Goal: Information Seeking & Learning: Learn about a topic

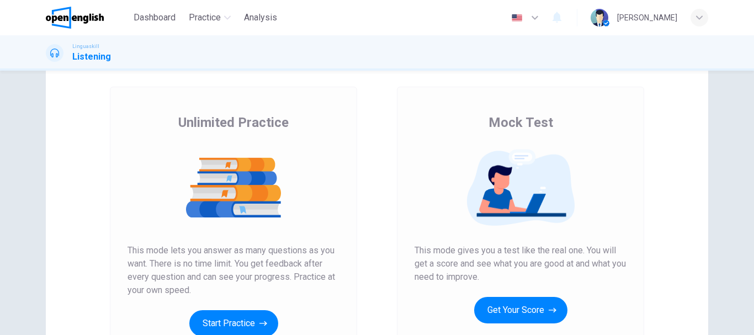
scroll to position [110, 0]
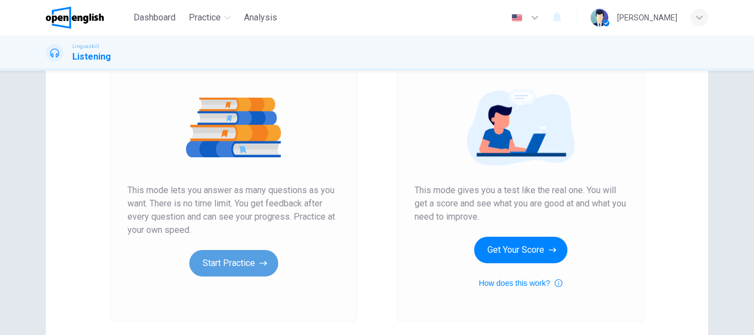
click at [241, 263] on button "Start Practice" at bounding box center [233, 263] width 89 height 26
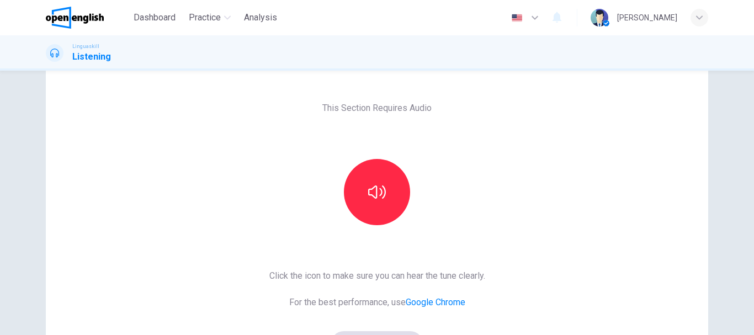
scroll to position [55, 0]
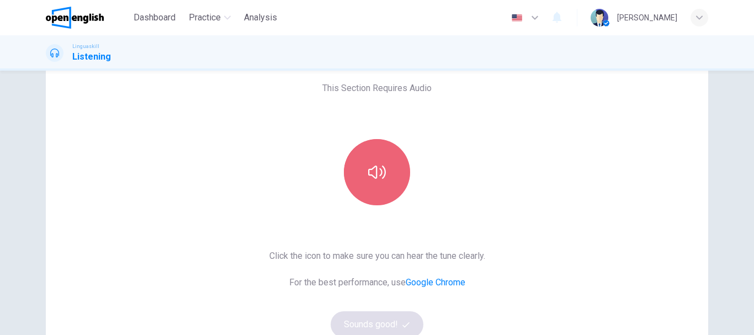
click at [368, 171] on icon "button" at bounding box center [377, 171] width 18 height 13
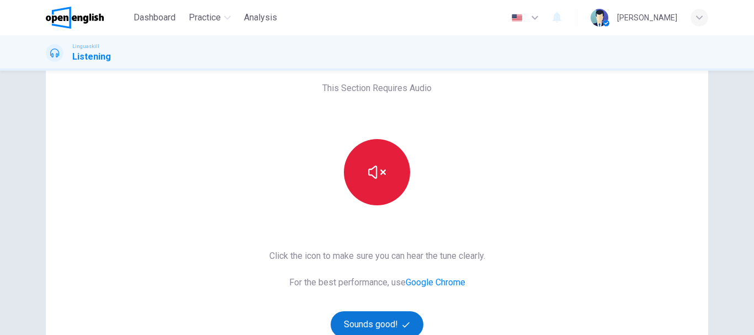
click at [393, 317] on button "Sounds good!" at bounding box center [376, 324] width 93 height 26
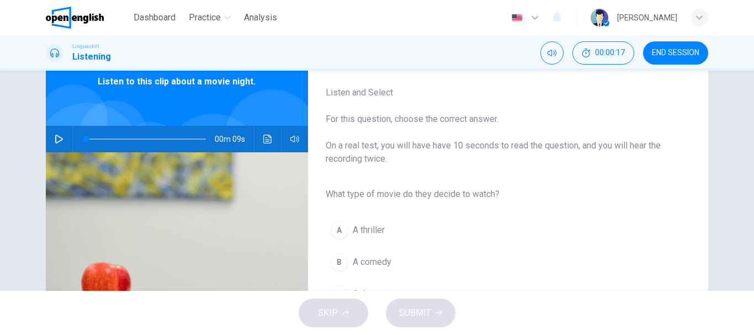
click at [55, 140] on icon "button" at bounding box center [59, 139] width 9 height 9
type input "*"
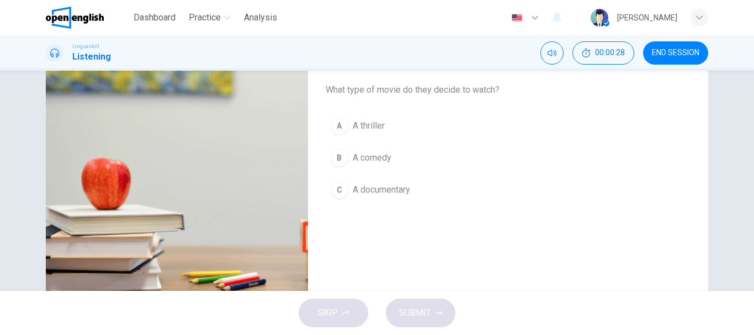
scroll to position [165, 0]
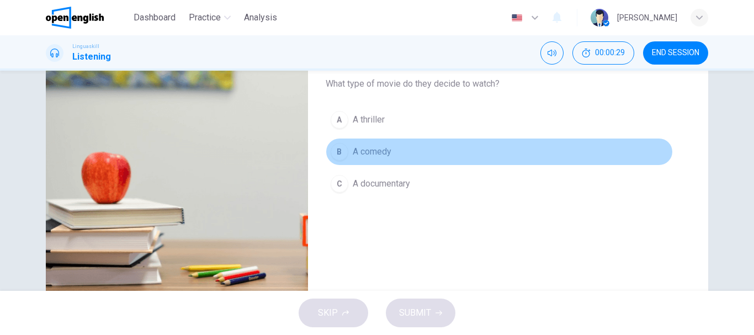
click at [378, 149] on span "A comedy" at bounding box center [371, 151] width 39 height 13
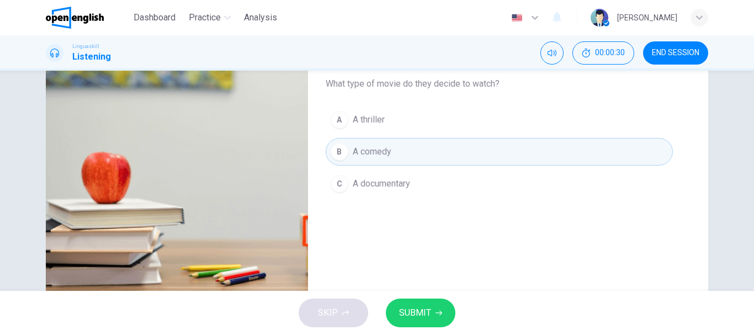
click at [421, 312] on span "SUBMIT" at bounding box center [415, 312] width 32 height 15
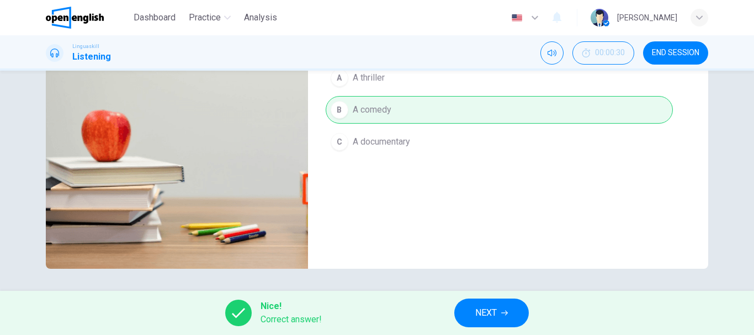
scroll to position [0, 0]
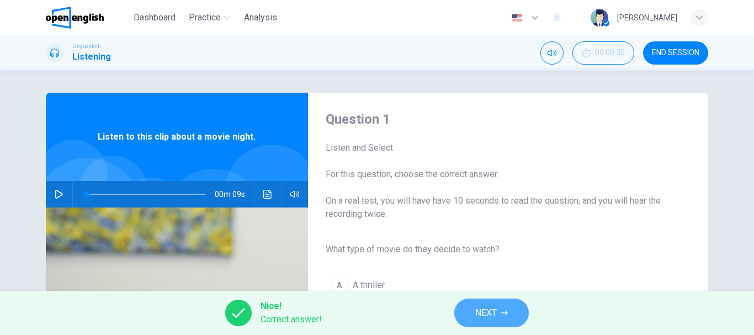
click at [480, 317] on span "NEXT" at bounding box center [486, 312] width 22 height 15
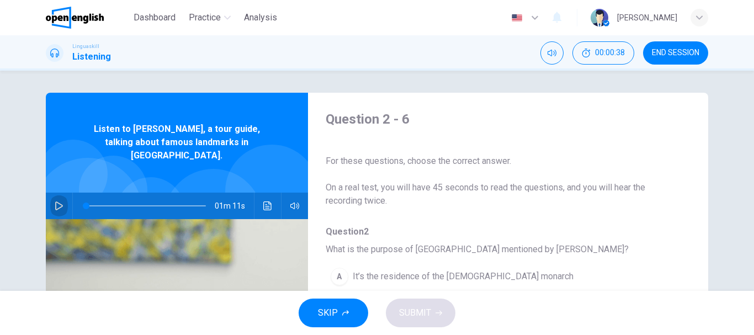
click at [61, 193] on button "button" at bounding box center [59, 206] width 18 height 26
type input "**"
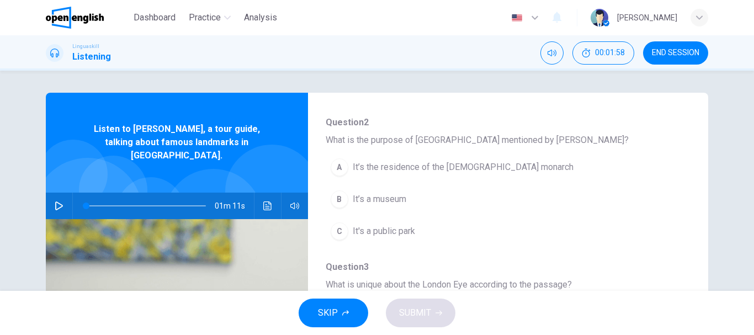
scroll to position [110, 0]
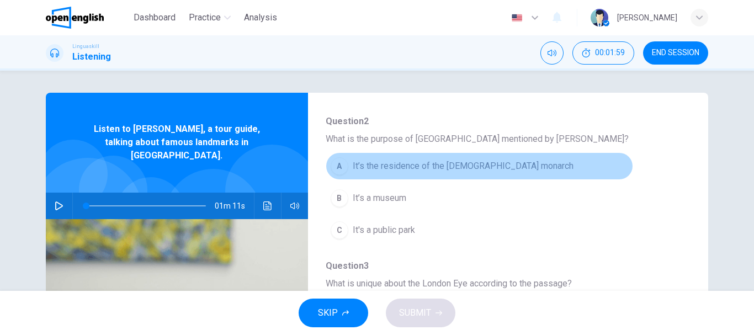
click at [494, 167] on span "It’s the residence of the [DEMOGRAPHIC_DATA] monarch" at bounding box center [462, 165] width 221 height 13
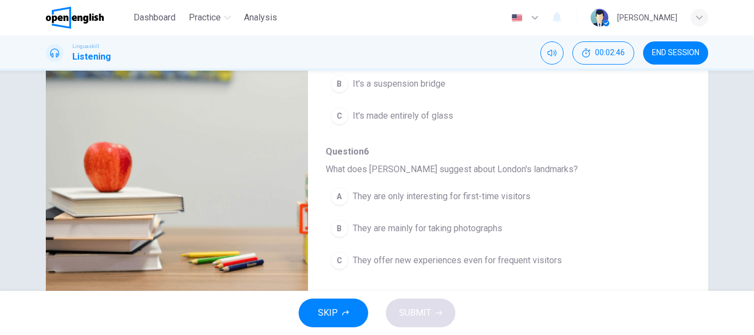
scroll to position [207, 0]
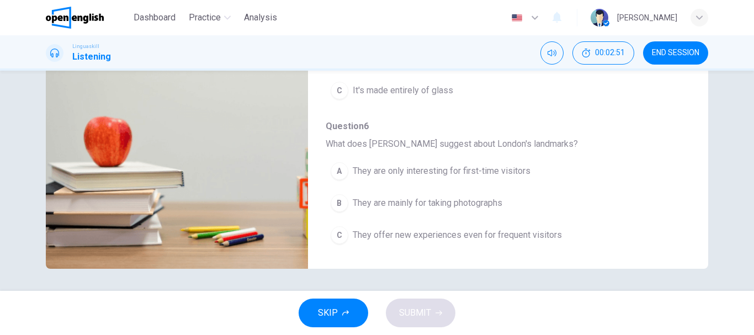
click at [429, 237] on span "They offer new experiences even for frequent visitors" at bounding box center [456, 234] width 209 height 13
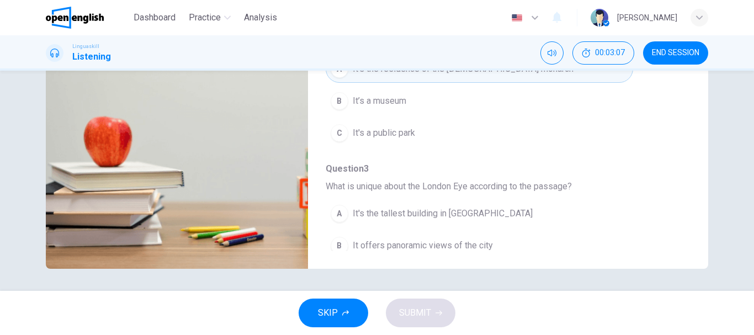
scroll to position [0, 0]
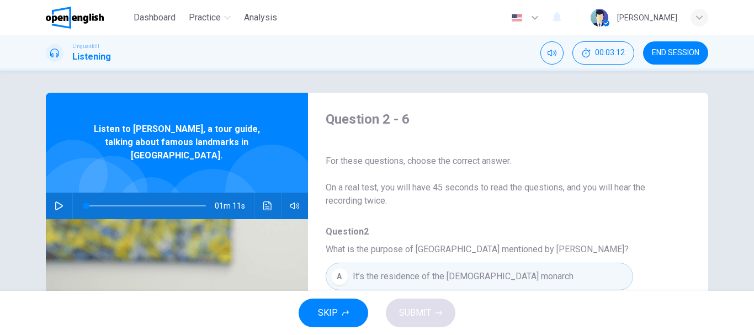
click at [50, 194] on button "button" at bounding box center [59, 206] width 18 height 26
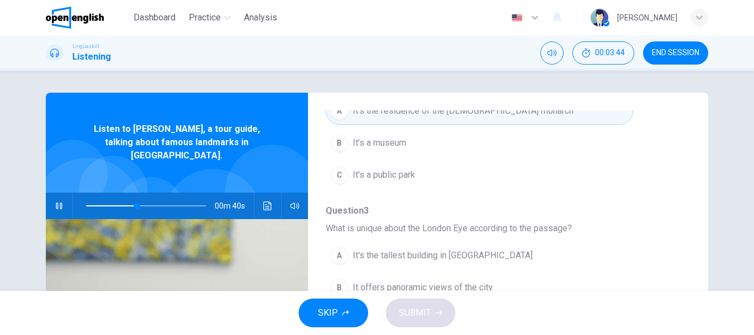
scroll to position [221, 0]
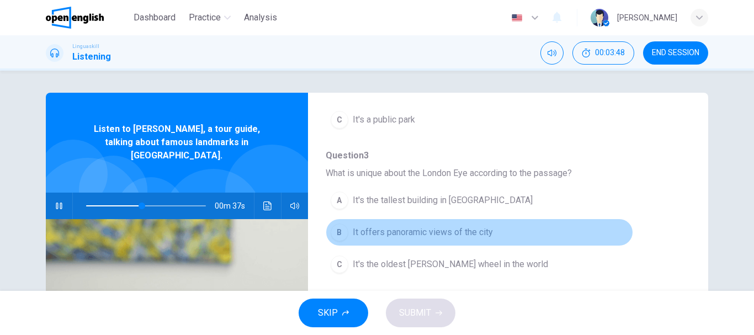
click at [485, 226] on span "It offers panoramic views of the city" at bounding box center [422, 232] width 140 height 13
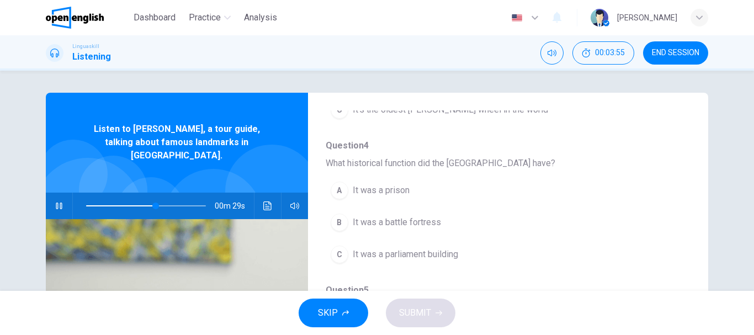
scroll to position [386, 0]
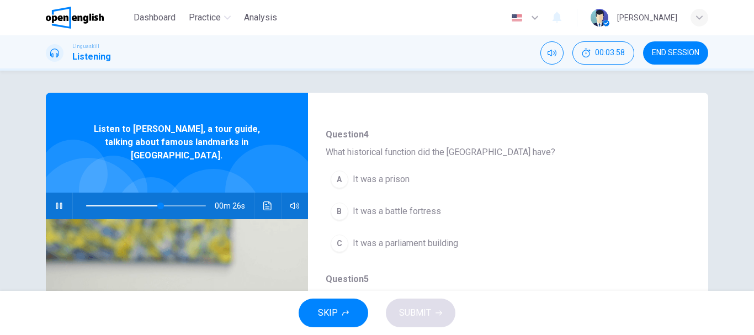
click at [407, 181] on span "It was a prison" at bounding box center [380, 179] width 57 height 13
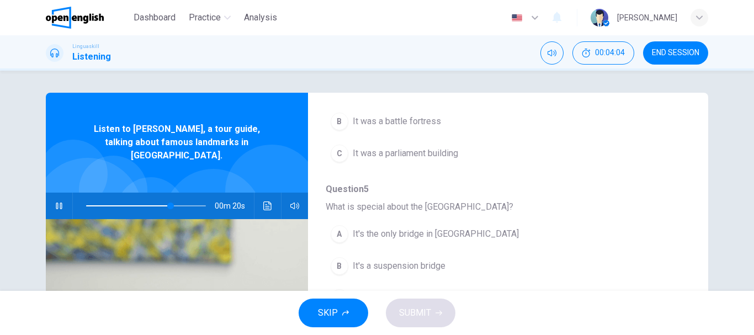
scroll to position [55, 0]
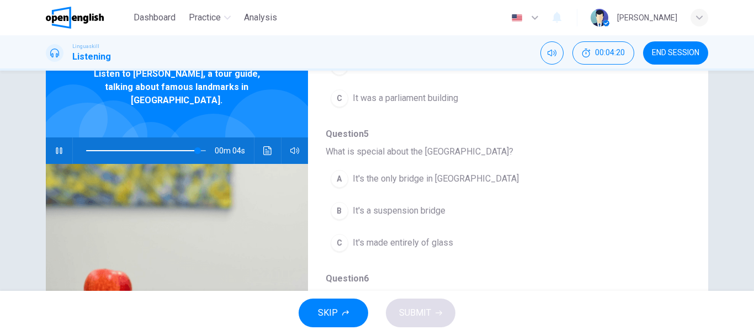
click at [416, 210] on span "It's a suspension bridge" at bounding box center [398, 210] width 93 height 13
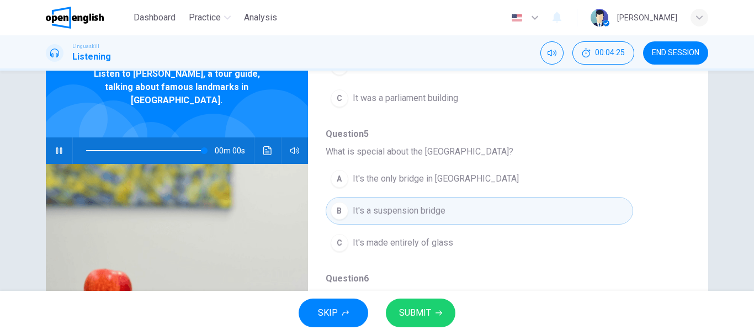
type input "*"
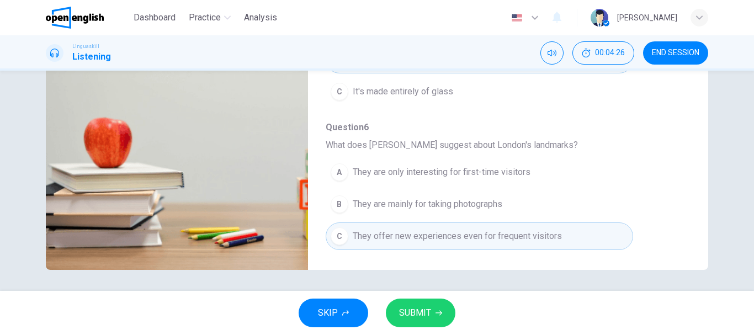
scroll to position [207, 0]
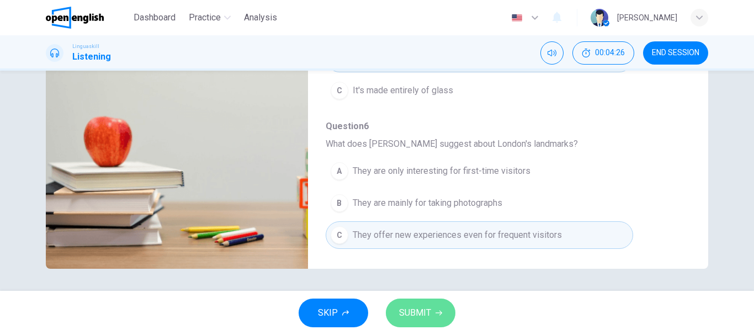
click at [432, 318] on button "SUBMIT" at bounding box center [421, 312] width 70 height 29
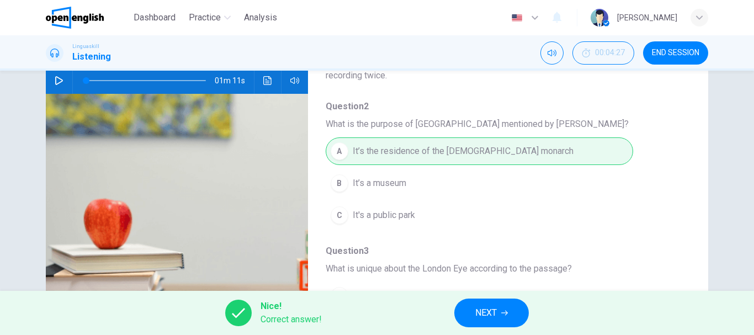
scroll to position [0, 0]
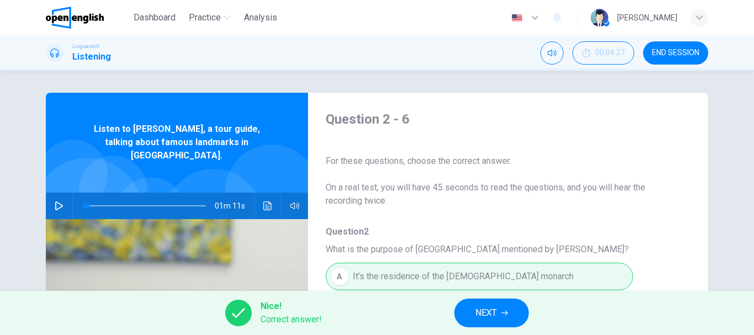
click at [496, 307] on span "NEXT" at bounding box center [486, 312] width 22 height 15
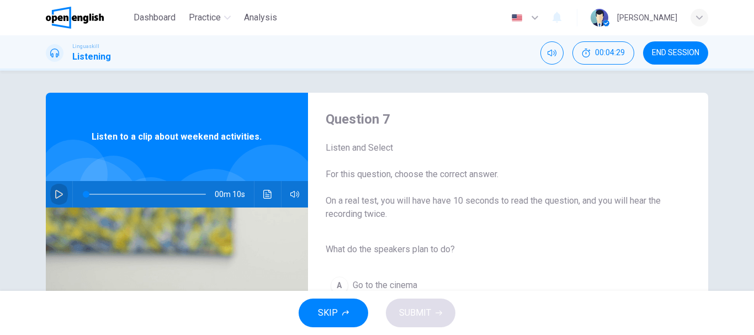
click at [55, 191] on icon "button" at bounding box center [59, 194] width 8 height 9
type input "*"
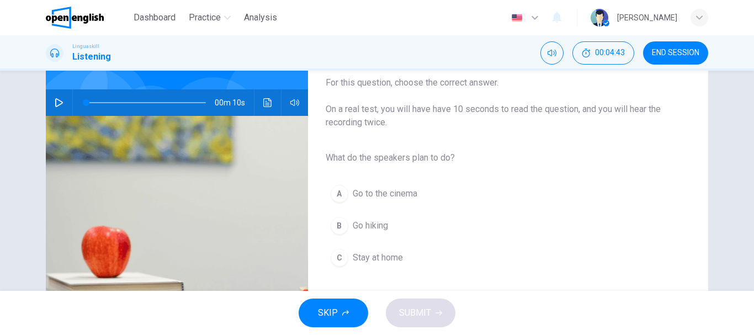
scroll to position [110, 0]
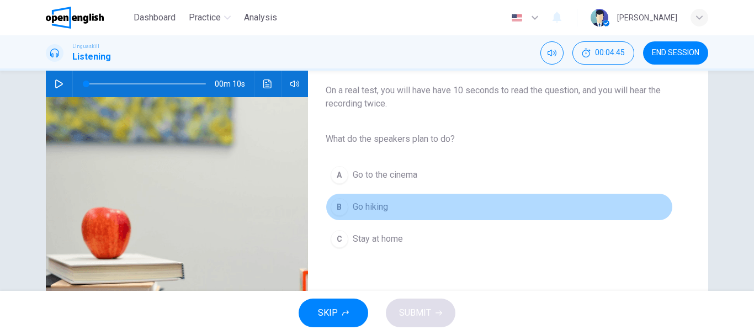
click at [383, 204] on span "Go hiking" at bounding box center [369, 206] width 35 height 13
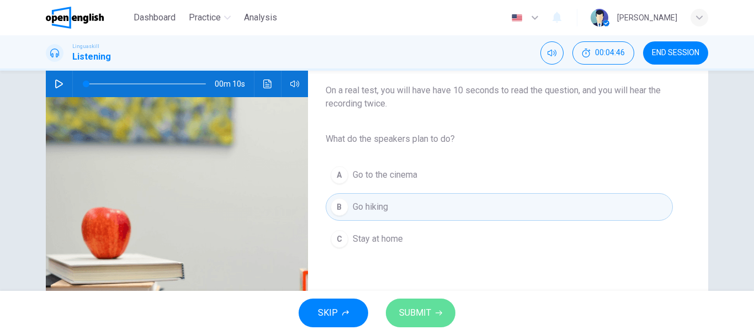
click at [440, 314] on icon "button" at bounding box center [438, 312] width 7 height 7
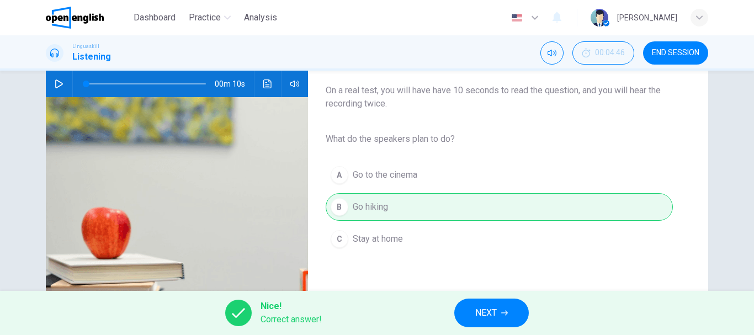
click at [516, 314] on button "NEXT" at bounding box center [491, 312] width 74 height 29
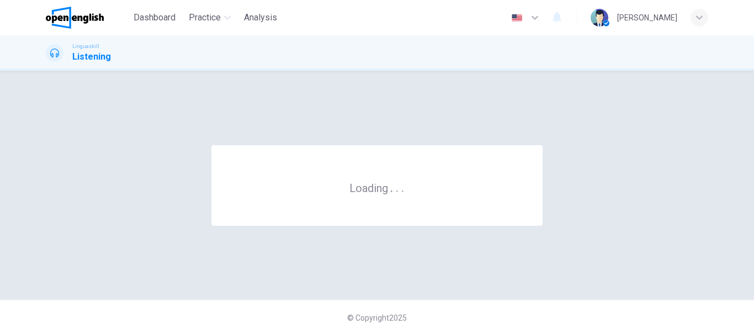
scroll to position [0, 0]
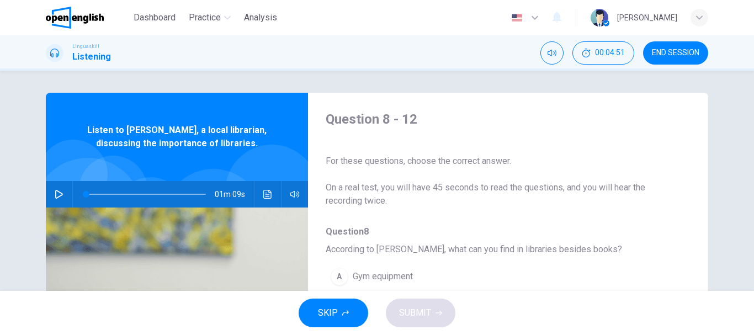
click at [55, 190] on icon "button" at bounding box center [59, 194] width 8 height 9
type input "**"
type input "*"
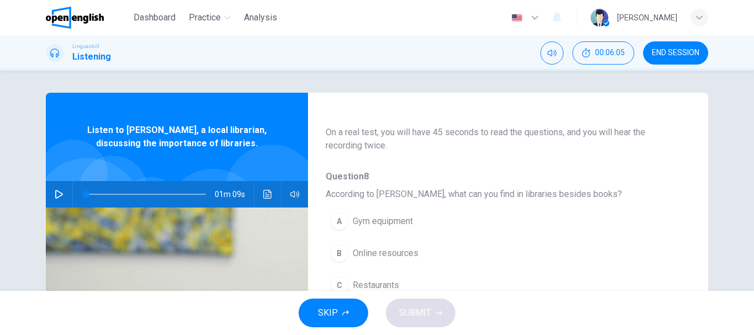
scroll to position [110, 0]
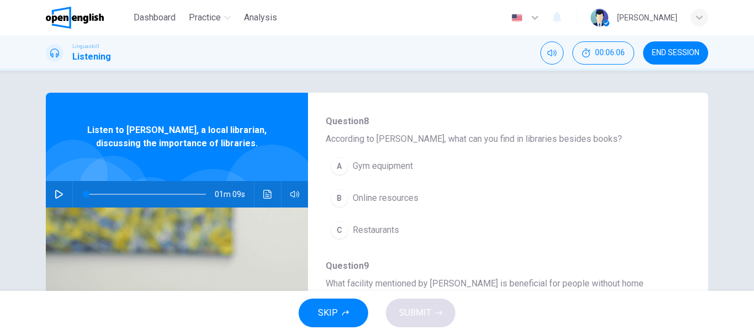
click at [373, 196] on span "Online resources" at bounding box center [385, 197] width 66 height 13
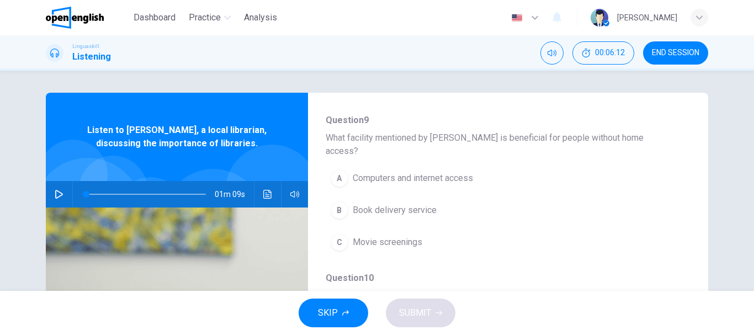
scroll to position [276, 0]
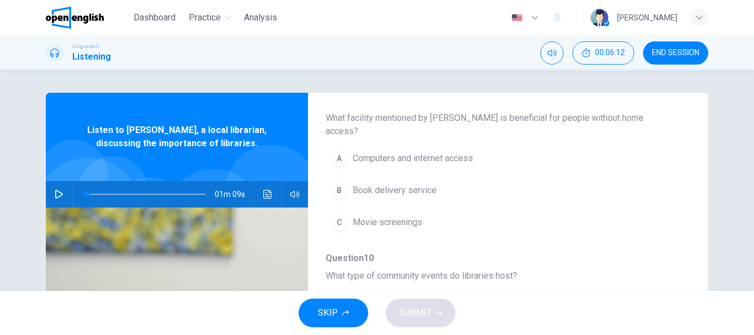
click at [436, 152] on span "Computers and internet access" at bounding box center [412, 158] width 120 height 13
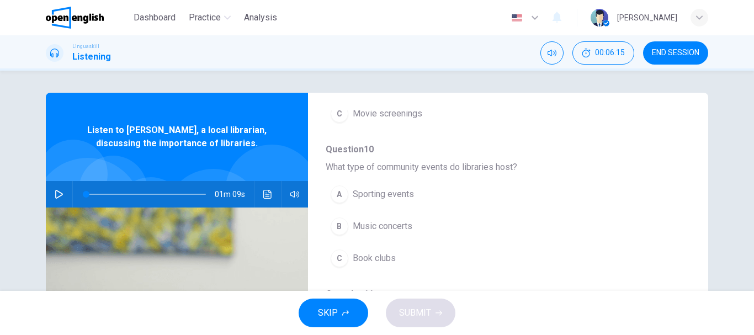
scroll to position [386, 0]
click at [392, 250] on span "Book clubs" at bounding box center [373, 256] width 43 height 13
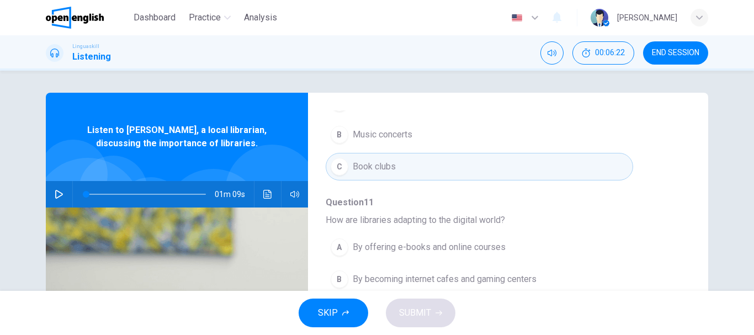
scroll to position [55, 0]
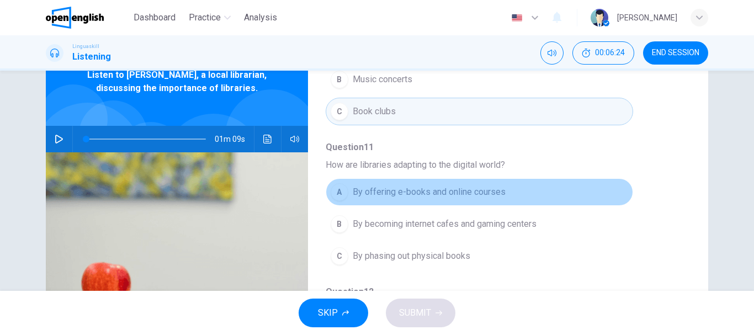
click at [476, 185] on span "By offering e-books and online courses" at bounding box center [428, 191] width 153 height 13
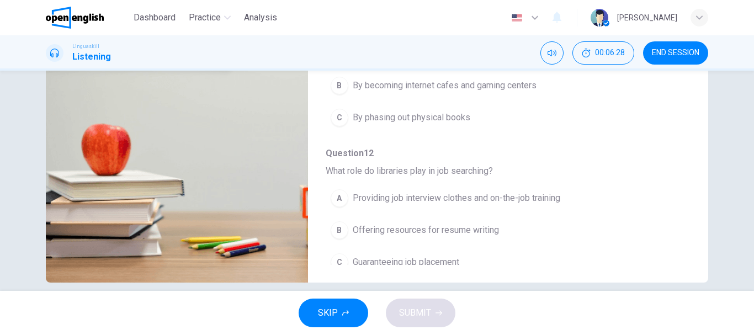
scroll to position [207, 0]
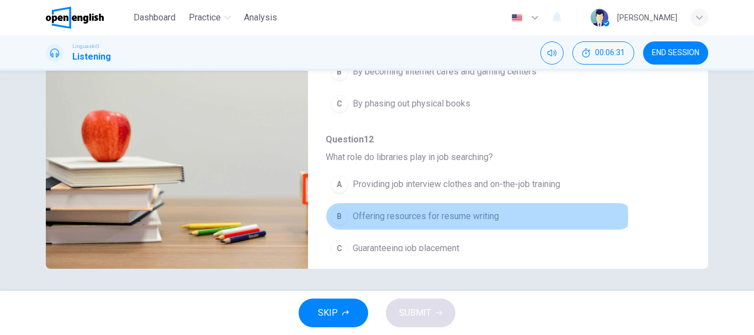
click at [459, 210] on span "Offering resources for resume writing" at bounding box center [425, 216] width 146 height 13
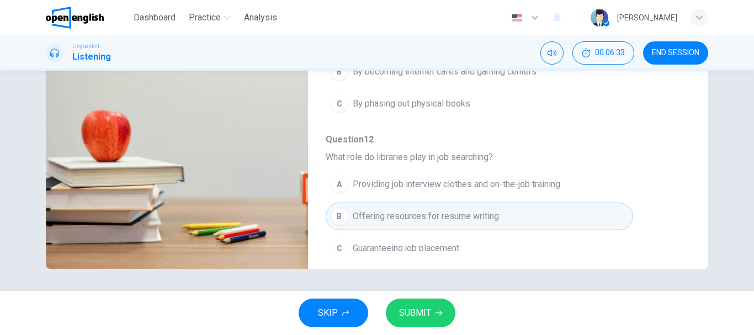
click at [411, 310] on span "SUBMIT" at bounding box center [415, 312] width 32 height 15
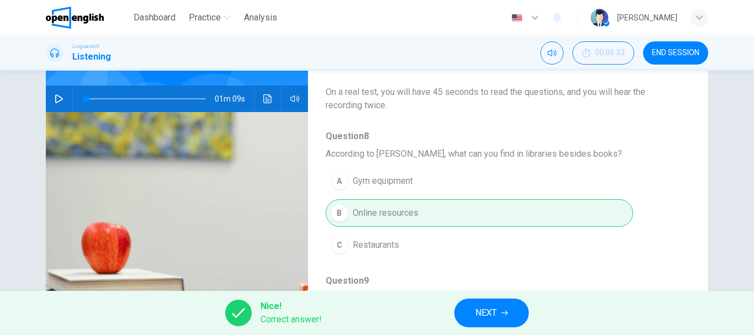
scroll to position [0, 0]
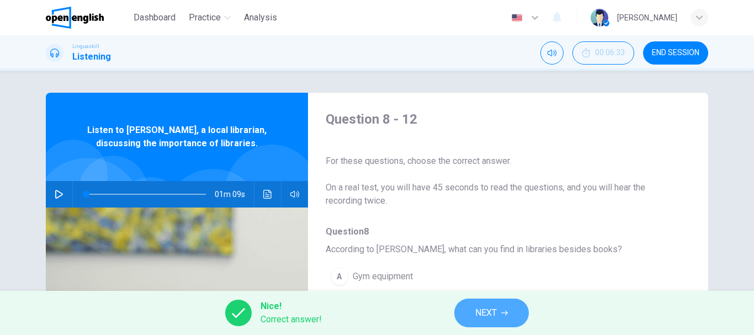
click at [487, 313] on span "NEXT" at bounding box center [486, 312] width 22 height 15
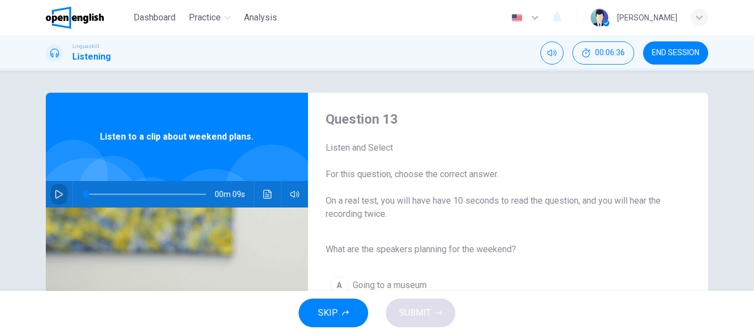
click at [55, 195] on icon "button" at bounding box center [59, 194] width 9 height 9
type input "*"
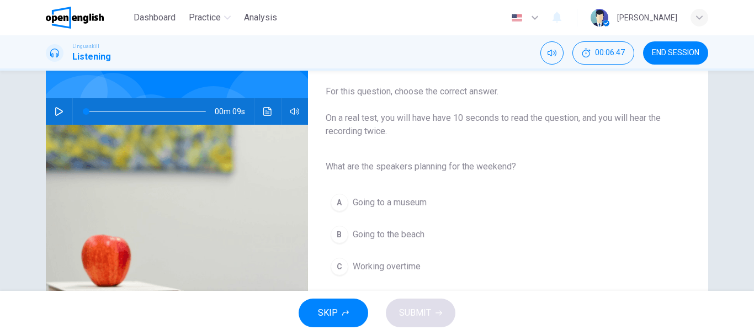
scroll to position [110, 0]
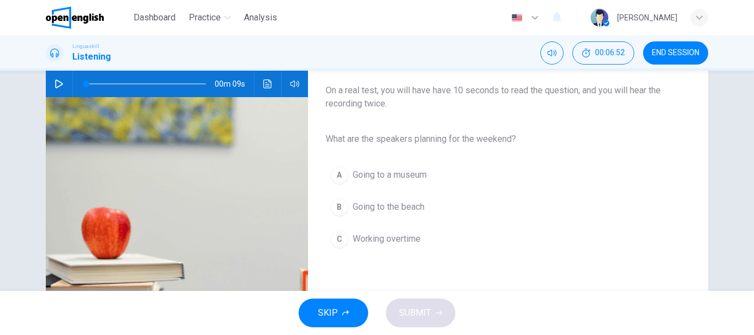
click at [391, 200] on button "B Going to the beach" at bounding box center [498, 207] width 347 height 28
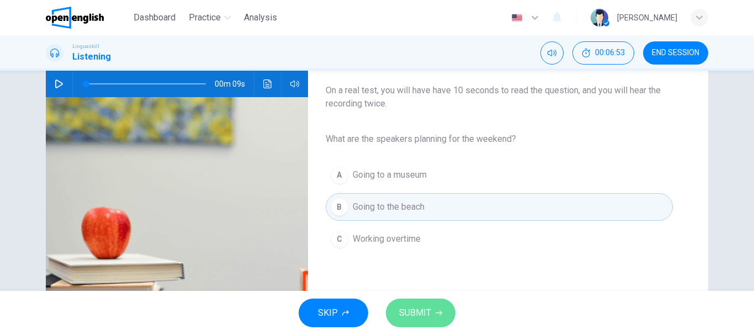
click at [439, 313] on icon "button" at bounding box center [438, 313] width 7 height 5
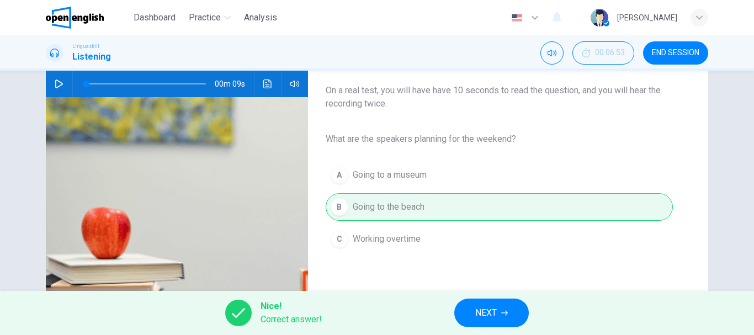
click at [468, 314] on button "NEXT" at bounding box center [491, 312] width 74 height 29
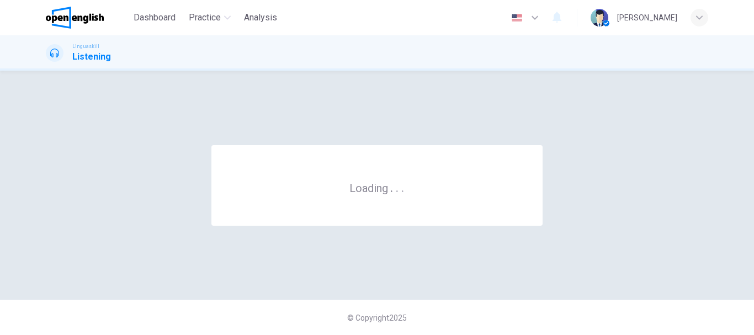
scroll to position [0, 0]
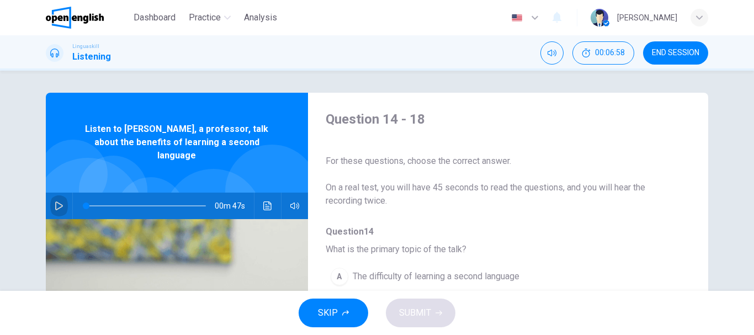
click at [56, 201] on icon "button" at bounding box center [59, 205] width 9 height 9
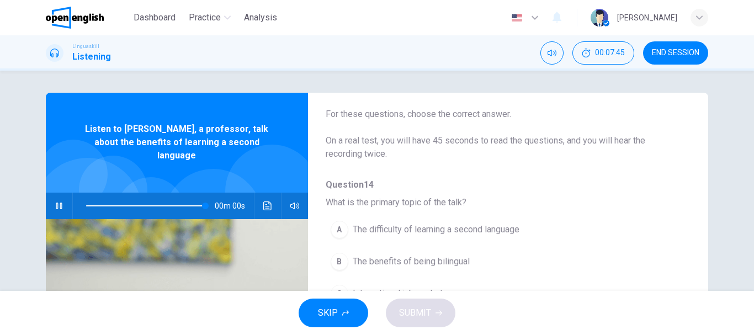
type input "*"
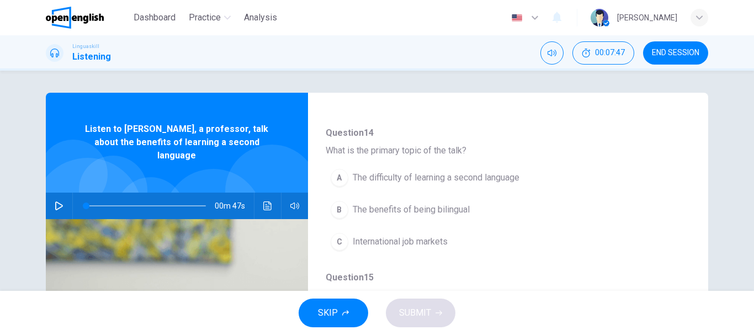
scroll to position [110, 0]
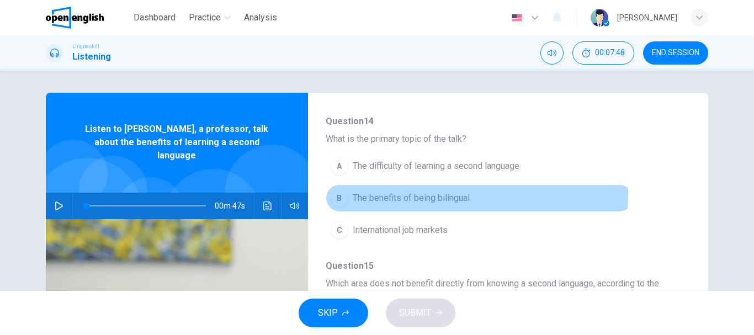
click at [431, 194] on span "The benefits of being bilingual" at bounding box center [410, 197] width 117 height 13
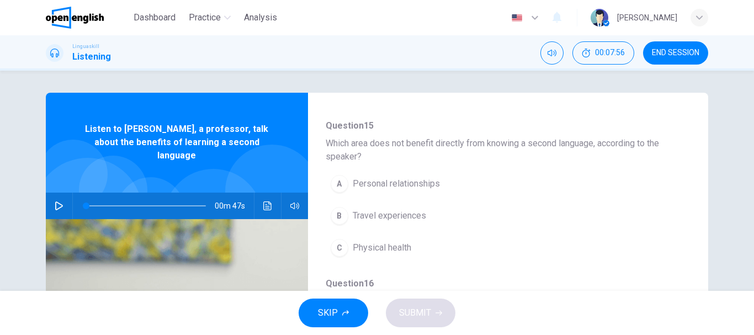
scroll to position [276, 0]
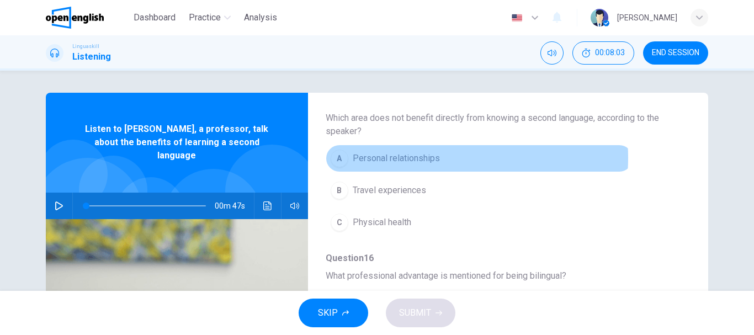
click at [424, 158] on span "Personal relationships" at bounding box center [395, 158] width 87 height 13
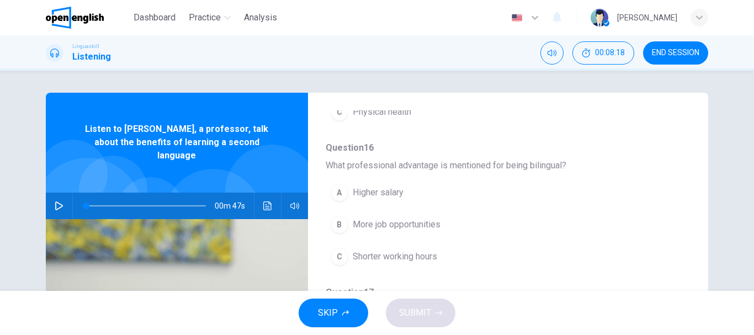
scroll to position [441, 0]
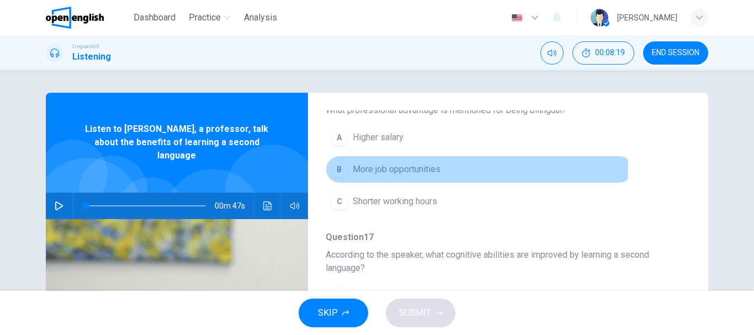
click at [419, 167] on span "More job opportunities" at bounding box center [396, 169] width 88 height 13
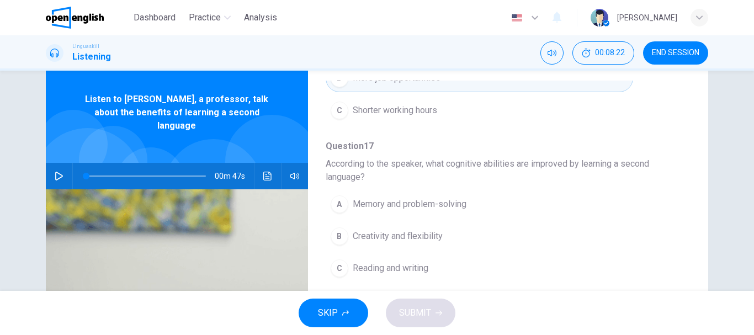
scroll to position [55, 0]
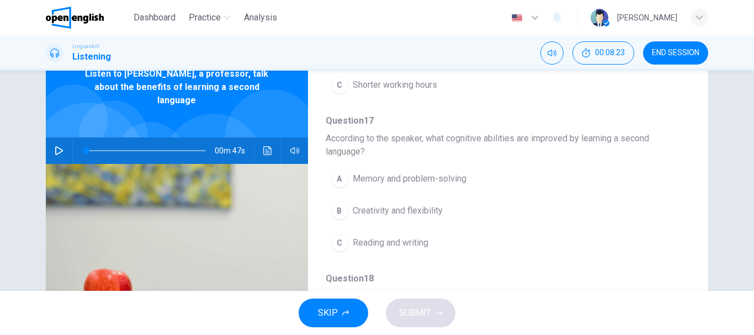
click at [444, 177] on span "Memory and problem-solving" at bounding box center [409, 178] width 114 height 13
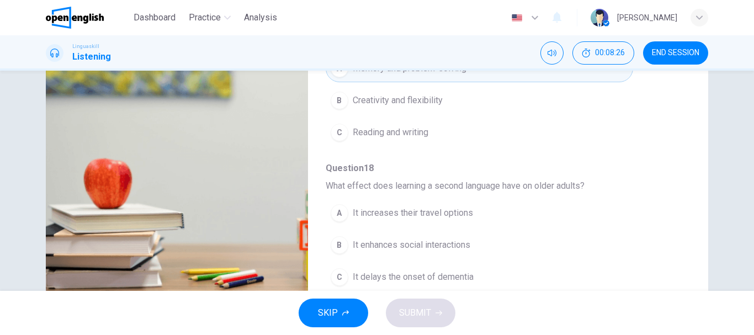
scroll to position [207, 0]
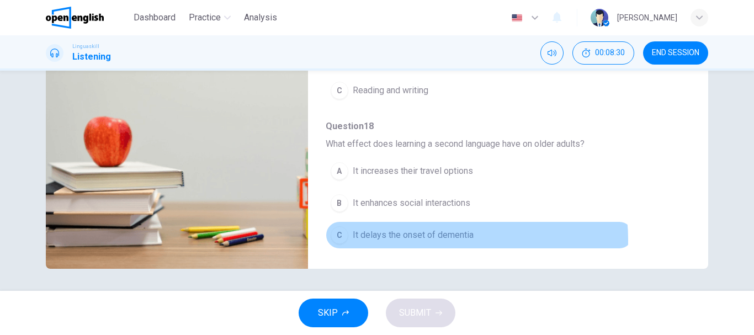
click at [425, 239] on span "It delays the onset of dementia" at bounding box center [412, 234] width 121 height 13
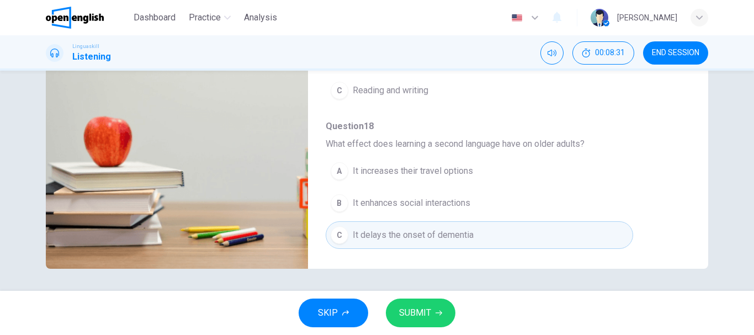
click at [418, 318] on span "SUBMIT" at bounding box center [415, 312] width 32 height 15
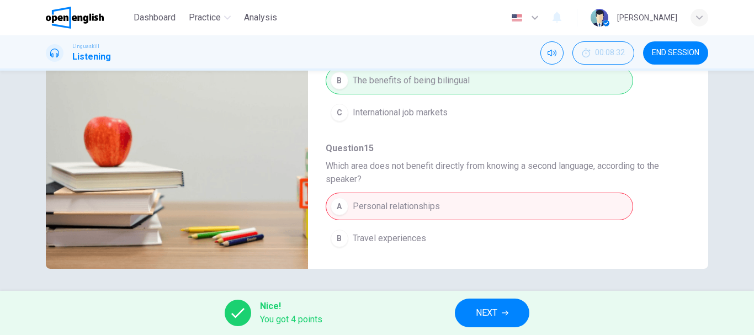
scroll to position [0, 0]
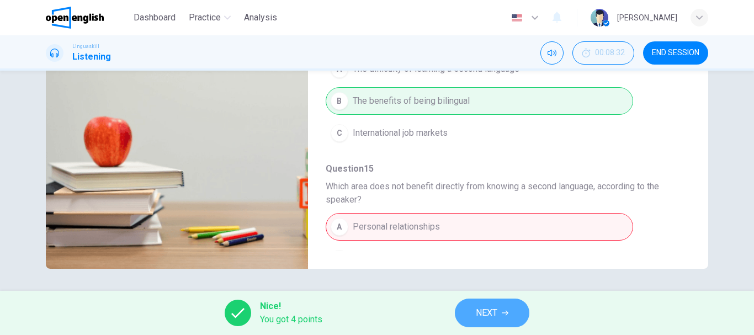
click at [493, 306] on span "NEXT" at bounding box center [486, 312] width 22 height 15
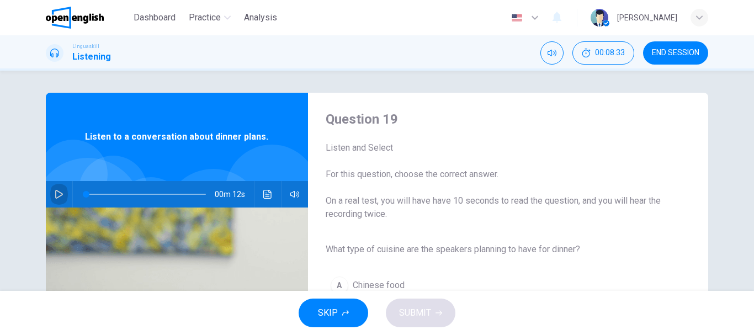
click at [55, 194] on icon "button" at bounding box center [59, 194] width 9 height 9
type input "*"
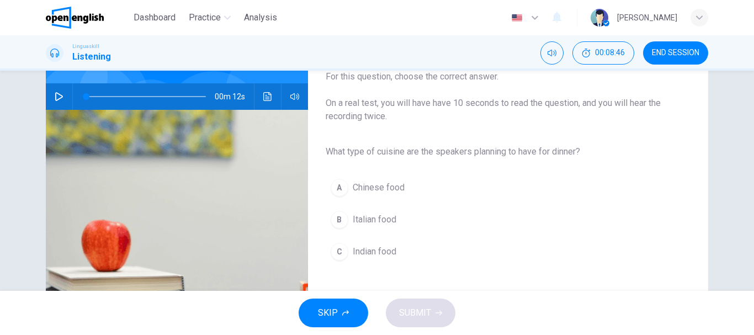
scroll to position [110, 0]
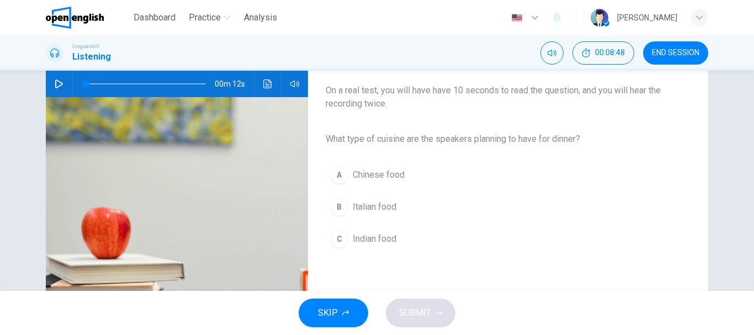
click at [371, 212] on span "Italian food" at bounding box center [374, 206] width 44 height 13
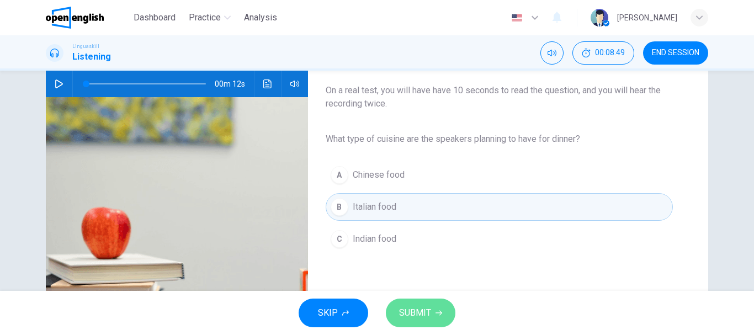
click at [397, 322] on button "SUBMIT" at bounding box center [421, 312] width 70 height 29
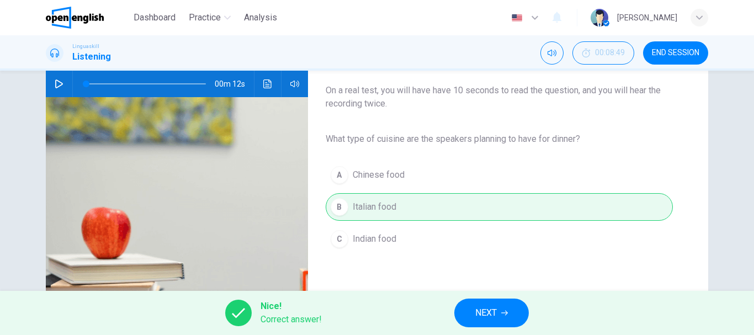
click at [493, 313] on span "NEXT" at bounding box center [486, 312] width 22 height 15
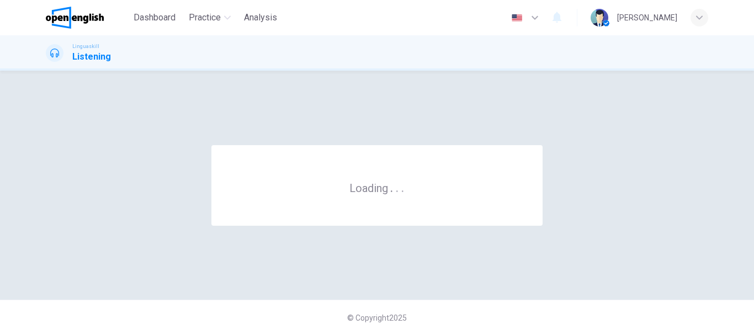
scroll to position [0, 0]
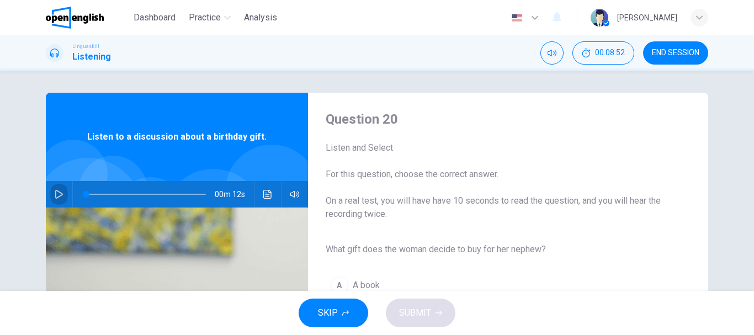
click at [57, 187] on button "button" at bounding box center [59, 194] width 18 height 26
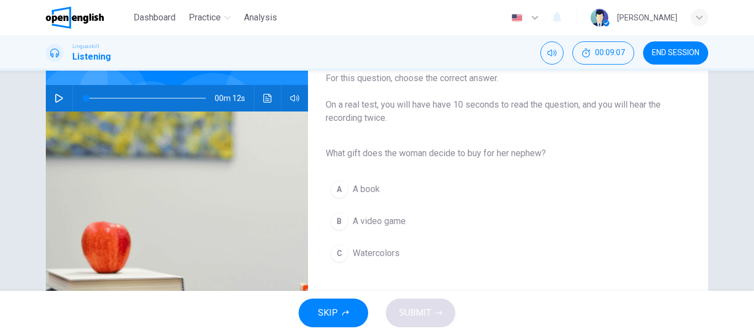
scroll to position [110, 0]
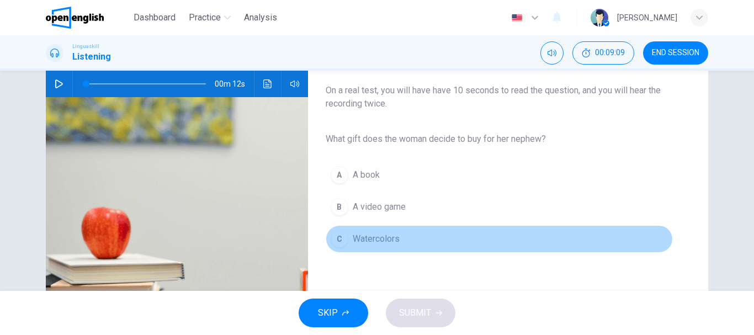
click at [376, 242] on span "Watercolors" at bounding box center [375, 238] width 47 height 13
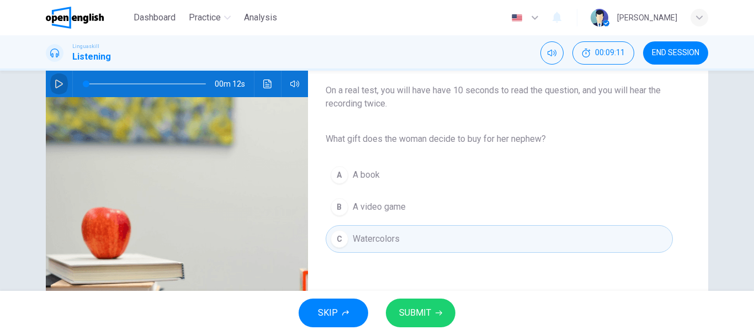
click at [62, 80] on button "button" at bounding box center [59, 84] width 18 height 26
click at [58, 81] on icon "button" at bounding box center [59, 83] width 9 height 9
click at [416, 303] on button "SUBMIT" at bounding box center [421, 312] width 70 height 29
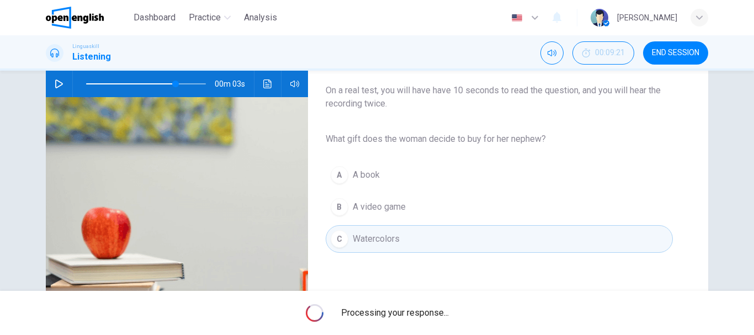
type input "**"
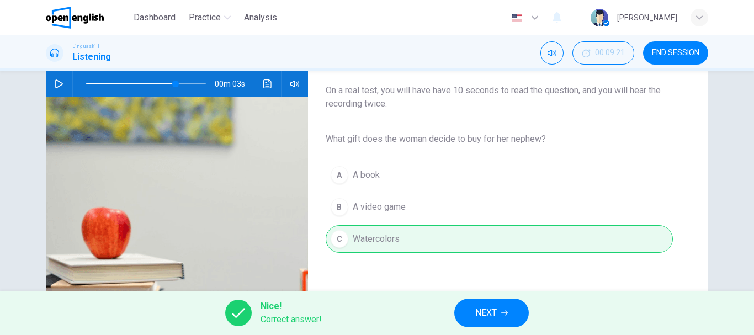
click at [491, 314] on span "NEXT" at bounding box center [486, 312] width 22 height 15
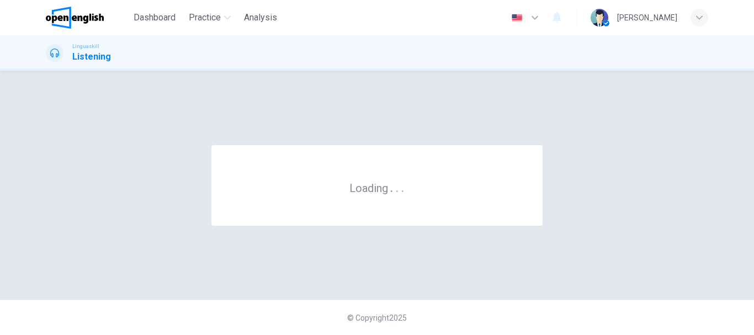
scroll to position [0, 0]
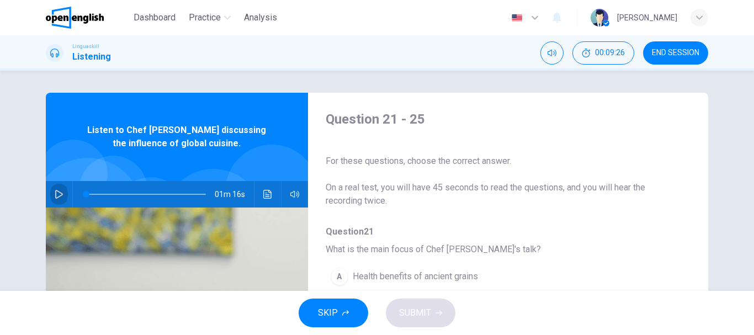
click at [61, 194] on button "button" at bounding box center [59, 194] width 18 height 26
type input "*"
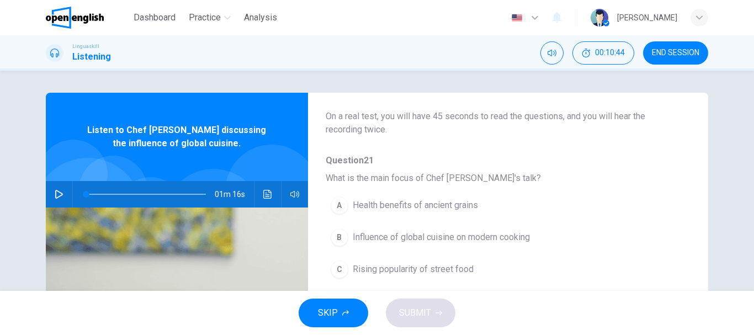
scroll to position [110, 0]
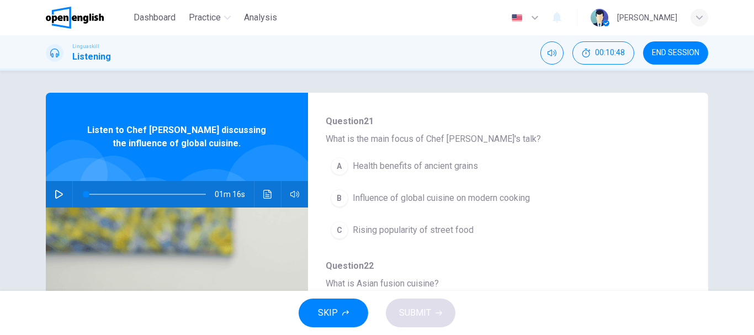
click at [459, 200] on span "Influence of global cuisine on modern cooking" at bounding box center [440, 197] width 177 height 13
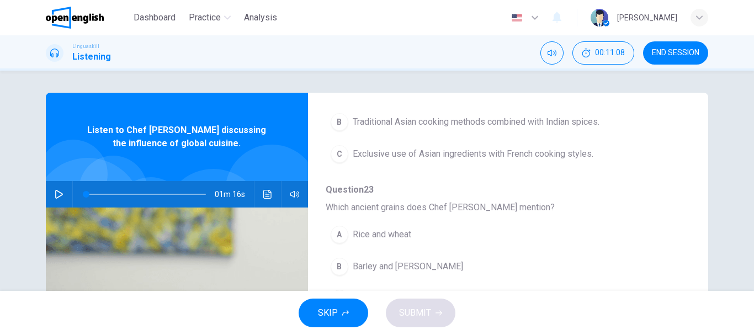
scroll to position [386, 0]
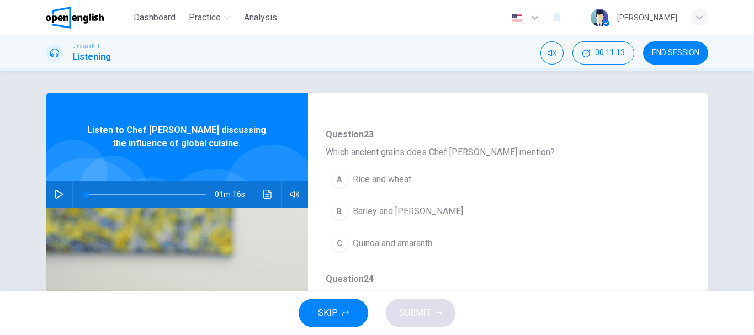
click at [402, 247] on span "Quinoa and amaranth" at bounding box center [391, 243] width 79 height 13
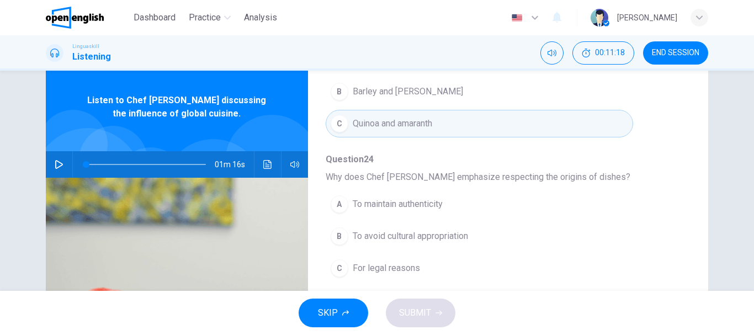
scroll to position [55, 0]
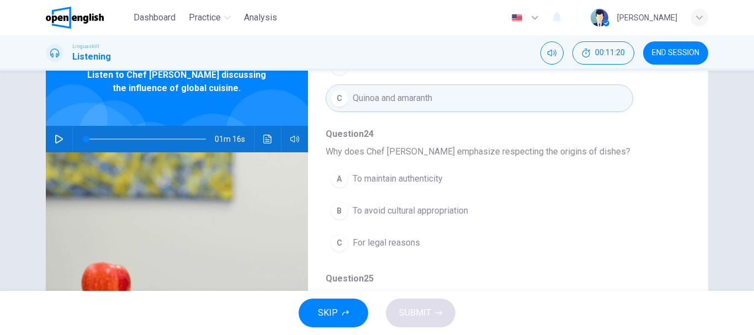
click at [444, 214] on span "To avoid cultural appropriation" at bounding box center [409, 210] width 115 height 13
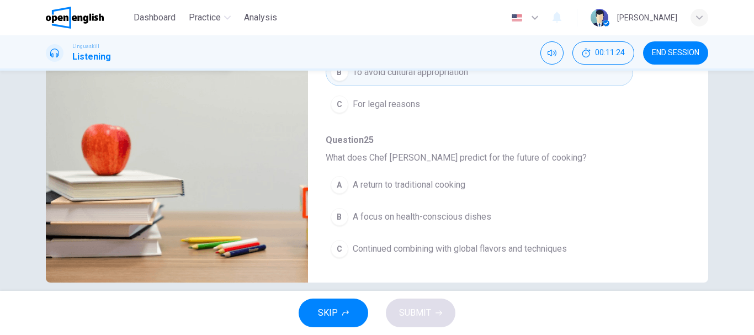
scroll to position [207, 0]
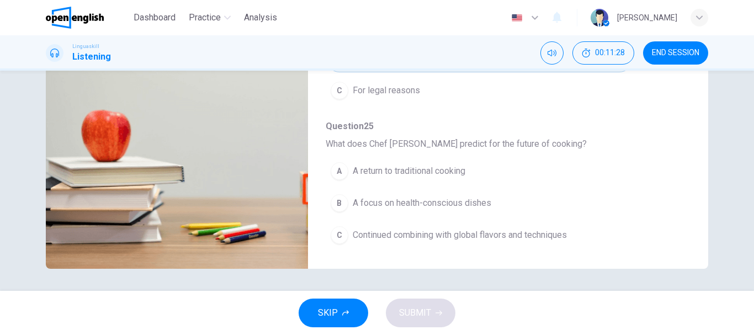
click at [479, 233] on span "Continued combining with global flavors and techniques" at bounding box center [459, 234] width 214 height 13
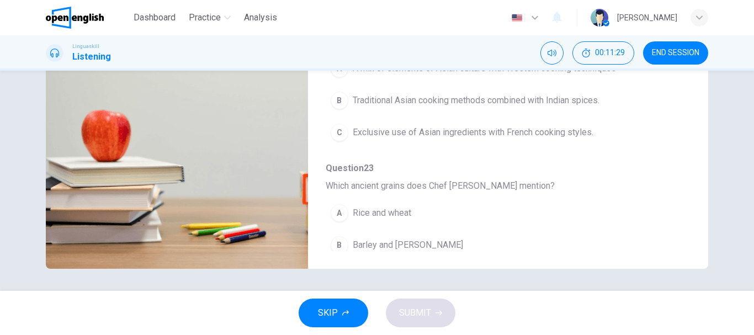
scroll to position [90, 0]
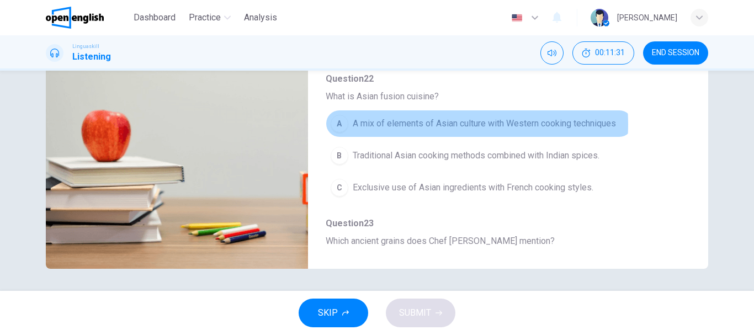
click at [426, 124] on span "A mix of elements of Asian culture with Western cooking techniques" at bounding box center [483, 123] width 263 height 13
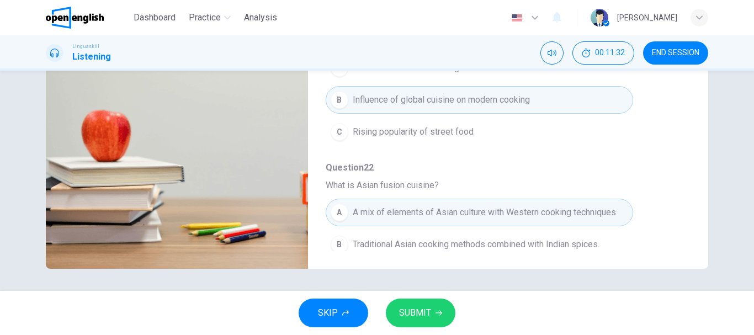
scroll to position [0, 0]
click at [416, 301] on button "SUBMIT" at bounding box center [421, 312] width 70 height 29
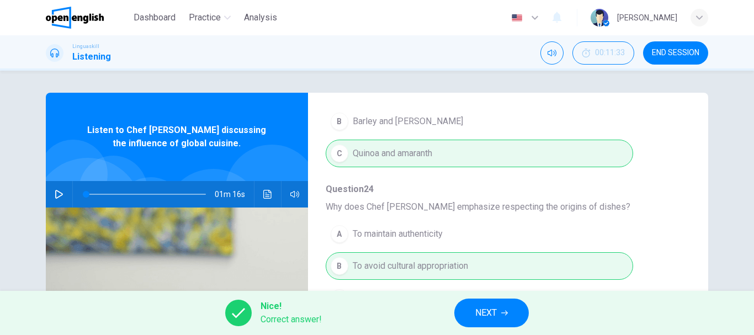
click at [505, 309] on icon "button" at bounding box center [504, 312] width 7 height 7
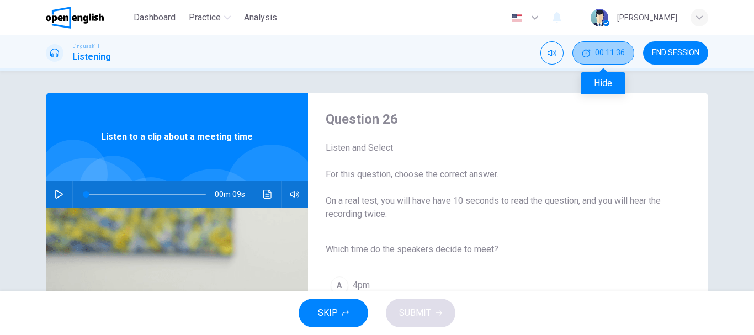
click at [605, 50] on span "00:11:36" at bounding box center [610, 53] width 30 height 9
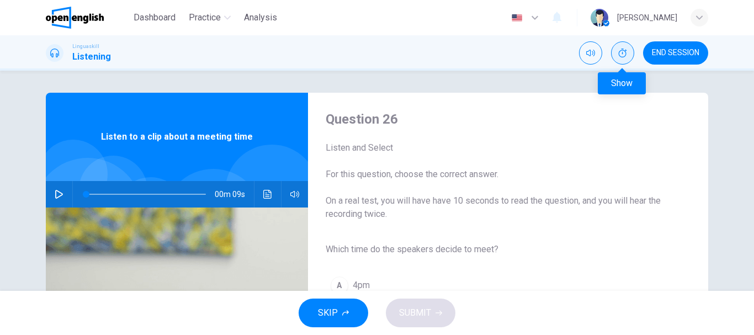
click at [621, 50] on icon "Show" at bounding box center [622, 53] width 9 height 9
click at [55, 190] on icon "button" at bounding box center [59, 194] width 9 height 9
drag, startPoint x: 96, startPoint y: 192, endPoint x: 108, endPoint y: 196, distance: 12.4
click at [63, 189] on div "00m 07s" at bounding box center [177, 194] width 262 height 26
drag, startPoint x: 108, startPoint y: 196, endPoint x: 52, endPoint y: 191, distance: 56.0
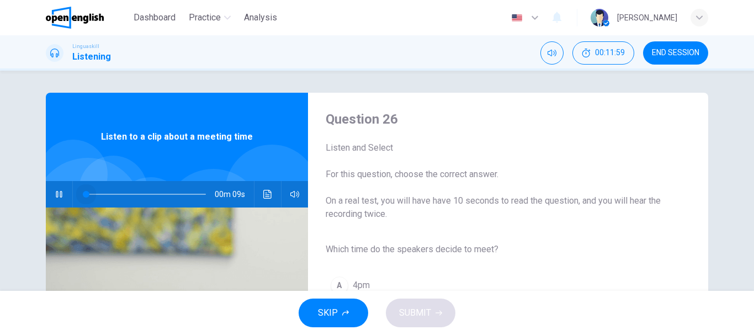
click at [52, 191] on div "00m 09s" at bounding box center [177, 194] width 262 height 26
click at [60, 195] on icon "button" at bounding box center [59, 194] width 9 height 9
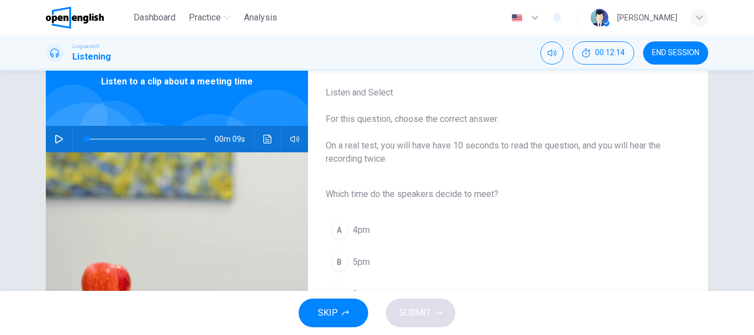
scroll to position [110, 0]
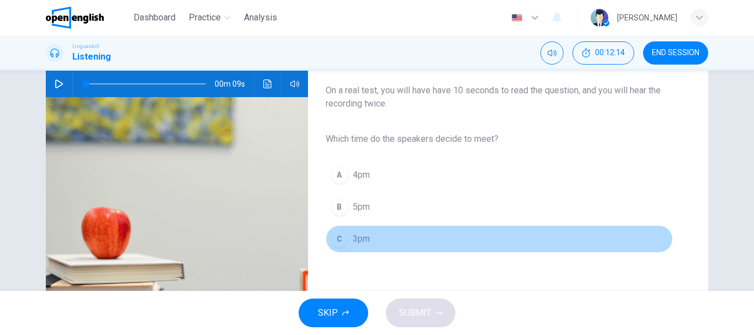
click at [364, 242] on span "3pm" at bounding box center [360, 238] width 17 height 13
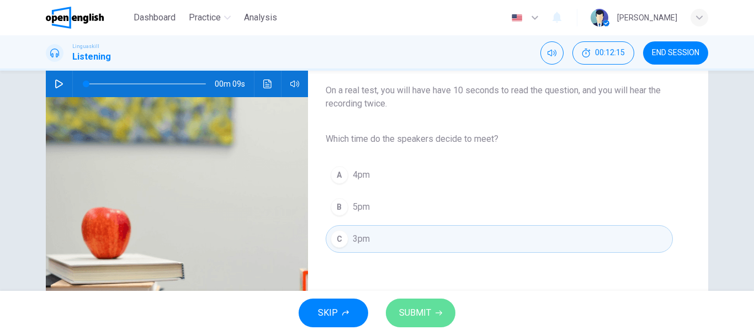
click at [429, 312] on span "SUBMIT" at bounding box center [415, 312] width 32 height 15
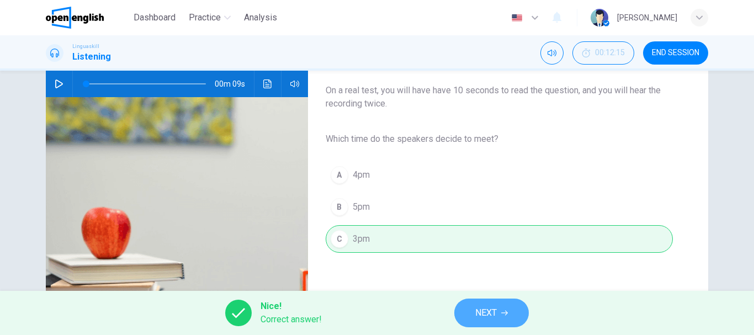
click at [504, 312] on icon "button" at bounding box center [504, 312] width 7 height 7
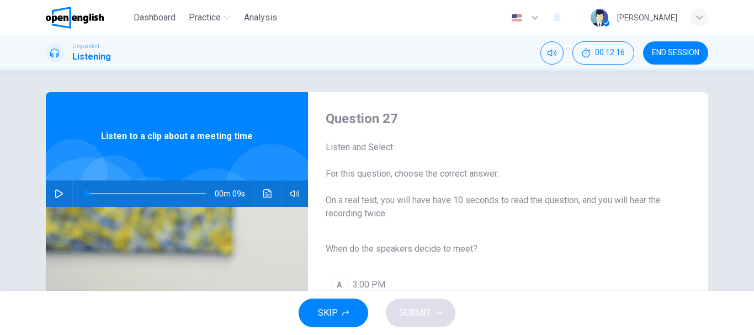
scroll to position [0, 0]
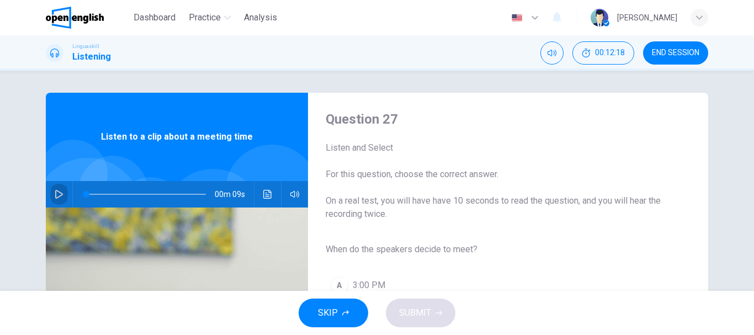
click at [55, 192] on icon "button" at bounding box center [59, 194] width 9 height 9
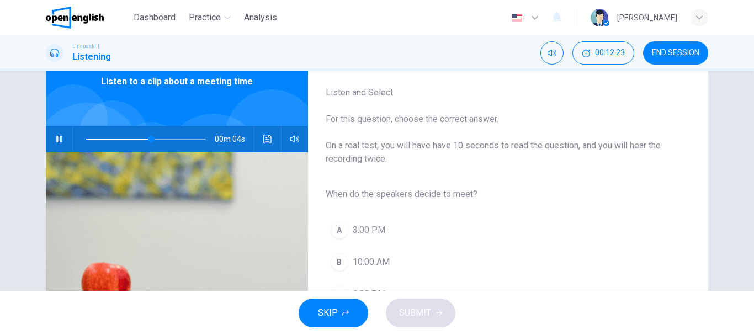
click at [388, 232] on button "A 3:00 PM" at bounding box center [498, 230] width 347 height 28
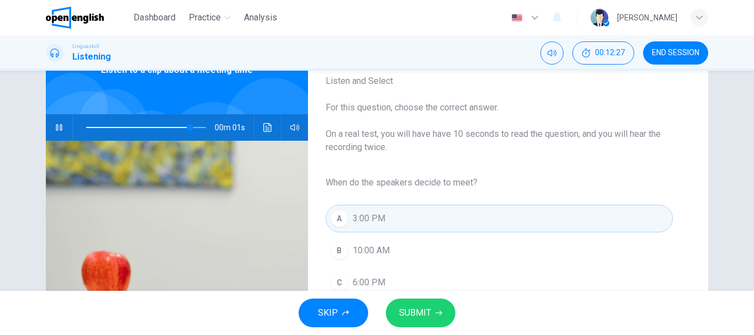
scroll to position [55, 0]
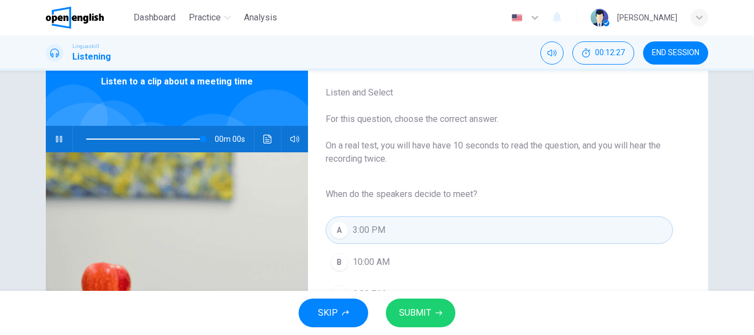
type input "*"
click at [415, 308] on span "SUBMIT" at bounding box center [415, 312] width 32 height 15
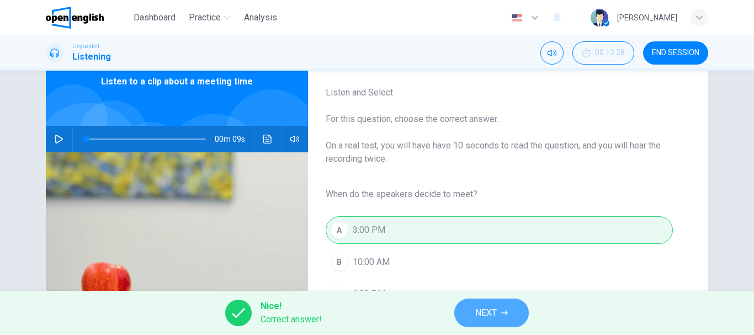
click at [507, 314] on icon "button" at bounding box center [504, 312] width 7 height 7
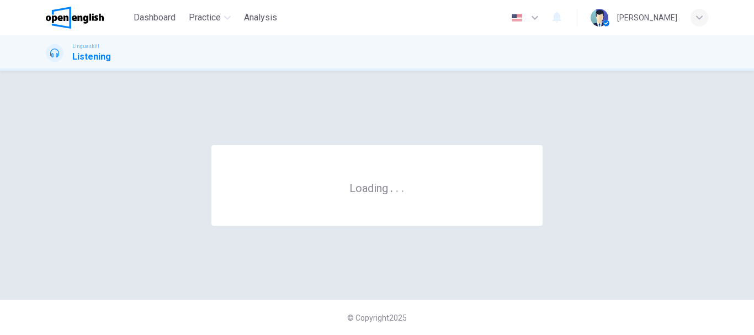
scroll to position [0, 0]
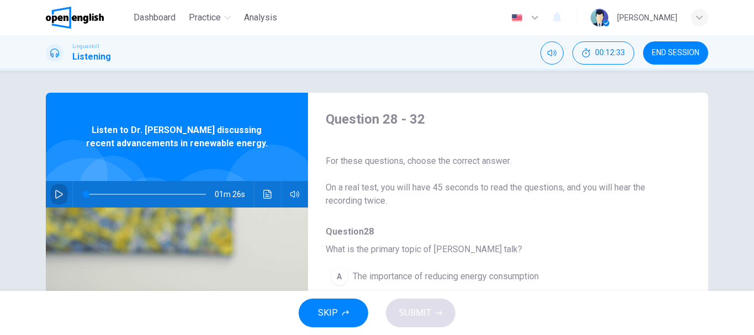
click at [57, 194] on icon "button" at bounding box center [59, 194] width 9 height 9
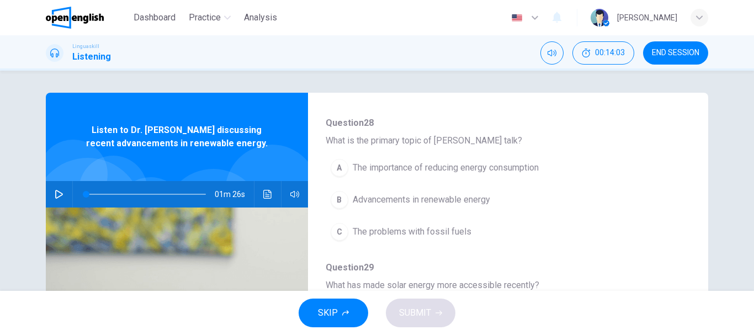
scroll to position [110, 0]
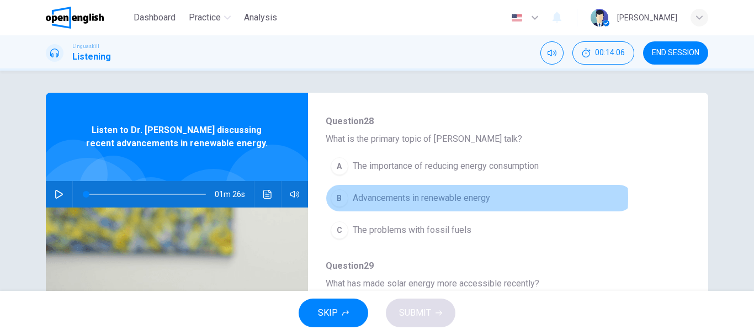
click at [452, 197] on span "Advancements in renewable energy" at bounding box center [420, 197] width 137 height 13
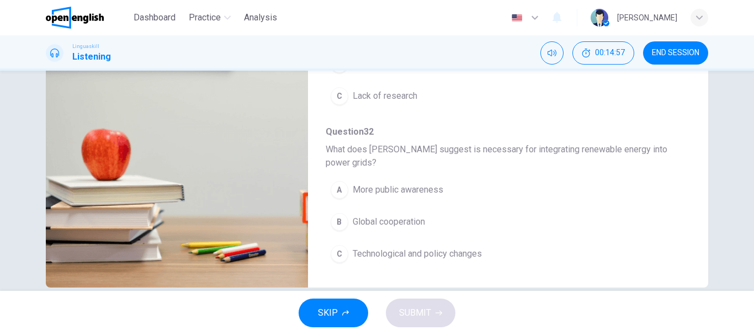
scroll to position [207, 0]
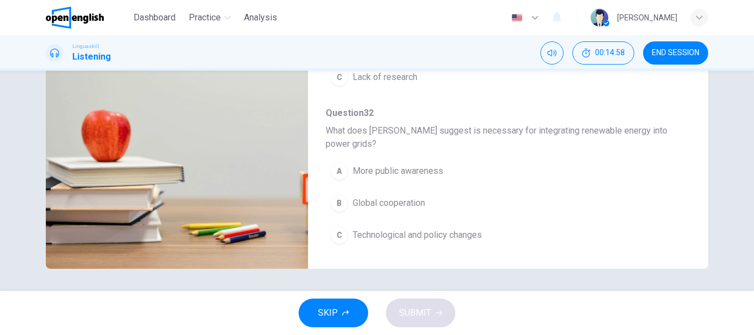
click at [469, 235] on span "Technological and policy changes" at bounding box center [416, 234] width 129 height 13
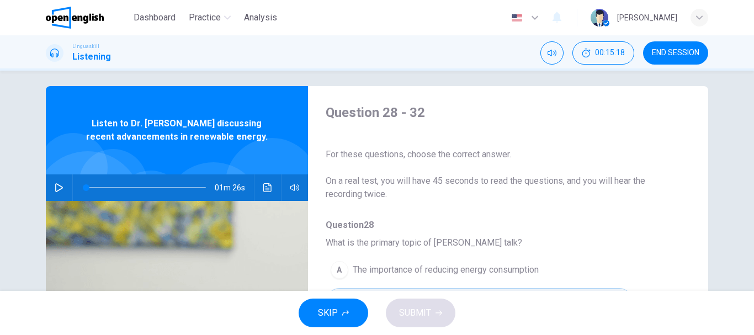
scroll to position [0, 0]
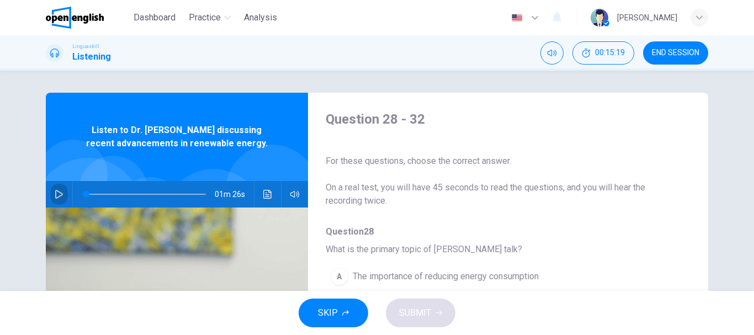
click at [58, 199] on button "button" at bounding box center [59, 194] width 18 height 26
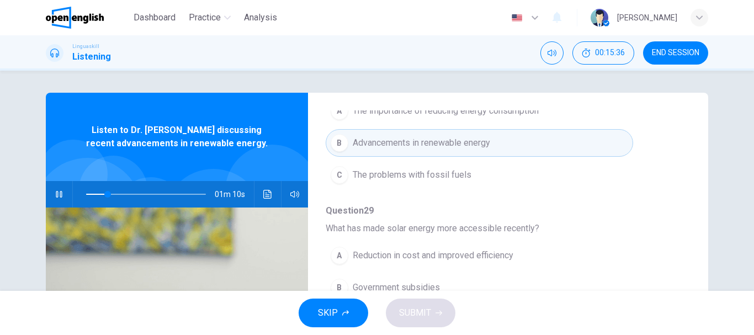
scroll to position [221, 0]
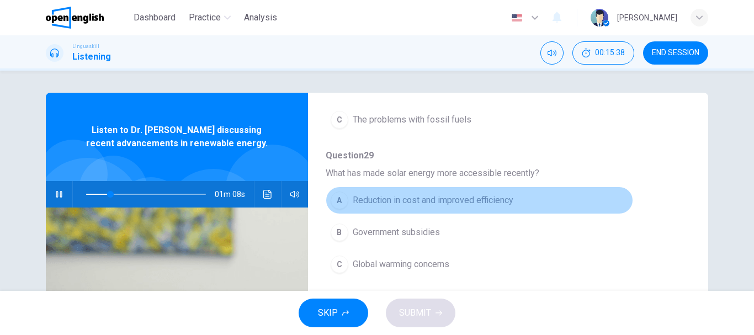
click at [485, 196] on span "Reduction in cost and improved efficiency" at bounding box center [432, 200] width 161 height 13
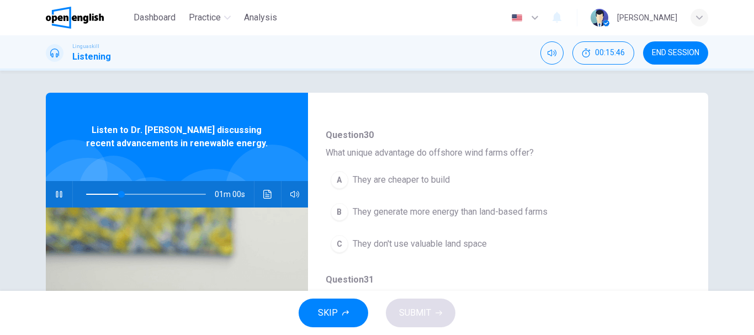
scroll to position [386, 0]
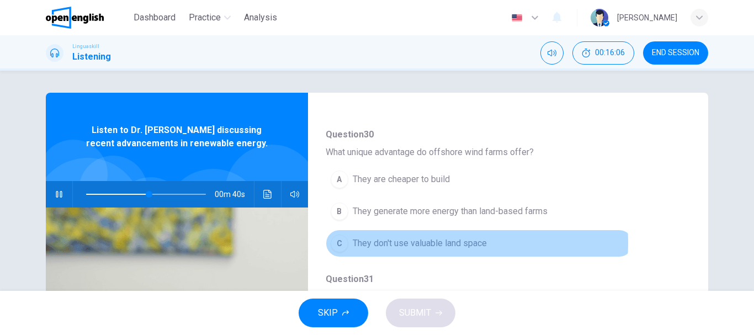
click at [414, 243] on span "They don't use valuable land space" at bounding box center [419, 243] width 134 height 13
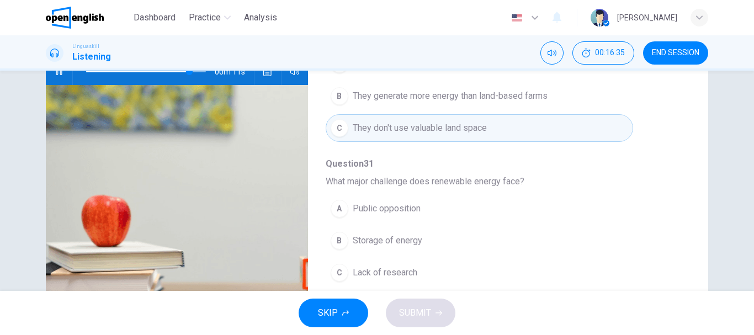
scroll to position [97, 0]
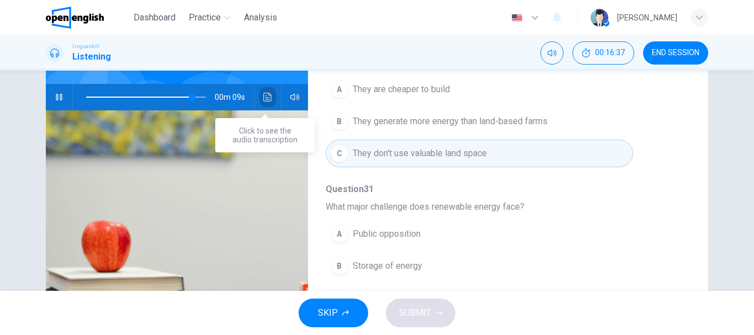
click at [270, 98] on button "Click to see the audio transcription" at bounding box center [268, 97] width 18 height 26
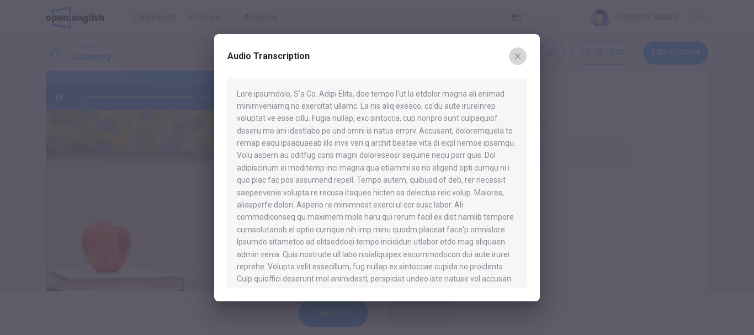
click at [519, 48] on button "button" at bounding box center [518, 56] width 18 height 18
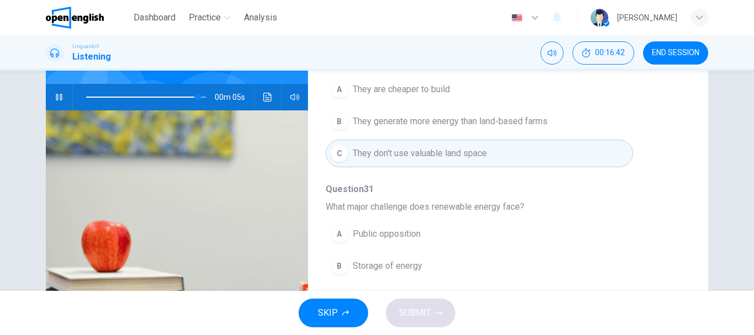
click at [56, 91] on button "button" at bounding box center [59, 97] width 18 height 26
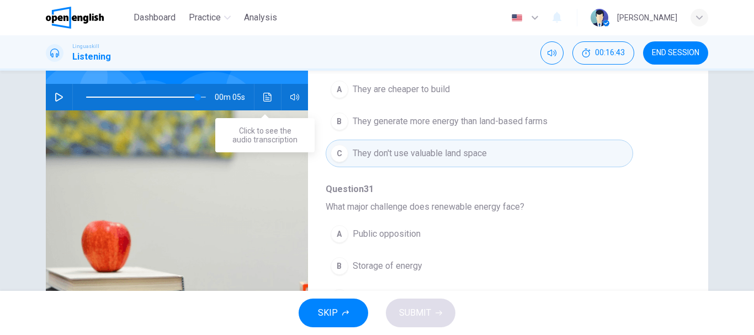
click at [264, 94] on icon "Click to see the audio transcription" at bounding box center [267, 97] width 9 height 9
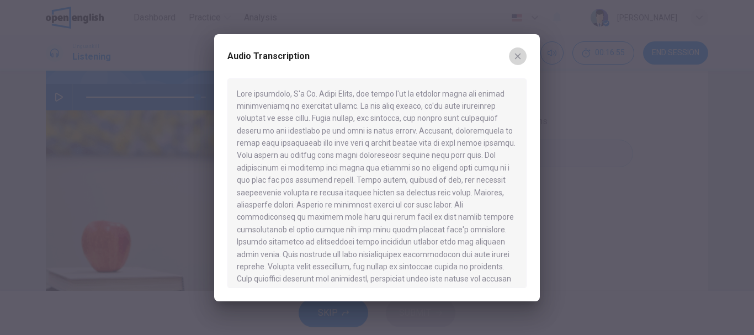
click at [523, 56] on button "button" at bounding box center [518, 56] width 18 height 18
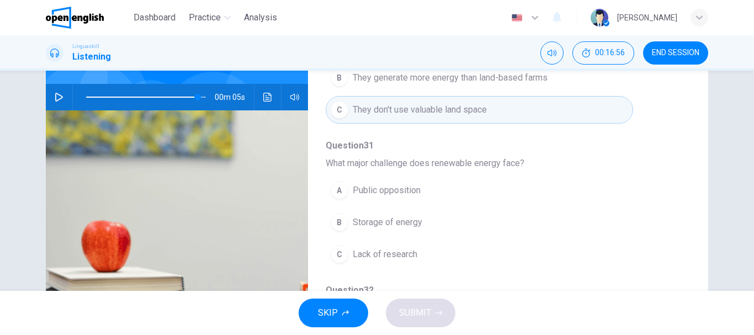
scroll to position [434, 0]
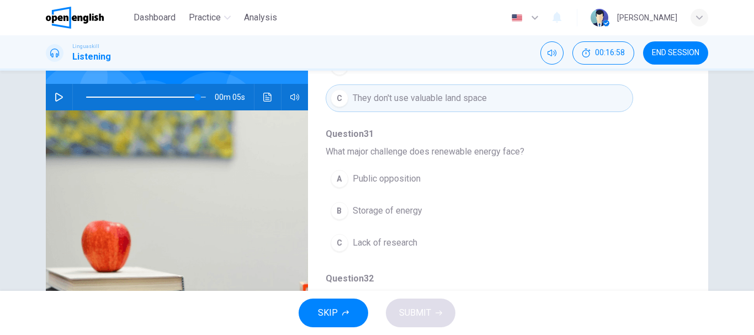
click at [403, 214] on span "Storage of energy" at bounding box center [387, 210] width 70 height 13
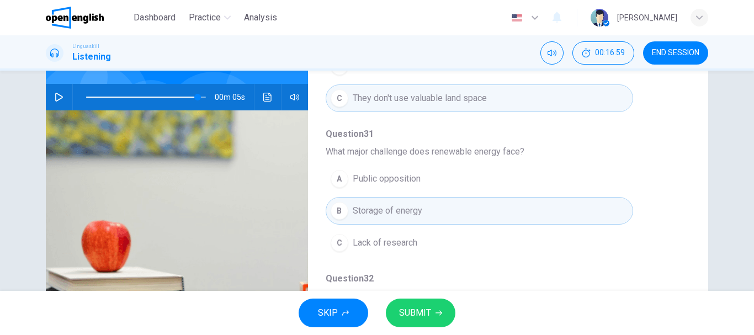
click at [420, 308] on span "SUBMIT" at bounding box center [415, 312] width 32 height 15
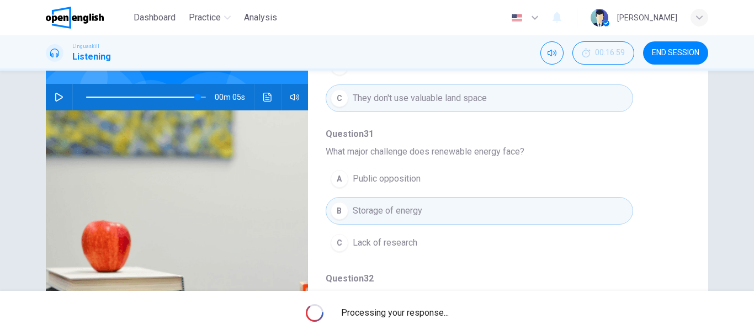
type input "**"
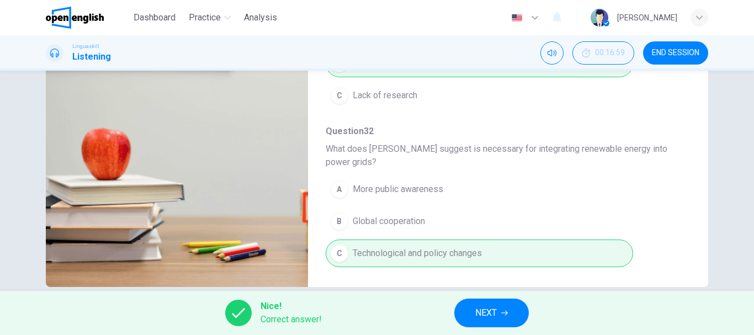
scroll to position [207, 0]
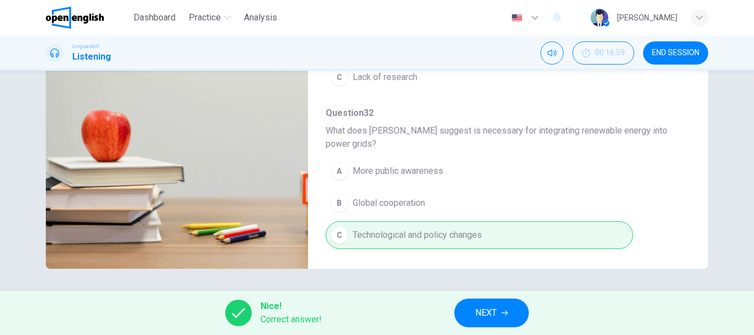
click at [507, 312] on icon "button" at bounding box center [504, 312] width 7 height 7
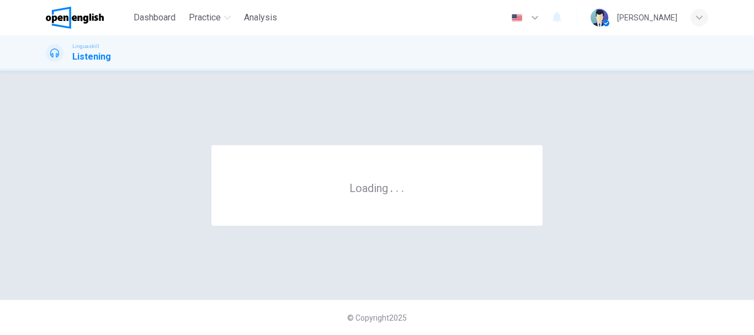
scroll to position [0, 0]
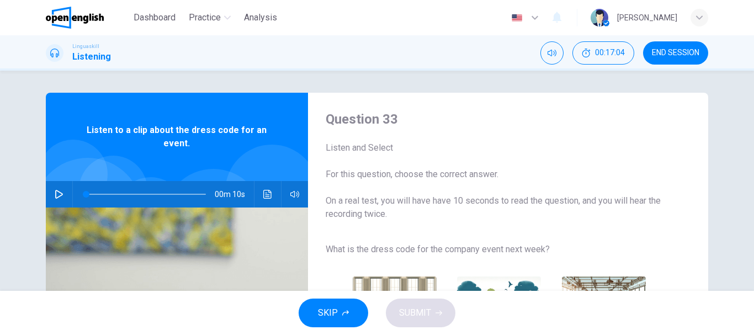
click at [50, 199] on button "button" at bounding box center [59, 194] width 18 height 26
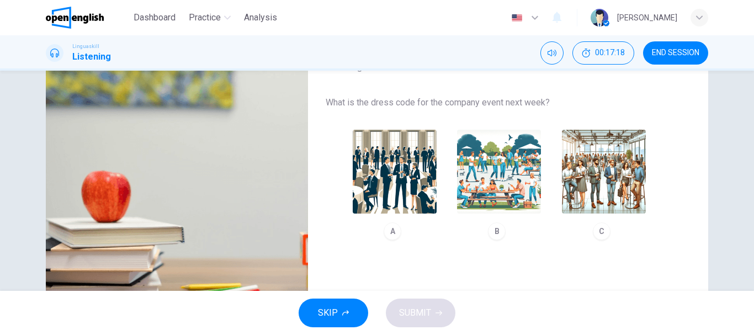
scroll to position [165, 0]
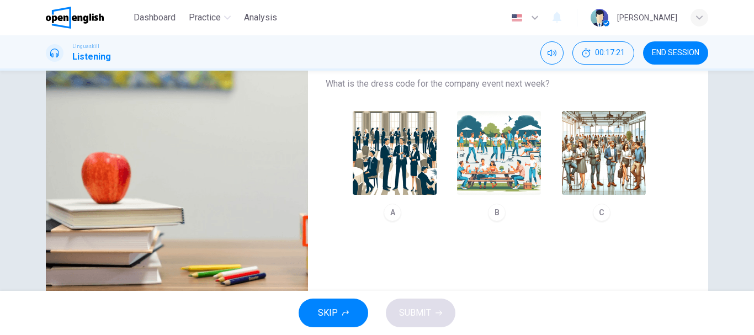
click at [591, 174] on img "button" at bounding box center [604, 153] width 84 height 84
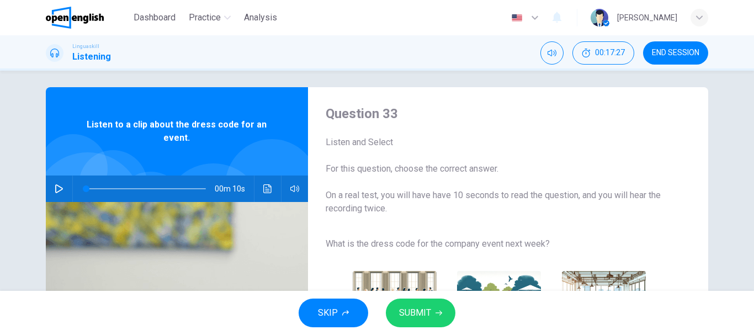
scroll to position [0, 0]
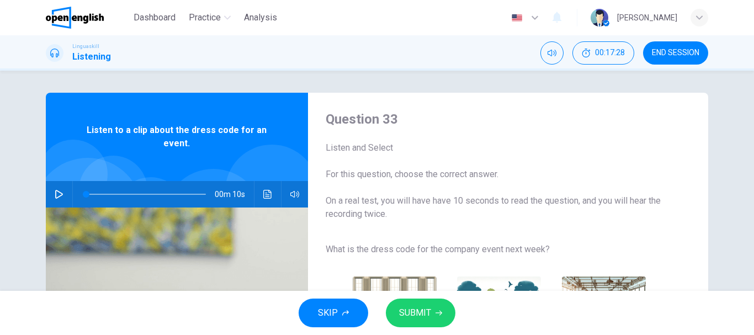
click at [54, 200] on button "button" at bounding box center [59, 194] width 18 height 26
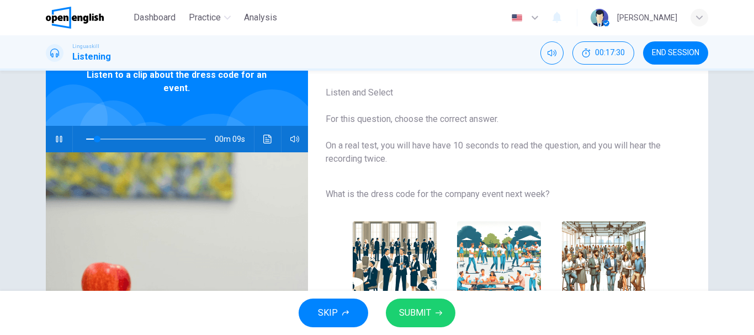
scroll to position [110, 0]
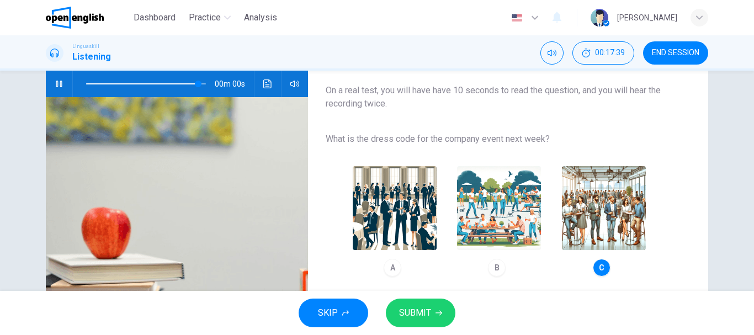
type input "*"
click at [416, 305] on span "SUBMIT" at bounding box center [415, 312] width 32 height 15
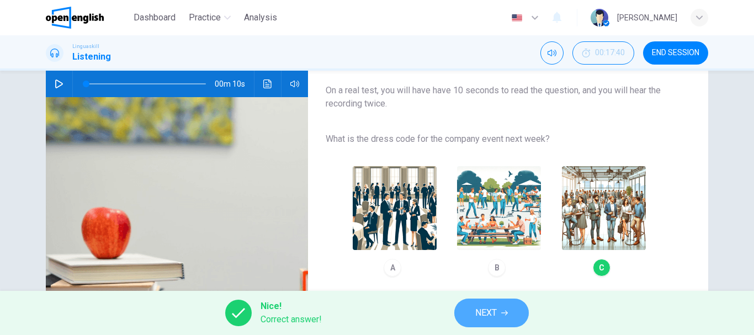
click at [469, 311] on button "NEXT" at bounding box center [491, 312] width 74 height 29
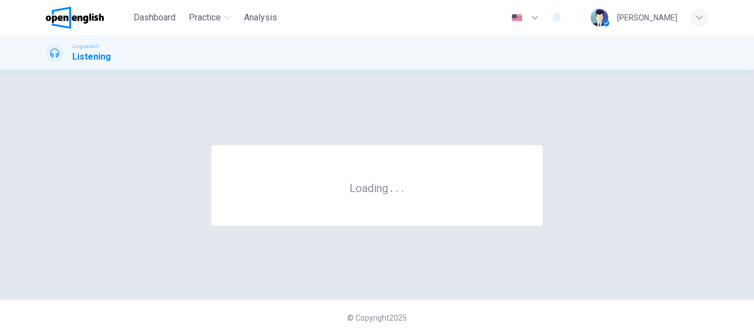
scroll to position [0, 0]
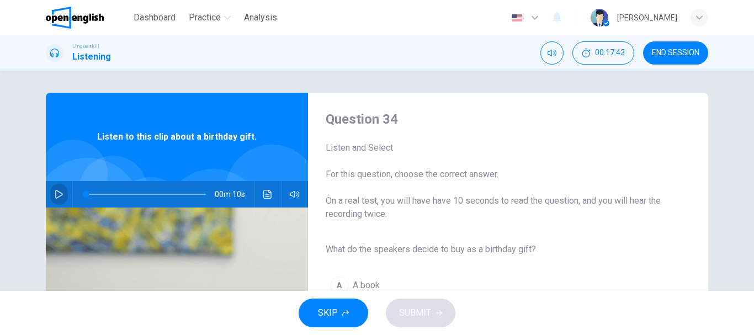
click at [56, 198] on icon "button" at bounding box center [59, 194] width 9 height 9
type input "*"
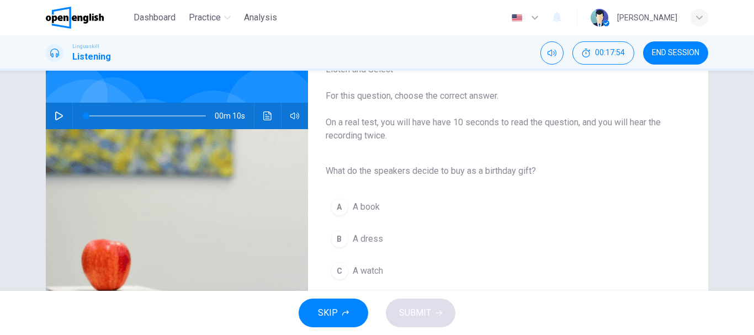
scroll to position [110, 0]
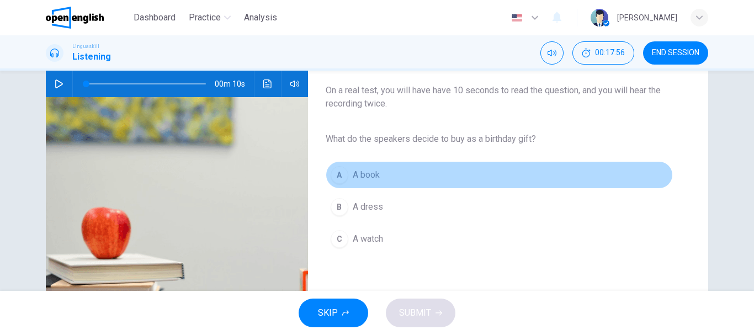
click at [366, 173] on span "A book" at bounding box center [365, 174] width 27 height 13
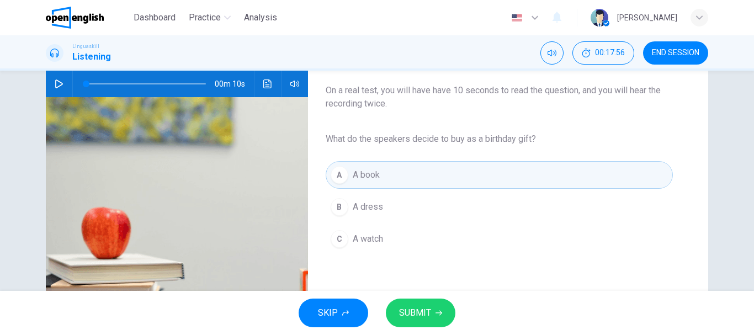
click at [410, 310] on span "SUBMIT" at bounding box center [415, 312] width 32 height 15
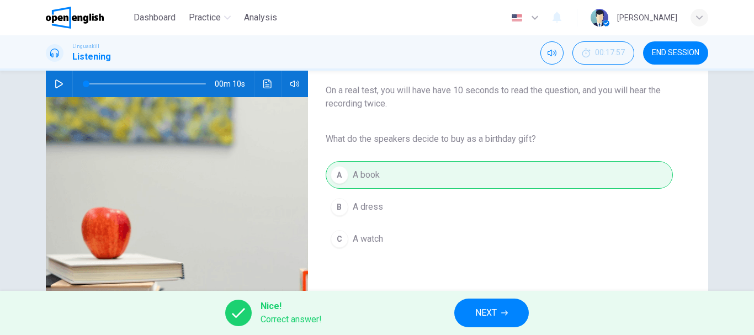
click at [494, 310] on span "NEXT" at bounding box center [486, 312] width 22 height 15
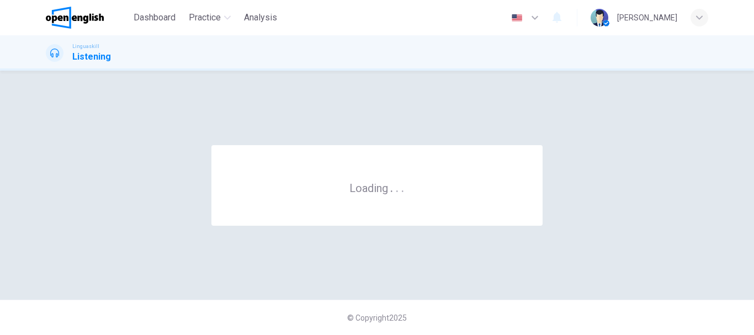
scroll to position [0, 0]
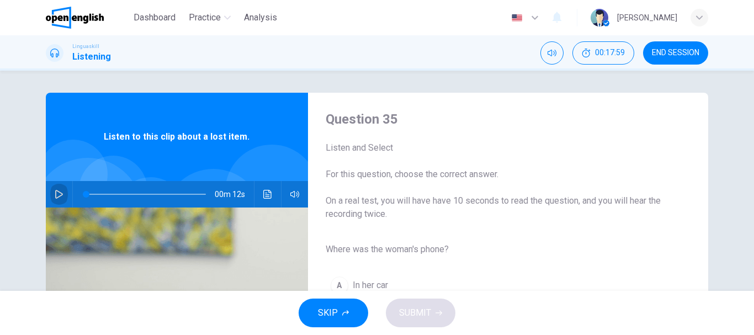
click at [56, 197] on icon "button" at bounding box center [59, 194] width 8 height 9
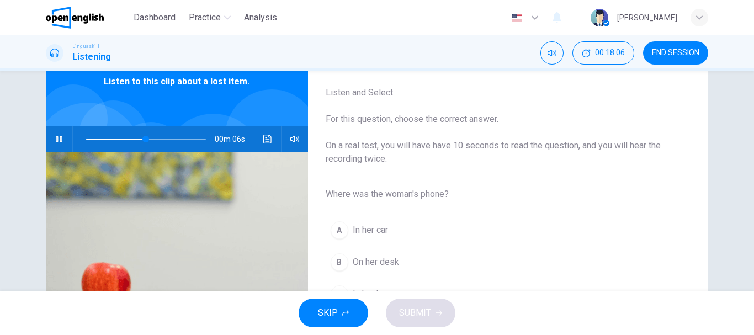
scroll to position [110, 0]
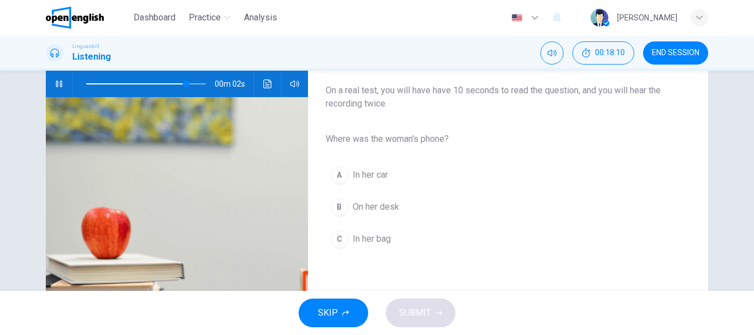
click at [366, 240] on span "In her bag" at bounding box center [371, 238] width 38 height 13
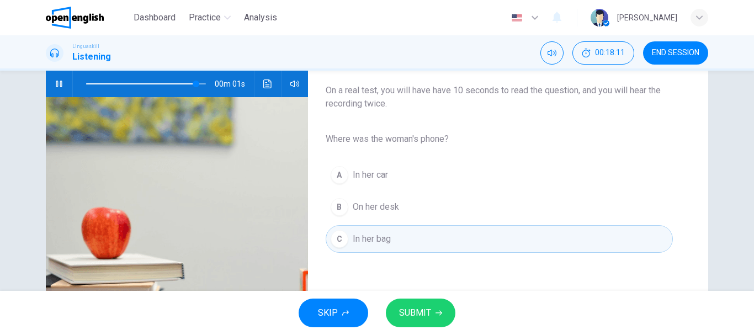
type input "*"
click at [420, 318] on span "SUBMIT" at bounding box center [415, 312] width 32 height 15
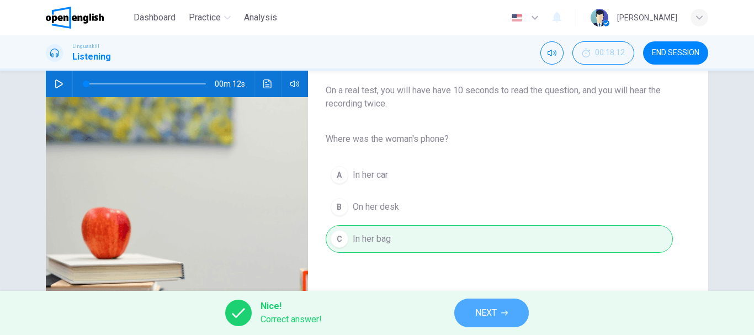
click at [485, 308] on span "NEXT" at bounding box center [486, 312] width 22 height 15
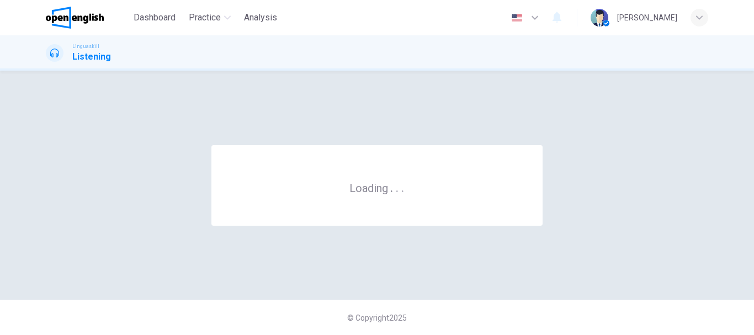
scroll to position [0, 0]
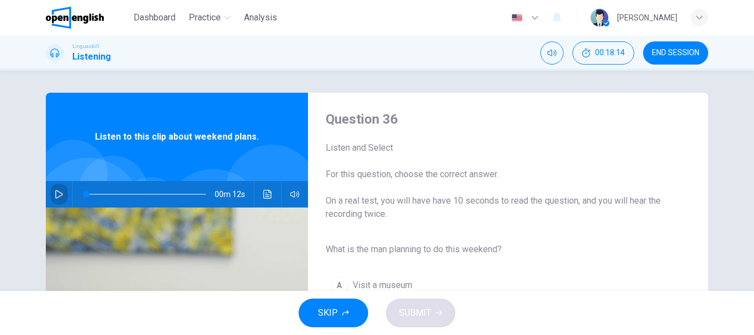
click at [63, 191] on button "button" at bounding box center [59, 194] width 18 height 26
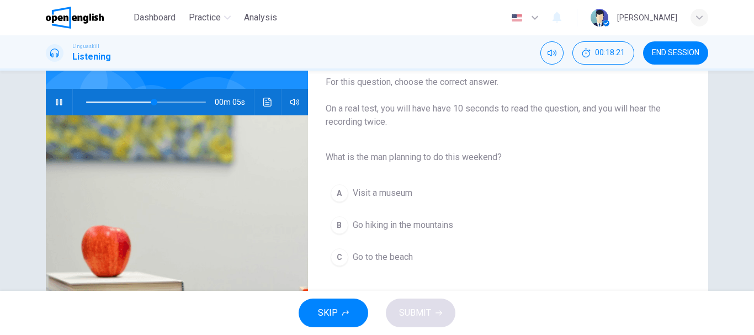
scroll to position [110, 0]
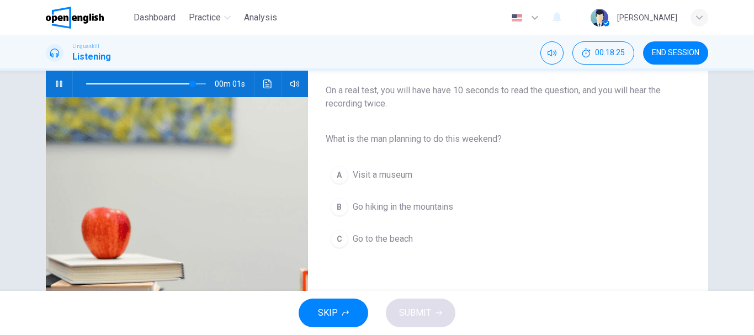
click at [386, 208] on span "Go hiking in the mountains" at bounding box center [402, 206] width 100 height 13
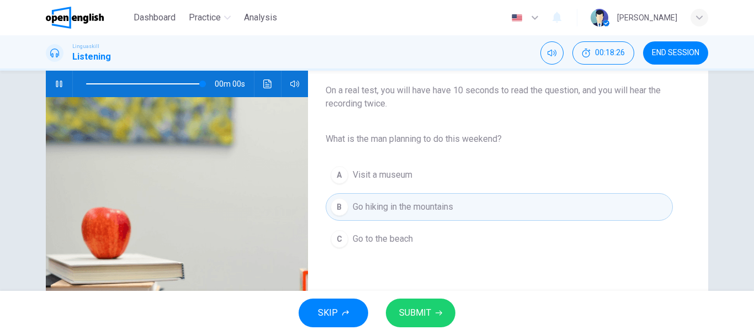
type input "*"
click at [428, 324] on button "SUBMIT" at bounding box center [421, 312] width 70 height 29
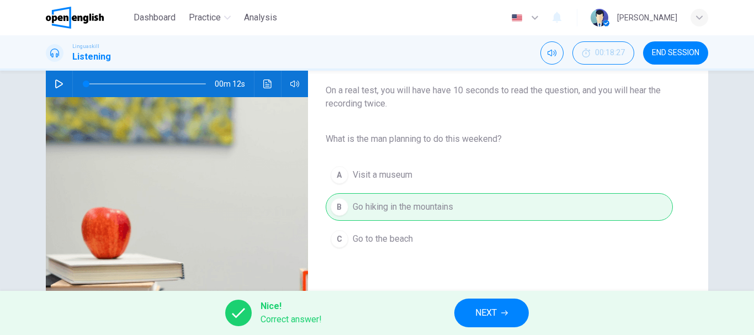
click at [478, 313] on span "NEXT" at bounding box center [486, 312] width 22 height 15
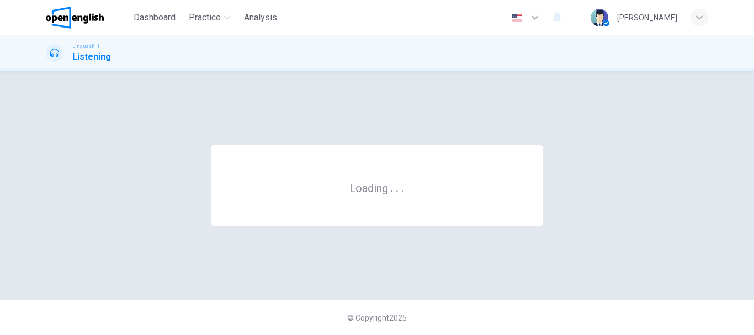
scroll to position [0, 0]
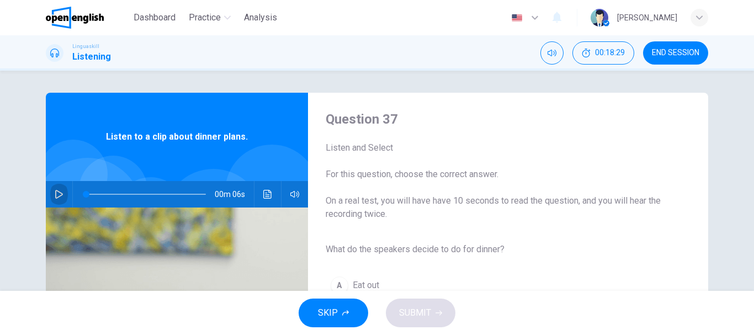
click at [57, 191] on icon "button" at bounding box center [59, 194] width 9 height 9
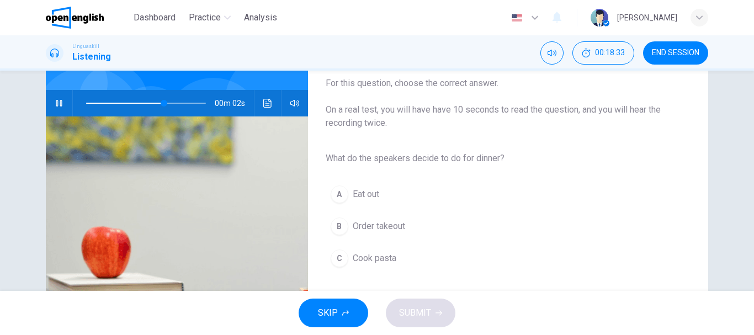
scroll to position [110, 0]
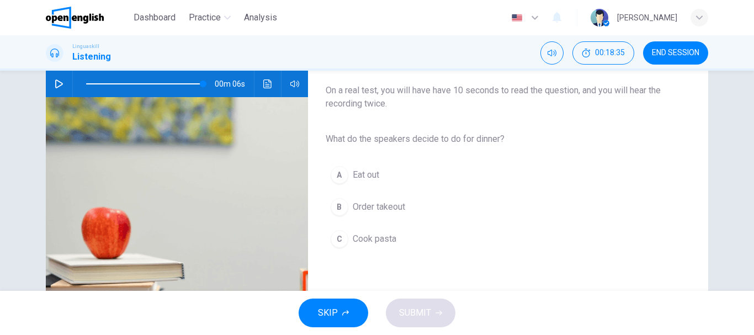
type input "*"
click at [391, 237] on span "Cook pasta" at bounding box center [374, 238] width 44 height 13
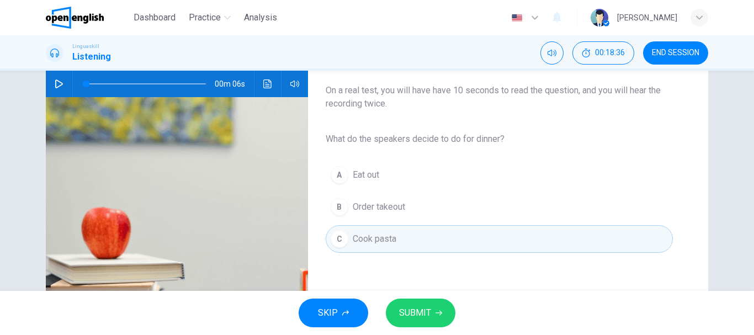
click at [423, 313] on span "SUBMIT" at bounding box center [415, 312] width 32 height 15
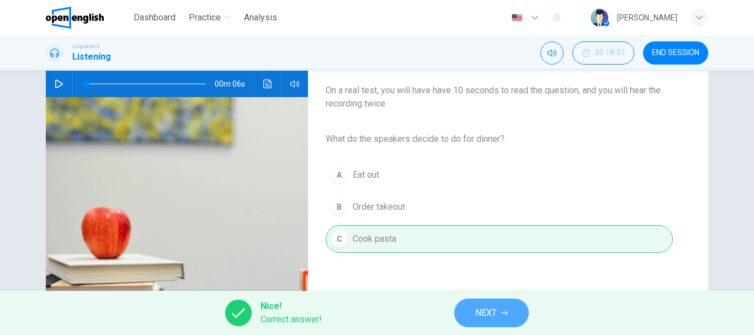
click at [491, 311] on span "NEXT" at bounding box center [486, 312] width 22 height 15
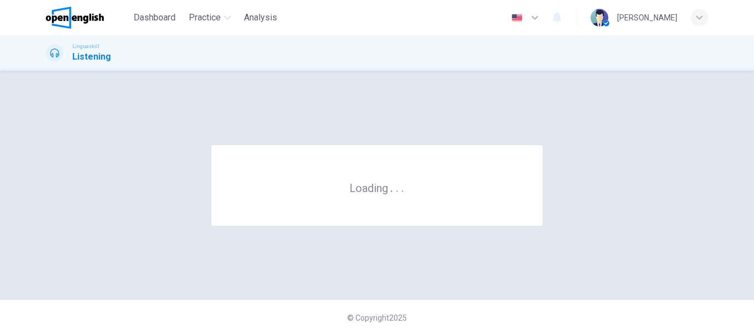
scroll to position [0, 0]
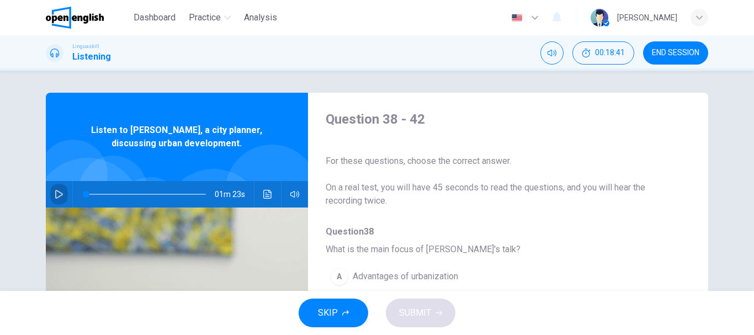
click at [63, 191] on button "button" at bounding box center [59, 194] width 18 height 26
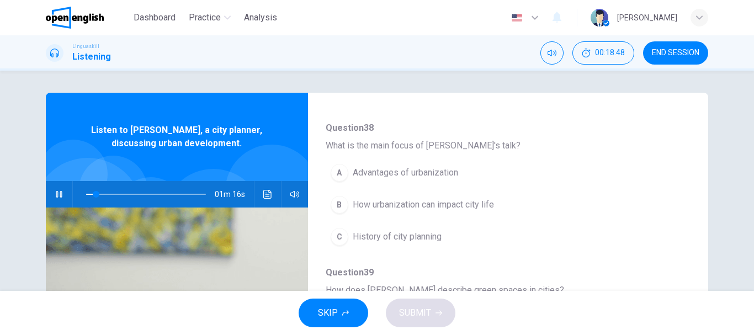
scroll to position [110, 0]
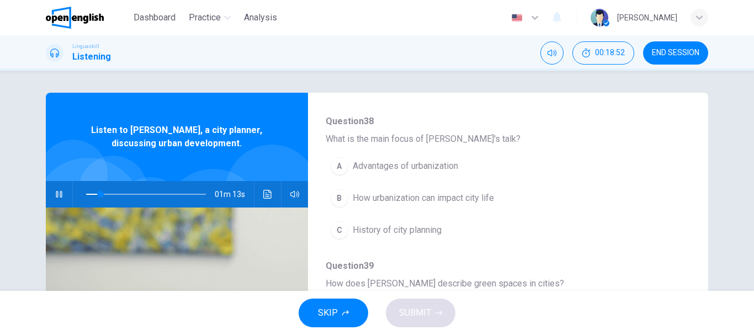
click at [410, 200] on span "How urbanization can impact city life" at bounding box center [422, 197] width 141 height 13
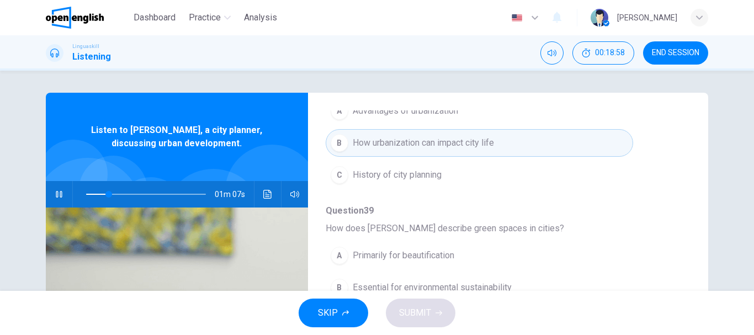
scroll to position [221, 0]
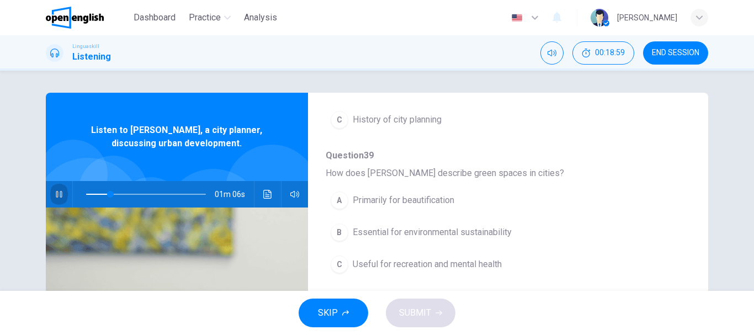
click at [51, 191] on button "button" at bounding box center [59, 194] width 18 height 26
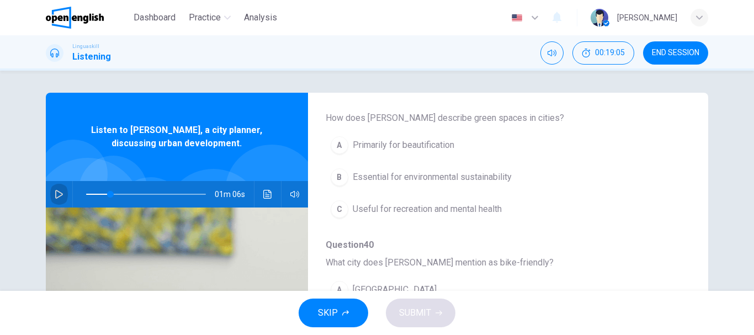
click at [57, 199] on button "button" at bounding box center [59, 194] width 18 height 26
click at [437, 207] on span "Useful for recreation and mental health" at bounding box center [426, 208] width 149 height 13
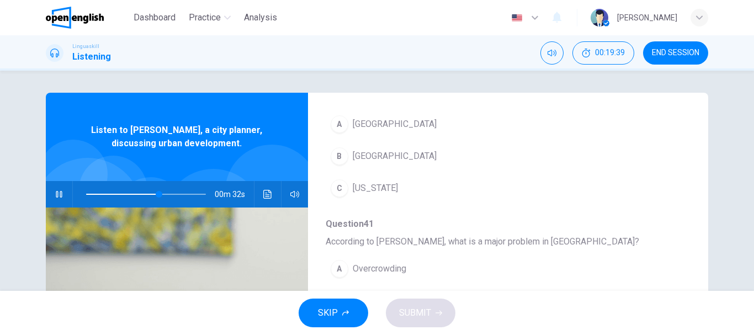
scroll to position [386, 0]
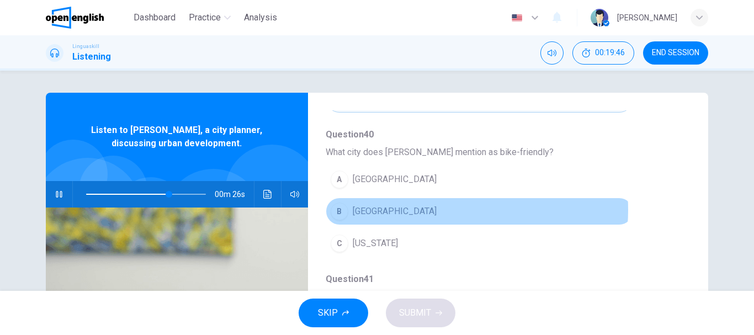
click at [421, 210] on button "B [GEOGRAPHIC_DATA]" at bounding box center [478, 211] width 307 height 28
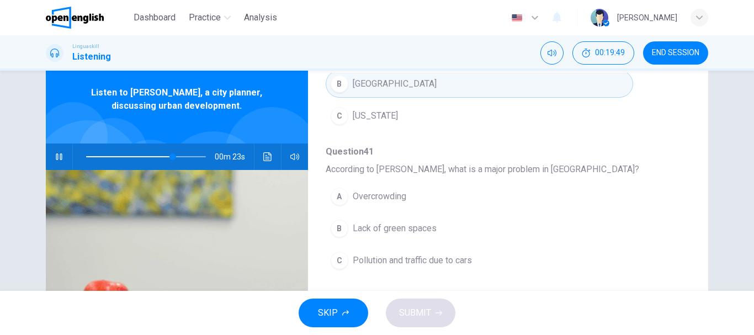
scroll to position [55, 0]
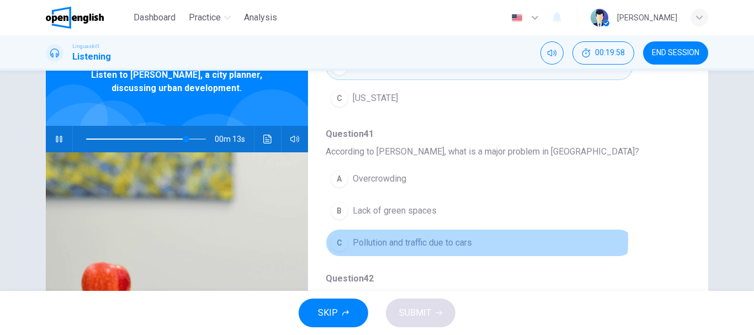
click at [464, 241] on span "Pollution and traffic due to cars" at bounding box center [411, 242] width 119 height 13
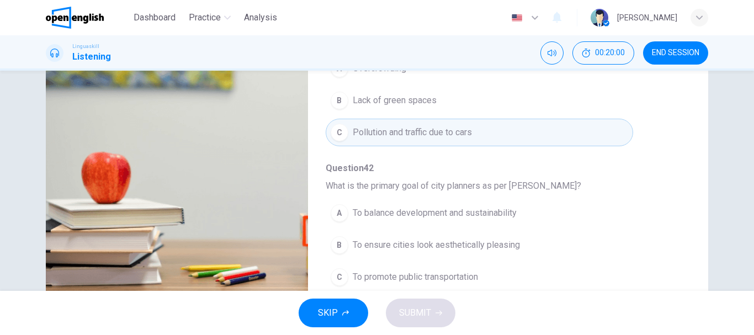
scroll to position [207, 0]
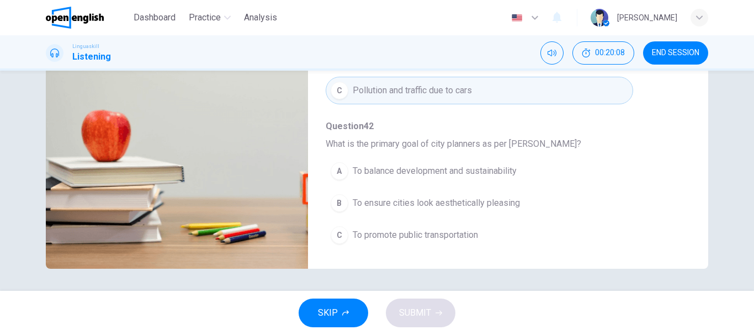
click at [501, 175] on span "To balance development and sustainability" at bounding box center [434, 170] width 164 height 13
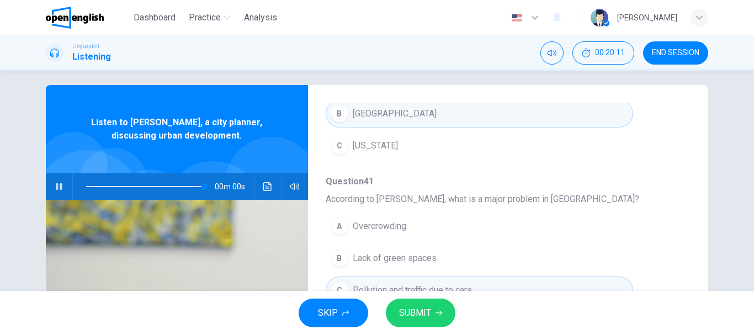
scroll to position [0, 0]
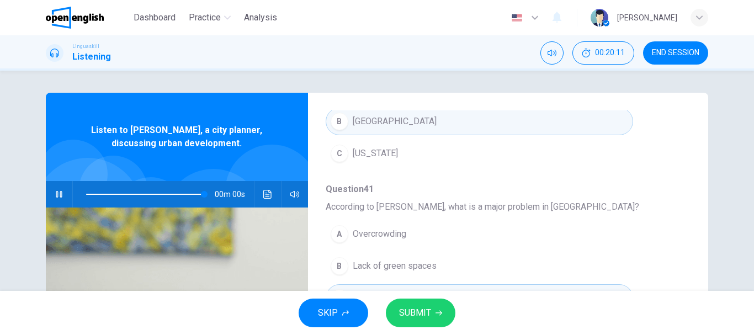
type input "*"
click at [426, 305] on span "SUBMIT" at bounding box center [415, 312] width 32 height 15
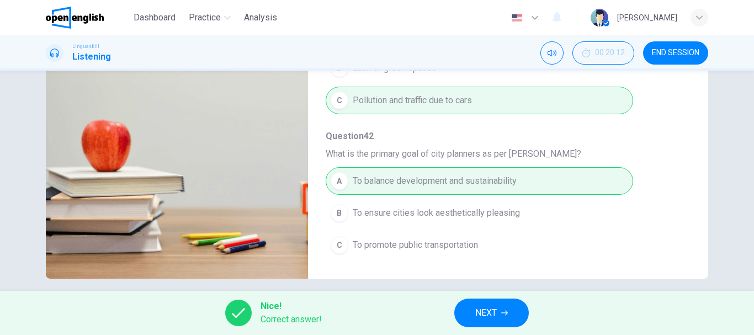
scroll to position [207, 0]
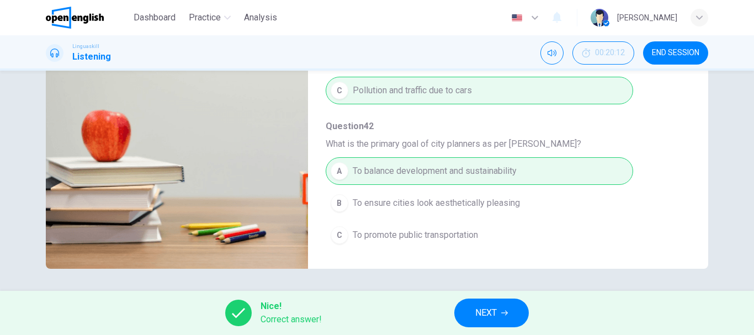
click at [489, 320] on span "NEXT" at bounding box center [486, 312] width 22 height 15
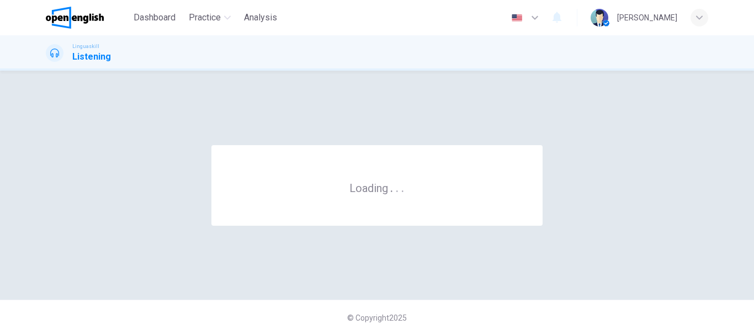
scroll to position [0, 0]
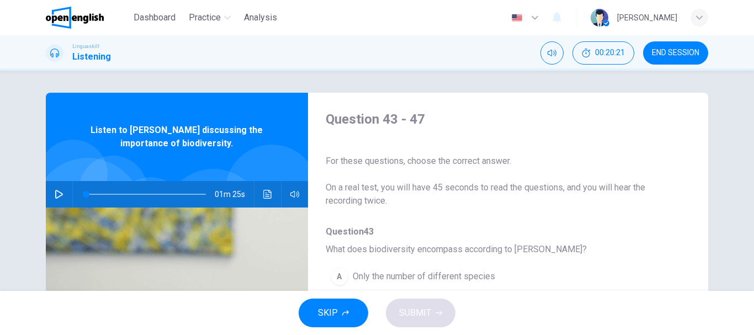
click at [50, 193] on button "button" at bounding box center [59, 194] width 18 height 26
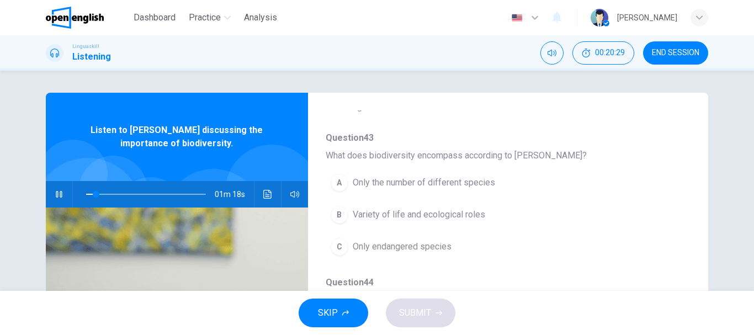
scroll to position [110, 0]
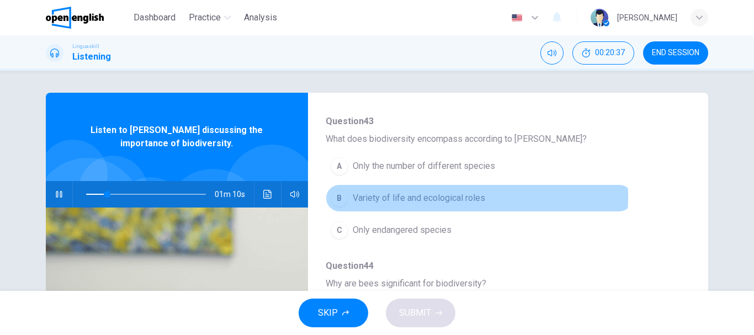
click at [422, 197] on span "Variety of life and ecological roles" at bounding box center [418, 197] width 132 height 13
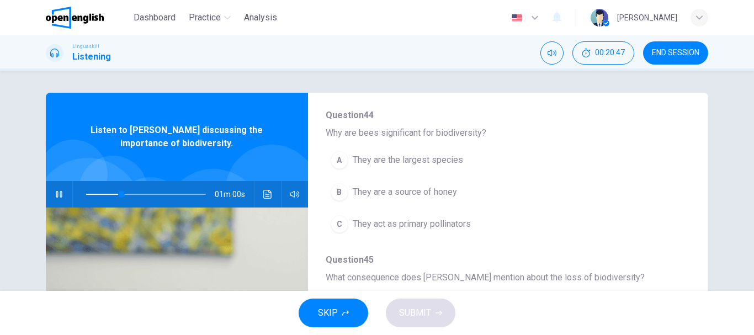
scroll to position [254, 0]
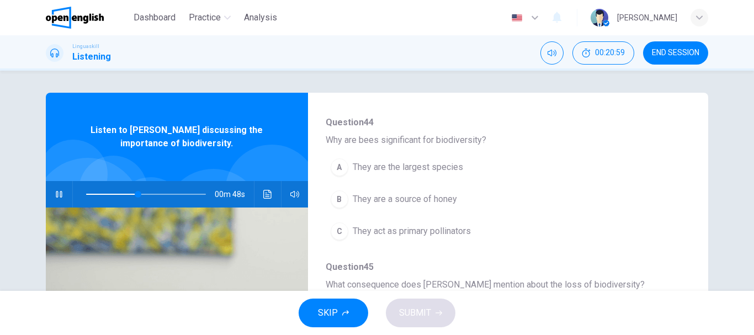
click at [56, 191] on icon "button" at bounding box center [59, 194] width 6 height 7
click at [415, 234] on span "They act as primary pollinators" at bounding box center [411, 231] width 118 height 13
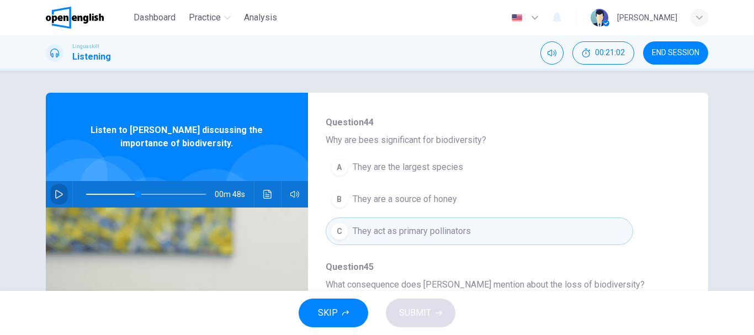
click at [61, 191] on button "button" at bounding box center [59, 194] width 18 height 26
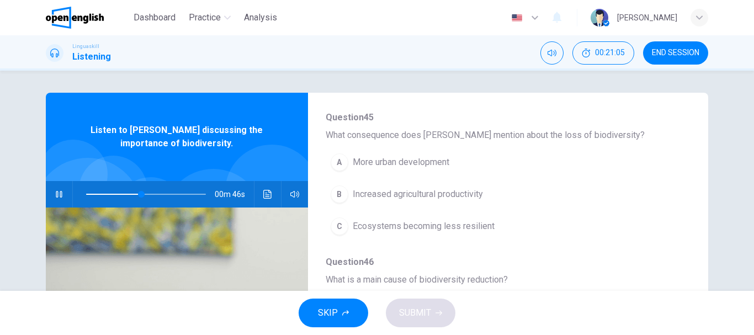
scroll to position [419, 0]
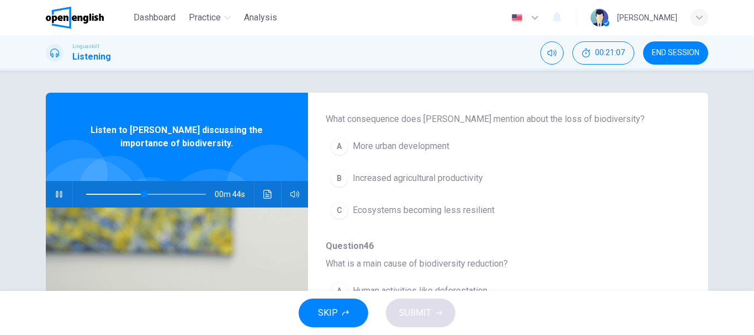
click at [442, 209] on span "Ecosystems becoming less resilient" at bounding box center [423, 210] width 142 height 13
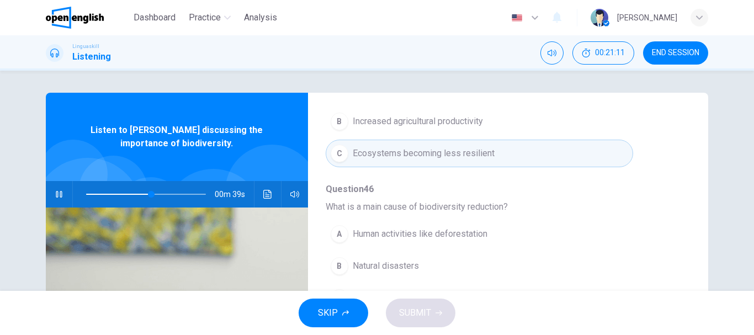
scroll to position [55, 0]
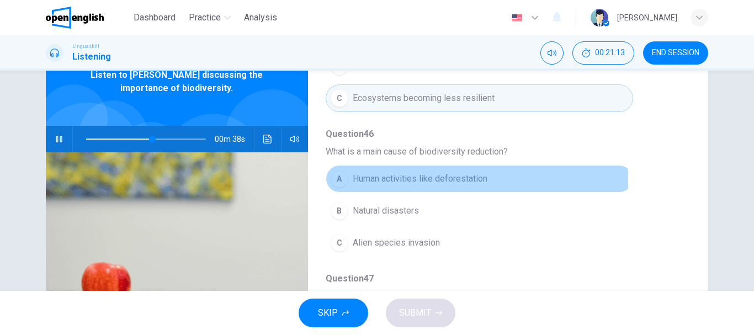
click at [401, 181] on span "Human activities like deforestation" at bounding box center [419, 178] width 135 height 13
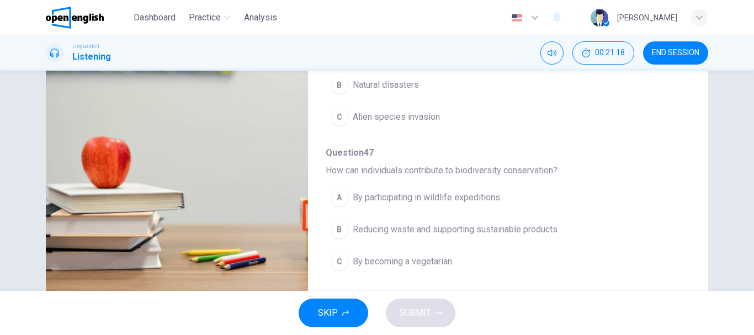
scroll to position [207, 0]
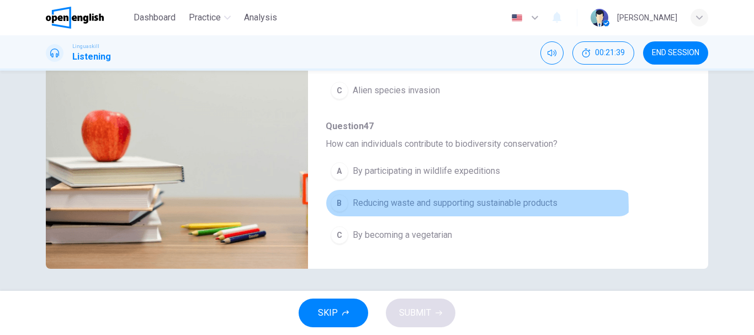
click at [446, 207] on span "Reducing waste and supporting sustainable products" at bounding box center [454, 202] width 205 height 13
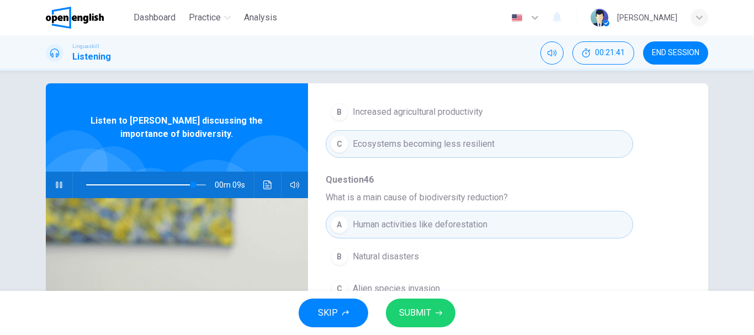
scroll to position [0, 0]
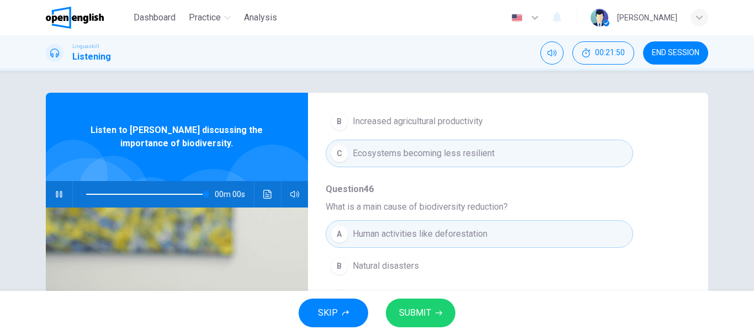
type input "*"
click at [411, 317] on span "SUBMIT" at bounding box center [415, 312] width 32 height 15
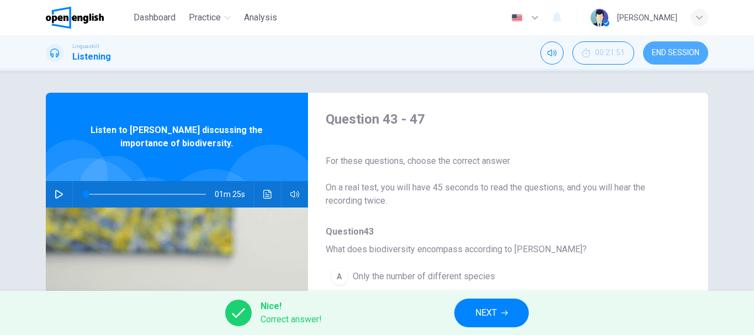
click at [677, 57] on button "END SESSION" at bounding box center [675, 52] width 65 height 23
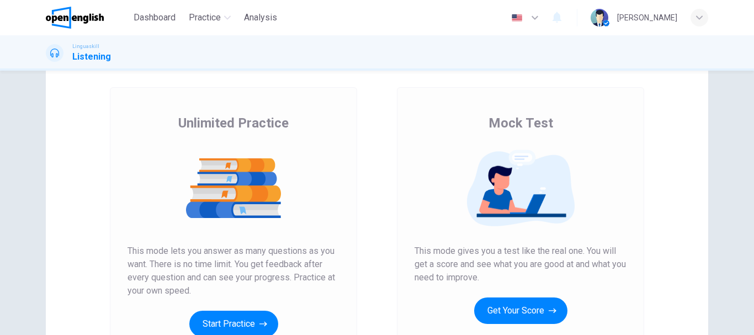
scroll to position [110, 0]
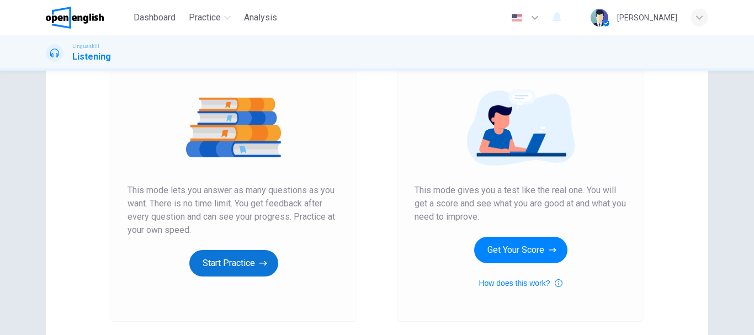
click at [238, 266] on button "Start Practice" at bounding box center [233, 263] width 89 height 26
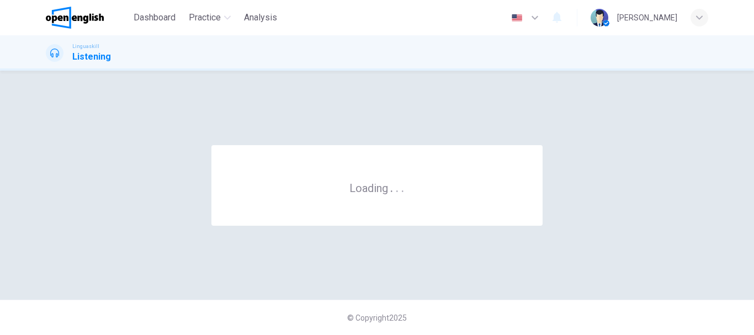
scroll to position [0, 0]
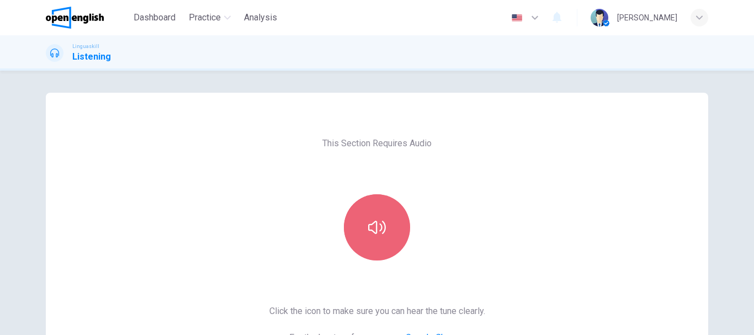
click at [378, 229] on icon "button" at bounding box center [377, 227] width 18 height 13
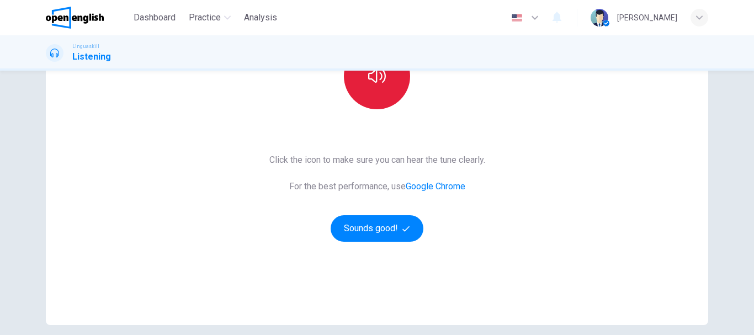
scroll to position [165, 0]
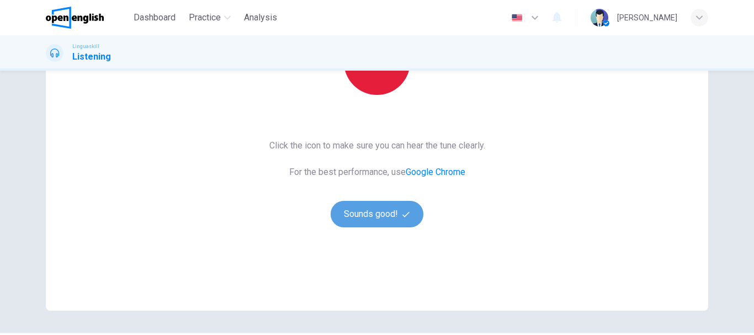
click at [376, 221] on button "Sounds good!" at bounding box center [376, 214] width 93 height 26
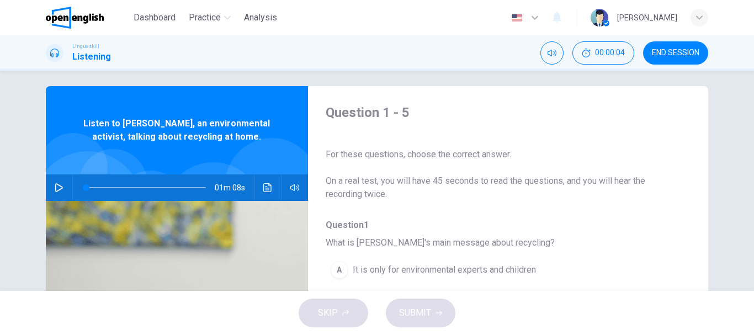
scroll to position [0, 0]
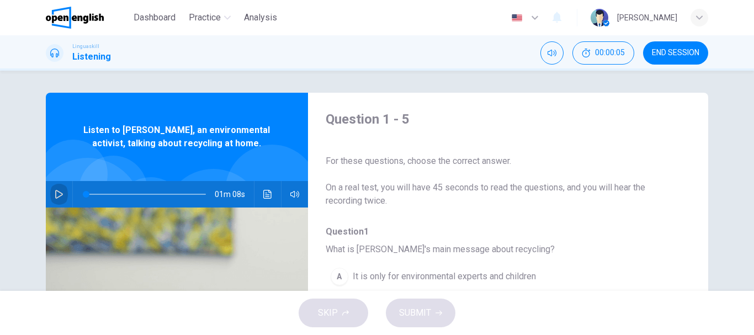
click at [56, 191] on icon "button" at bounding box center [59, 194] width 8 height 9
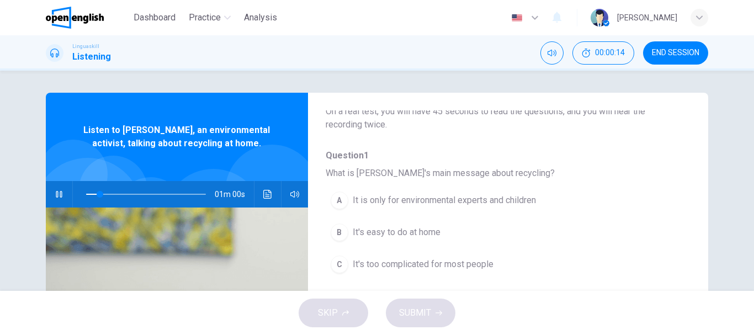
scroll to position [110, 0]
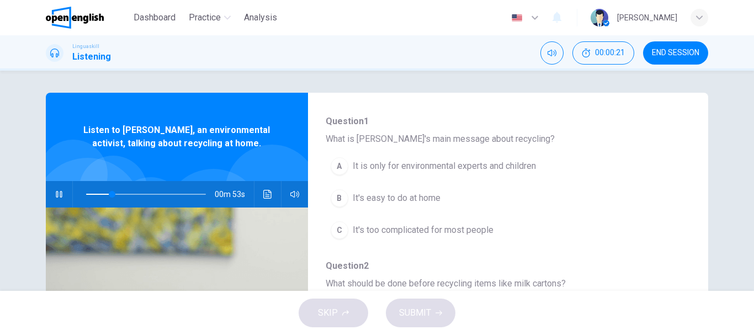
click at [409, 191] on button "B It's easy to do at home" at bounding box center [478, 198] width 307 height 28
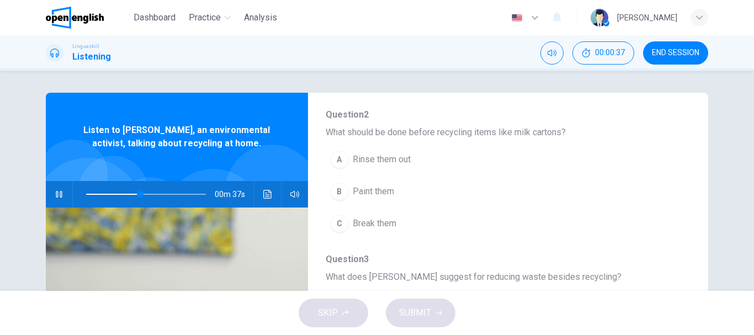
scroll to position [254, 0]
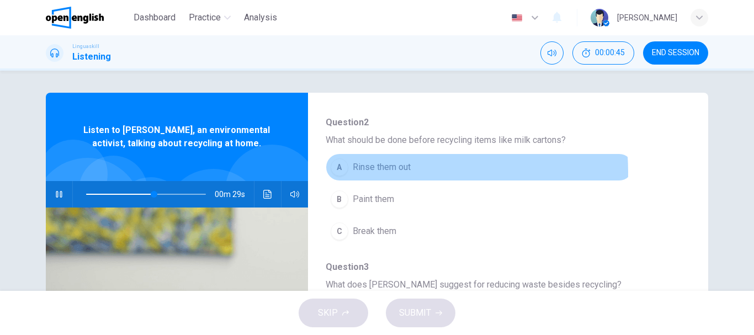
click at [387, 172] on span "Rinse them out" at bounding box center [381, 167] width 58 height 13
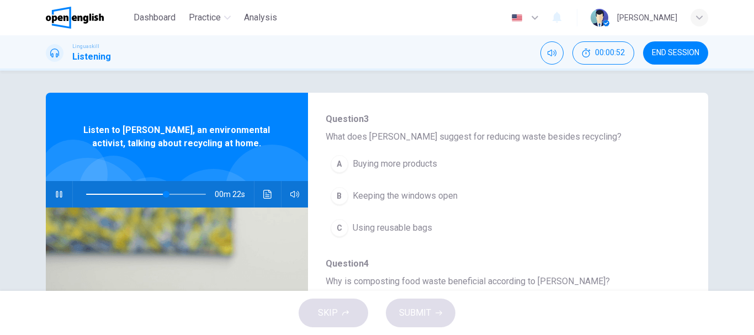
scroll to position [419, 0]
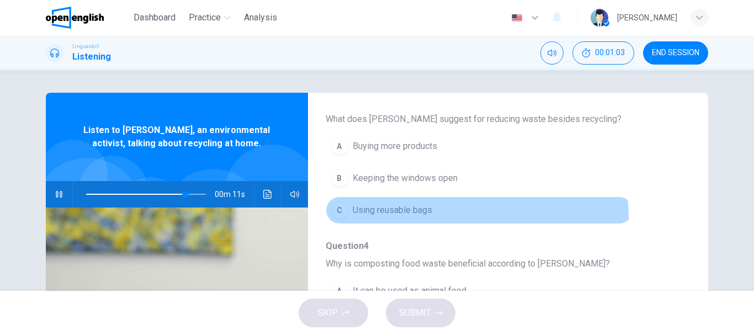
click at [416, 217] on button "C Using reusable bags" at bounding box center [478, 210] width 307 height 28
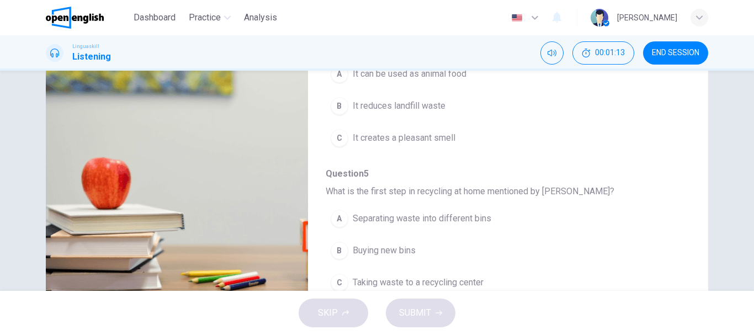
scroll to position [165, 0]
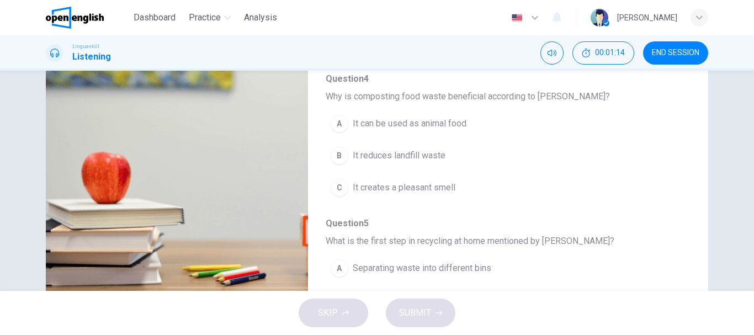
type input "*"
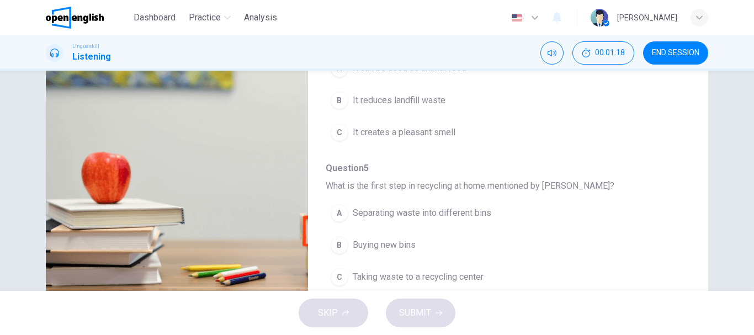
scroll to position [207, 0]
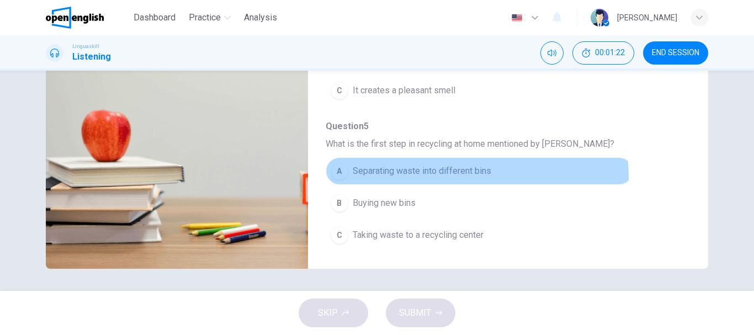
click at [419, 178] on button "A Separating waste into different bins" at bounding box center [478, 171] width 307 height 28
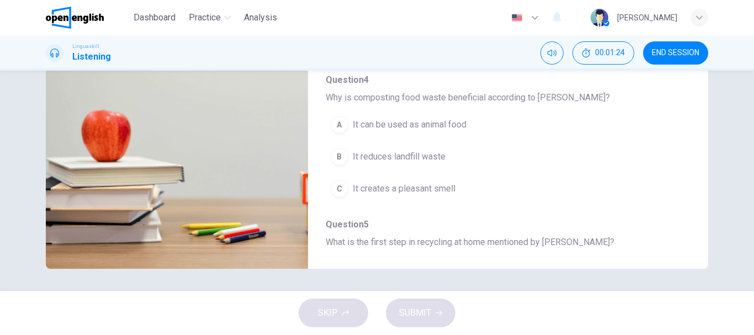
scroll to position [366, 0]
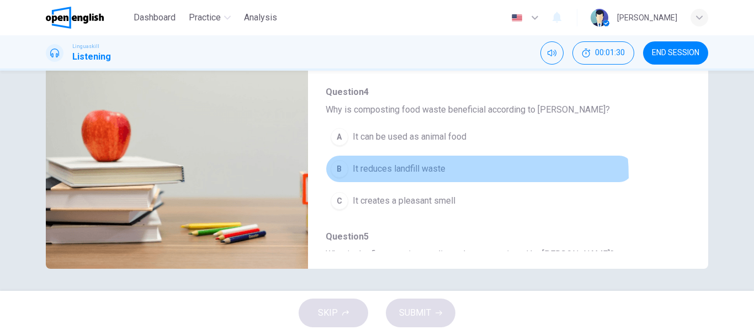
click at [412, 177] on button "B It reduces landfill waste" at bounding box center [478, 169] width 307 height 28
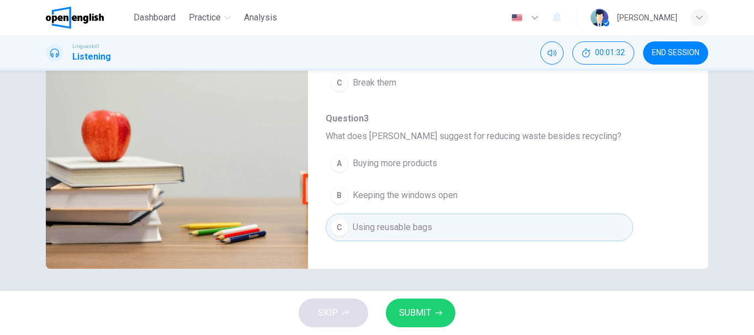
scroll to position [145, 0]
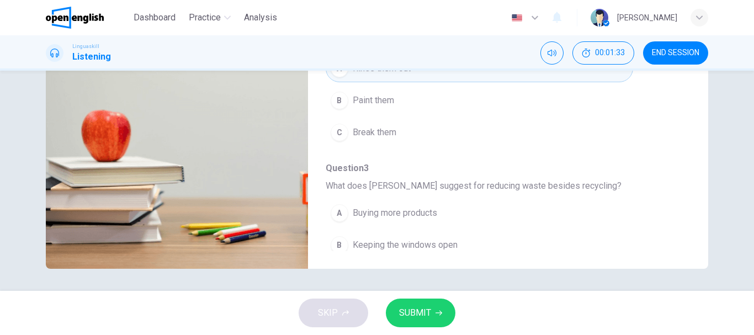
click at [419, 298] on button "SUBMIT" at bounding box center [421, 312] width 70 height 29
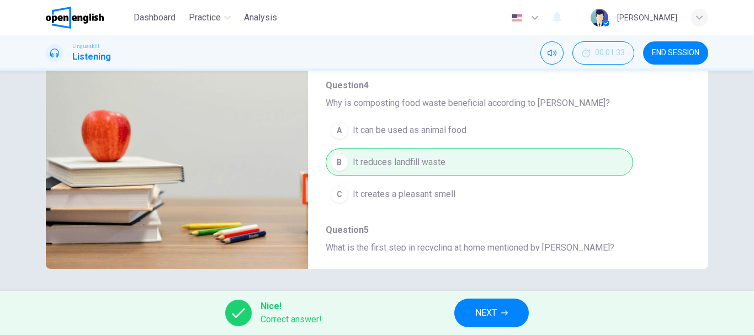
scroll to position [476, 0]
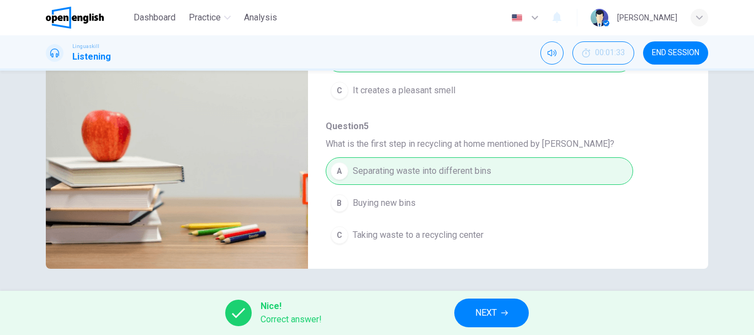
click at [488, 311] on span "NEXT" at bounding box center [486, 312] width 22 height 15
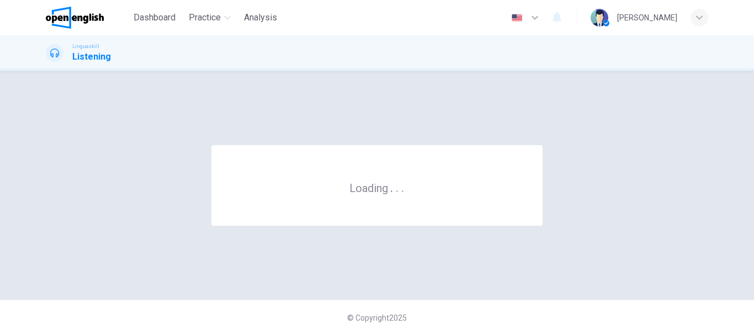
scroll to position [0, 0]
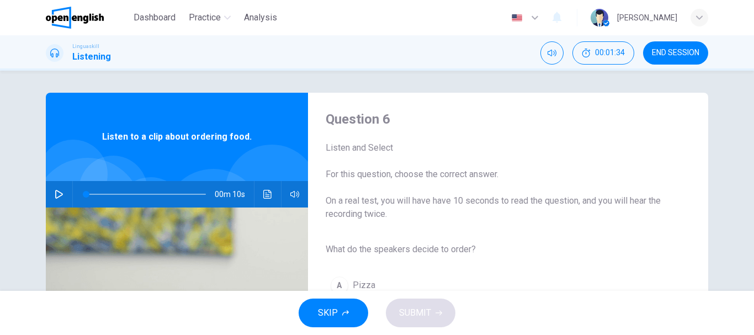
click at [56, 193] on icon "button" at bounding box center [59, 194] width 9 height 9
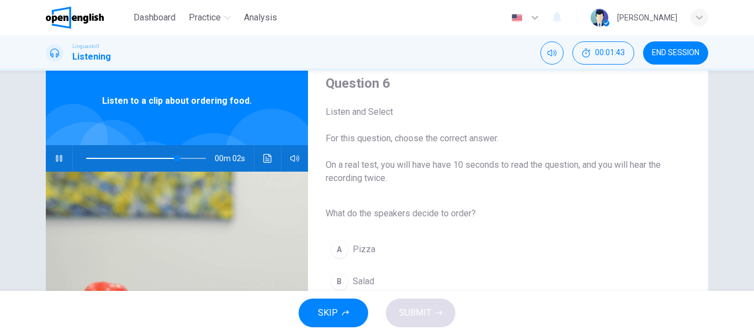
scroll to position [55, 0]
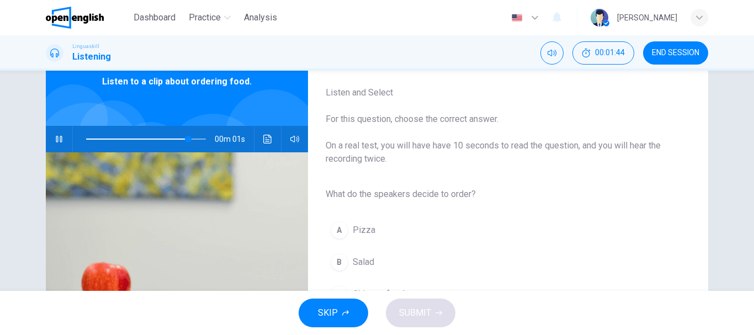
click at [362, 265] on span "Salad" at bounding box center [363, 261] width 22 height 13
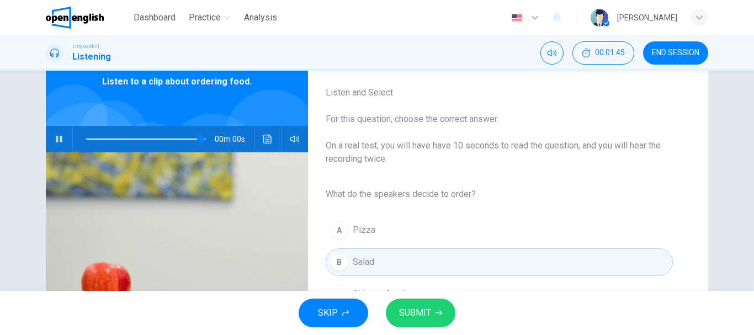
type input "*"
click at [413, 313] on span "SUBMIT" at bounding box center [415, 312] width 32 height 15
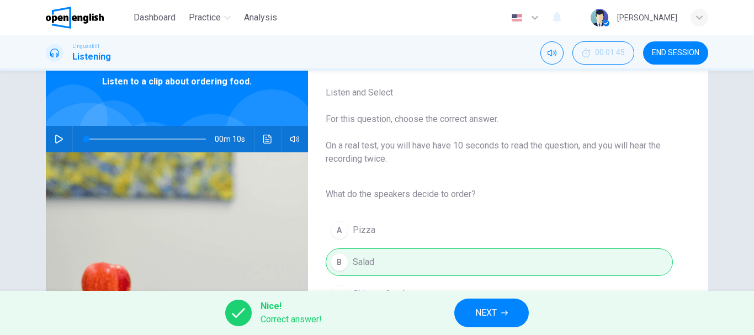
click at [460, 319] on button "NEXT" at bounding box center [491, 312] width 74 height 29
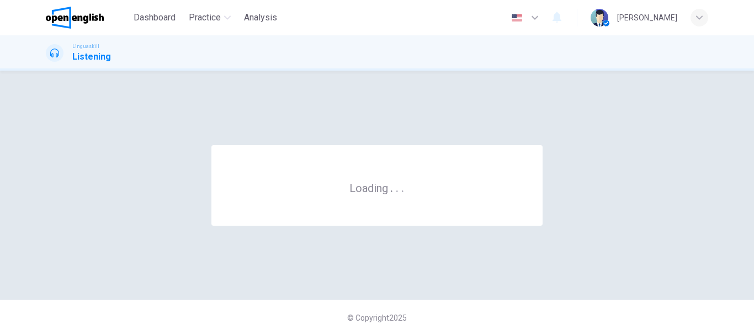
scroll to position [0, 0]
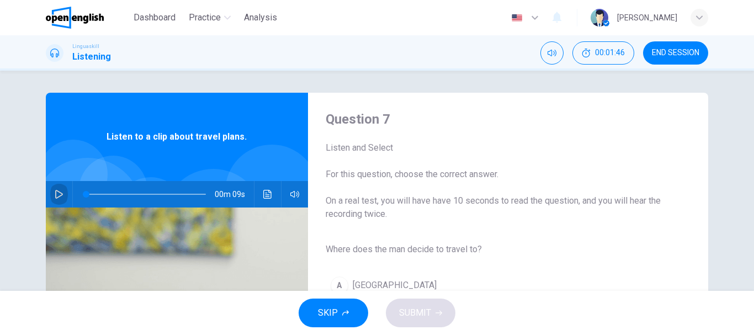
click at [52, 189] on button "button" at bounding box center [59, 194] width 18 height 26
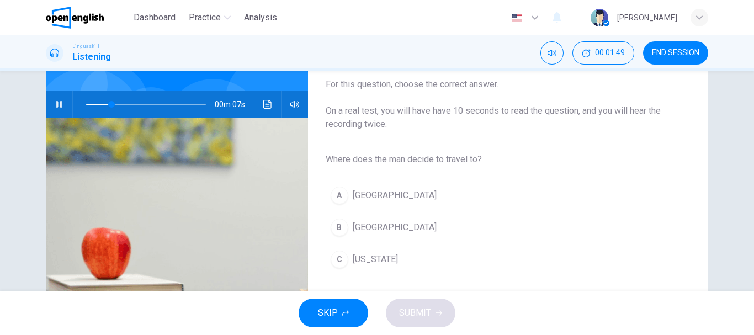
scroll to position [110, 0]
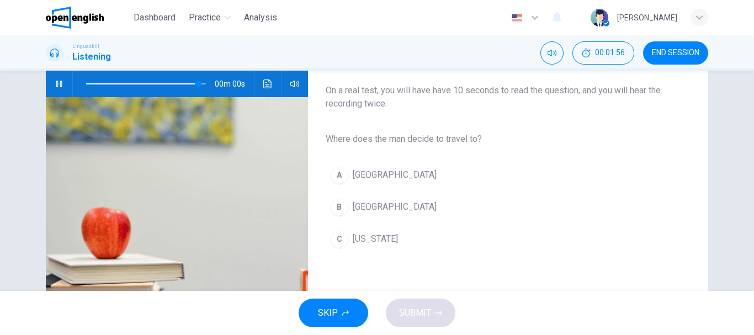
type input "*"
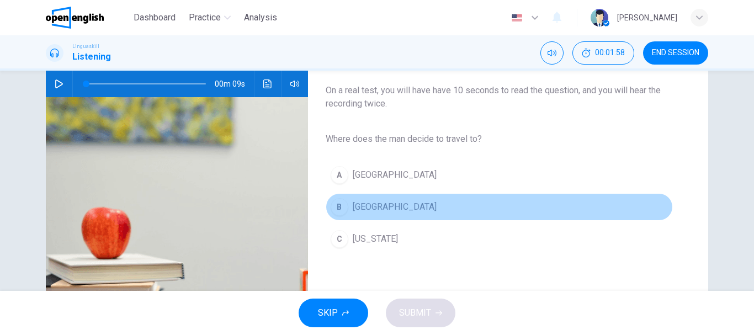
click at [361, 211] on span "Rome" at bounding box center [394, 206] width 84 height 13
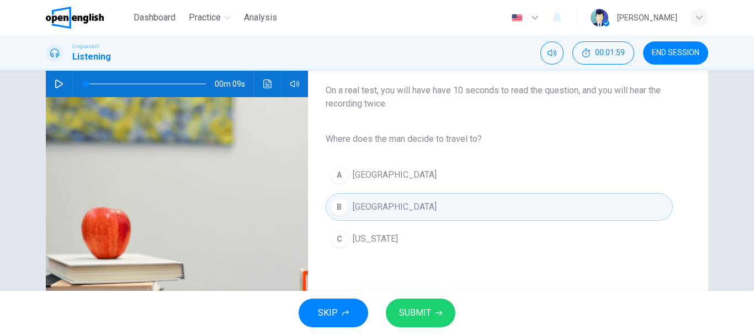
click at [433, 305] on button "SUBMIT" at bounding box center [421, 312] width 70 height 29
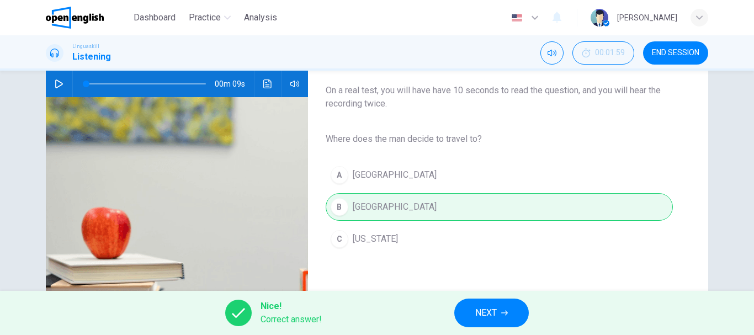
click at [513, 314] on button "NEXT" at bounding box center [491, 312] width 74 height 29
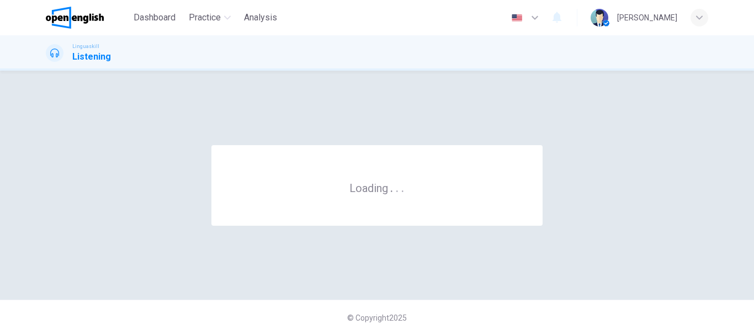
scroll to position [0, 0]
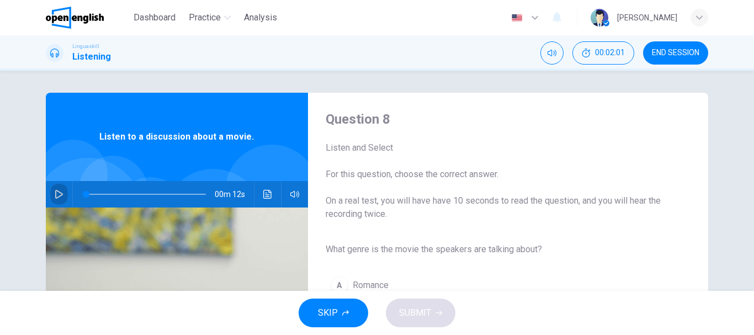
click at [57, 191] on icon "button" at bounding box center [59, 194] width 9 height 9
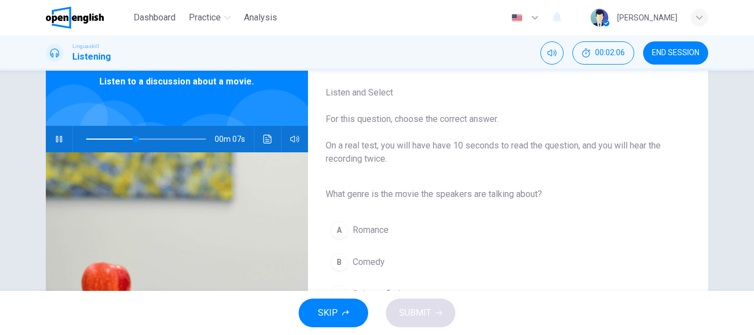
scroll to position [110, 0]
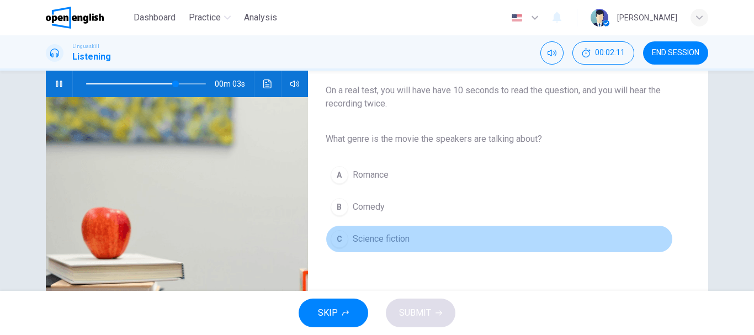
click at [404, 243] on span "Science fiction" at bounding box center [380, 238] width 57 height 13
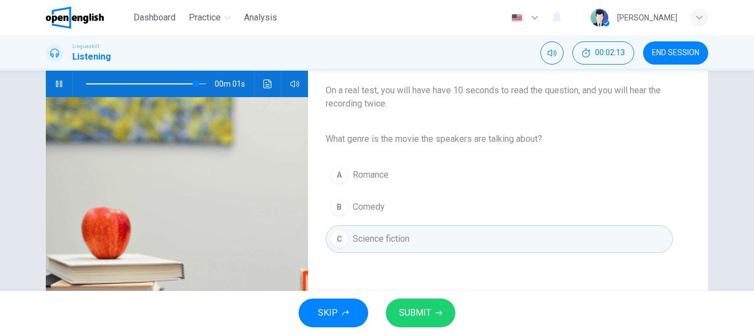
type input "*"
click at [422, 313] on span "SUBMIT" at bounding box center [415, 312] width 32 height 15
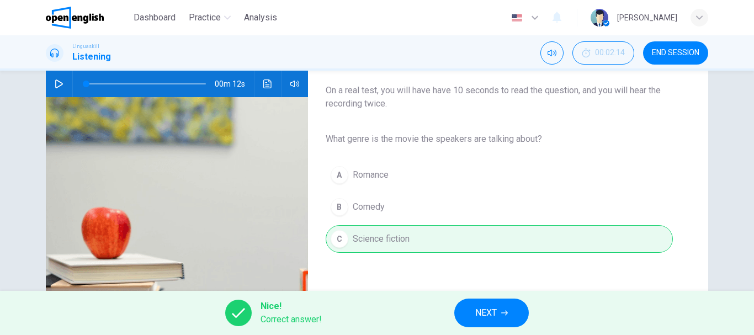
click at [505, 317] on button "NEXT" at bounding box center [491, 312] width 74 height 29
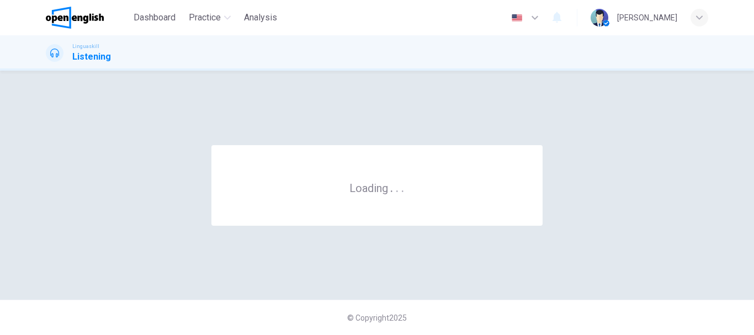
scroll to position [0, 0]
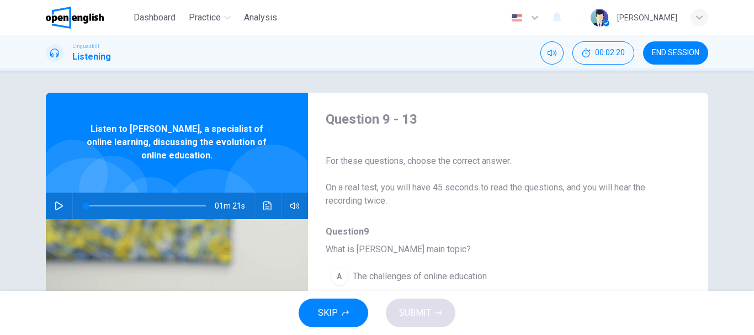
click at [56, 201] on icon "button" at bounding box center [59, 205] width 9 height 9
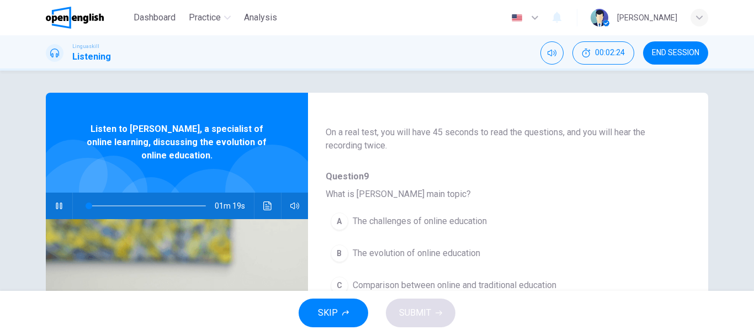
scroll to position [110, 0]
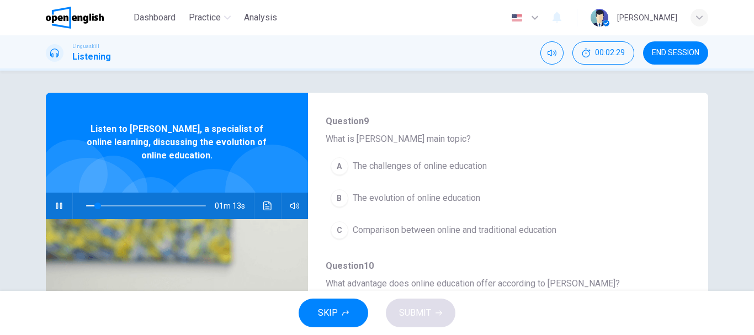
click at [439, 191] on span "The evolution of online education" at bounding box center [415, 197] width 127 height 13
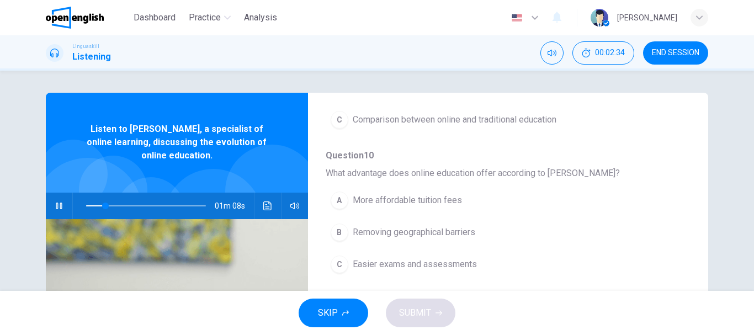
scroll to position [55, 0]
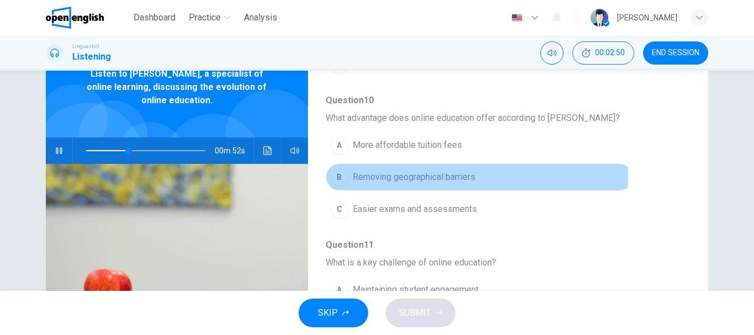
click at [405, 175] on span "Removing geographical barriers" at bounding box center [413, 176] width 122 height 13
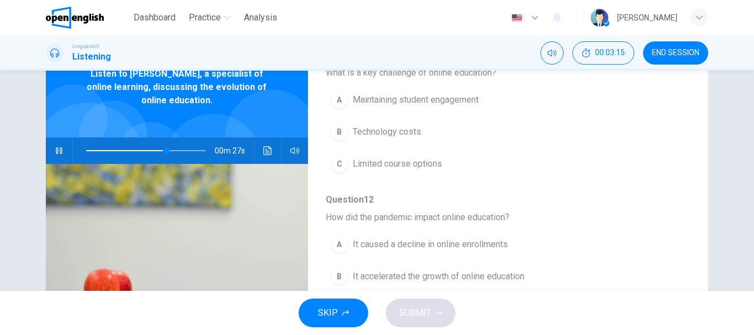
scroll to position [386, 0]
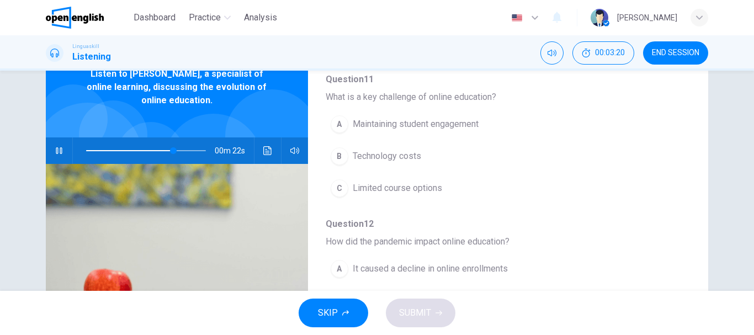
click at [389, 122] on span "Maintaining student engagement" at bounding box center [415, 123] width 126 height 13
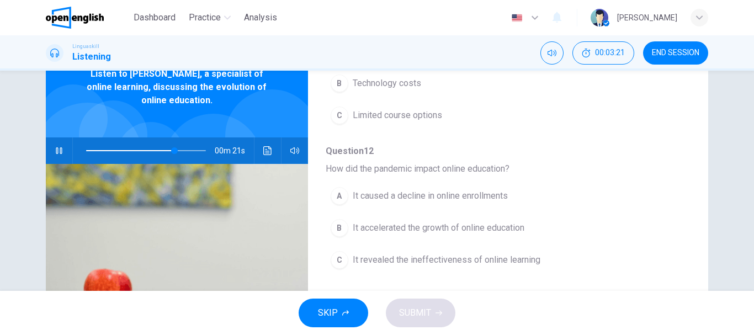
scroll to position [476, 0]
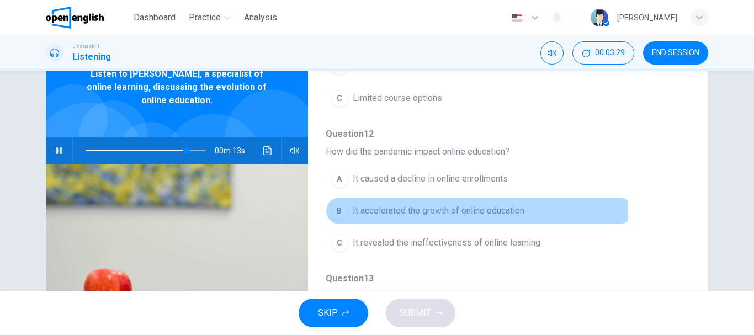
click at [396, 211] on span "It accelerated the growth of online education" at bounding box center [438, 210] width 172 height 13
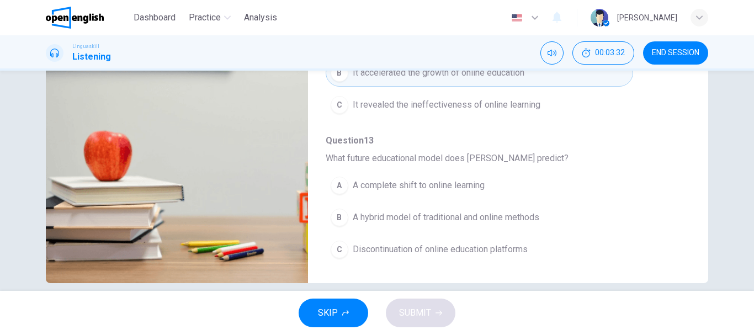
scroll to position [207, 0]
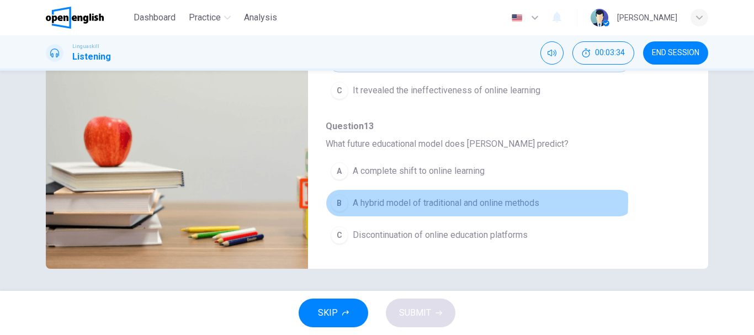
click at [437, 201] on span "A hybrid model of traditional and online methods" at bounding box center [445, 202] width 186 height 13
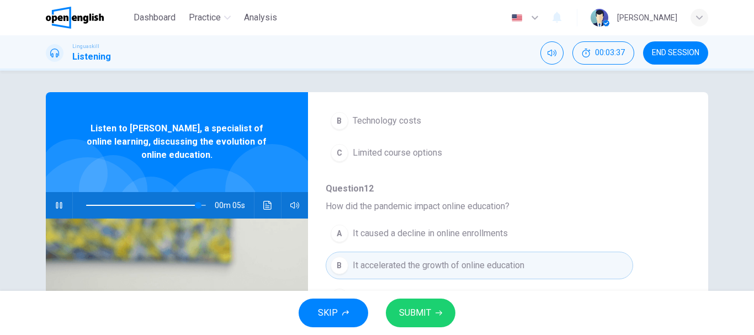
scroll to position [0, 0]
type input "*"
click at [425, 313] on span "SUBMIT" at bounding box center [415, 312] width 32 height 15
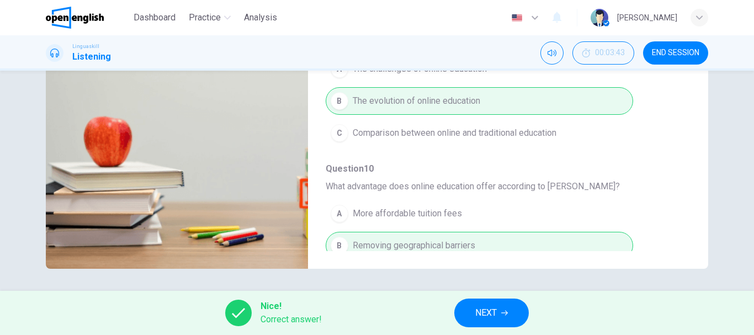
click at [501, 308] on button "NEXT" at bounding box center [491, 312] width 74 height 29
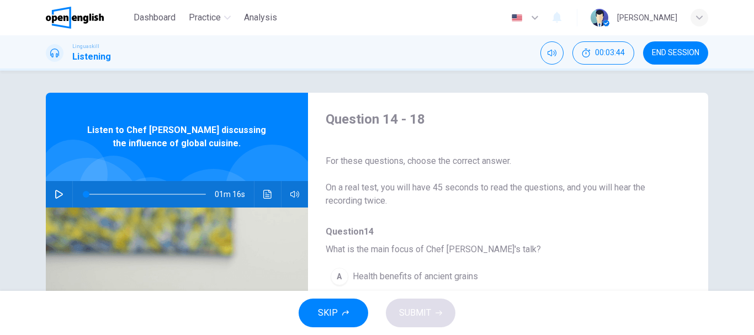
click at [62, 193] on button "button" at bounding box center [59, 194] width 18 height 26
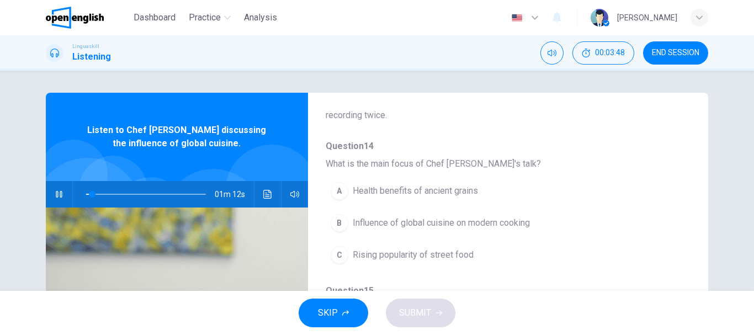
scroll to position [110, 0]
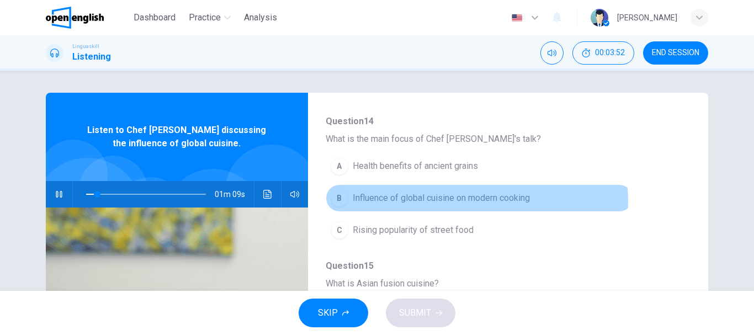
click at [457, 201] on span "Influence of global cuisine on modern cooking" at bounding box center [440, 197] width 177 height 13
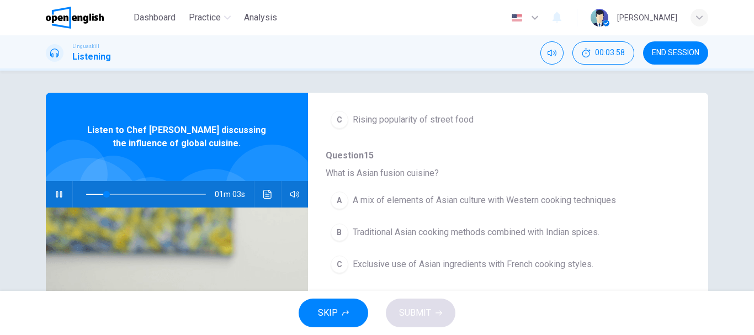
scroll to position [55, 0]
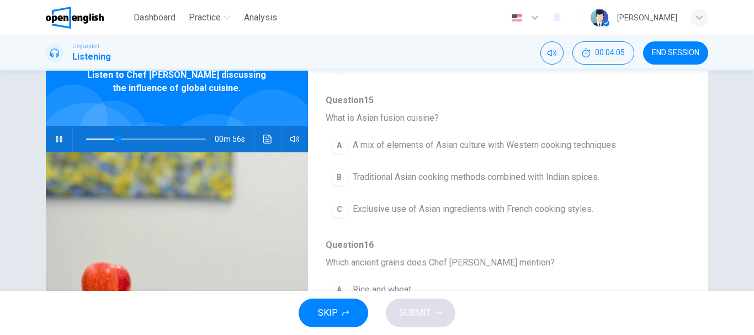
click at [409, 142] on span "A mix of elements of Asian culture with Western cooking techniques" at bounding box center [483, 144] width 263 height 13
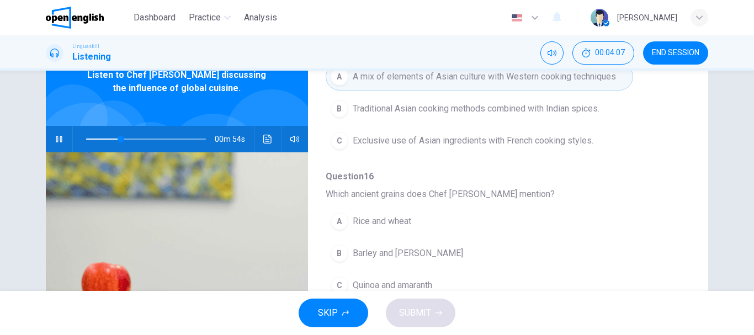
scroll to position [331, 0]
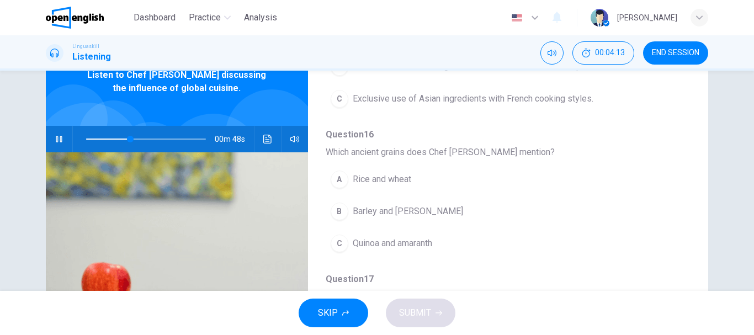
click at [378, 237] on span "Quinoa and amaranth" at bounding box center [391, 243] width 79 height 13
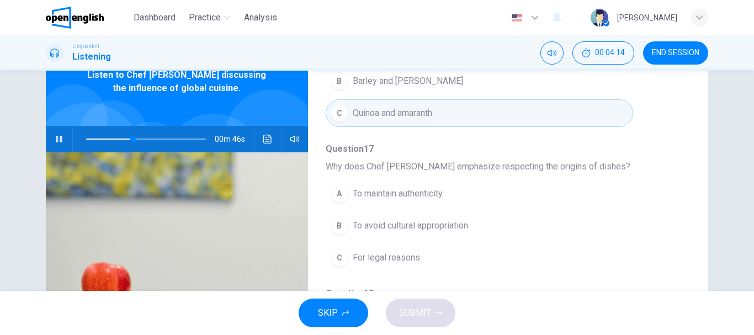
scroll to position [476, 0]
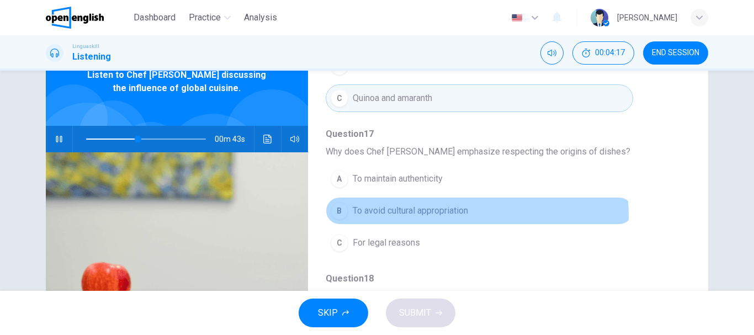
click at [409, 217] on span "To avoid cultural appropriation" at bounding box center [409, 210] width 115 height 13
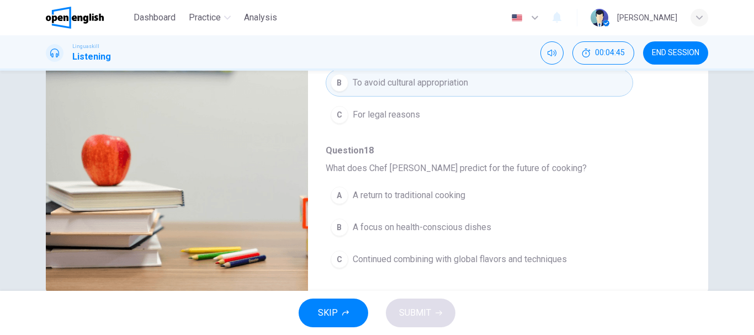
scroll to position [207, 0]
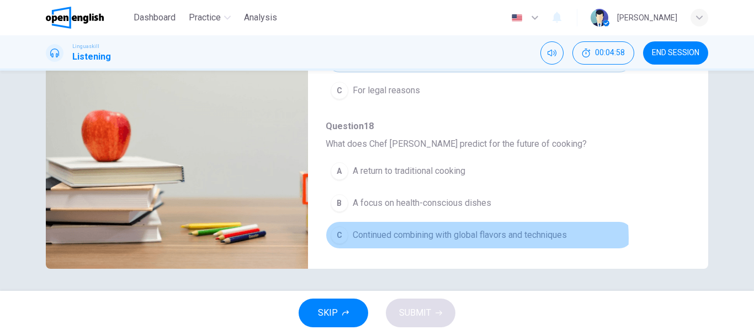
click at [472, 238] on span "Continued combining with global flavors and techniques" at bounding box center [459, 234] width 214 height 13
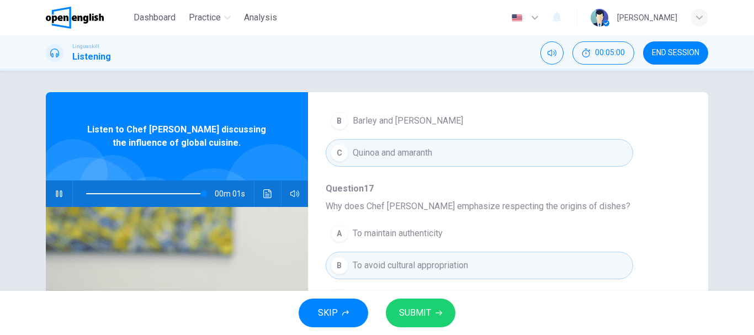
scroll to position [0, 0]
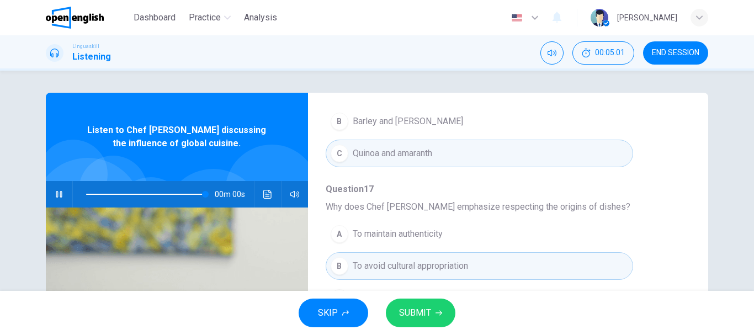
type input "*"
click at [440, 308] on button "SUBMIT" at bounding box center [421, 312] width 70 height 29
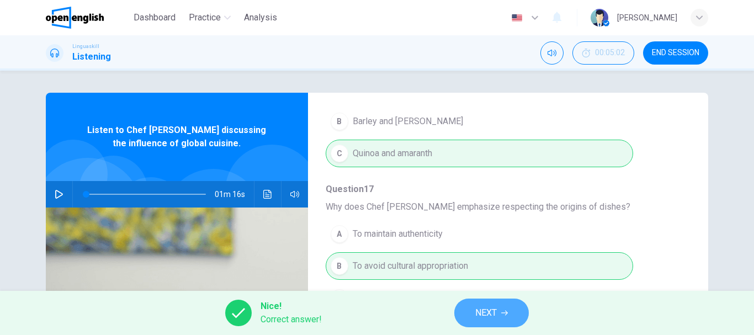
click at [505, 326] on button "NEXT" at bounding box center [491, 312] width 74 height 29
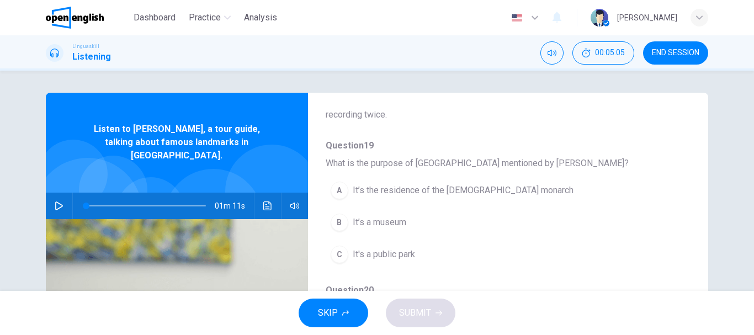
scroll to position [110, 0]
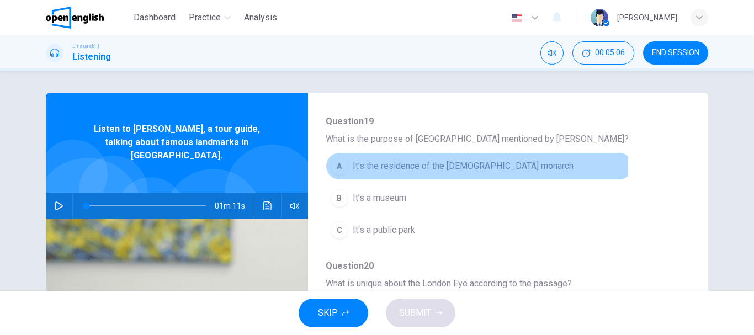
click at [442, 165] on span "It’s the residence of the [DEMOGRAPHIC_DATA] monarch" at bounding box center [462, 165] width 221 height 13
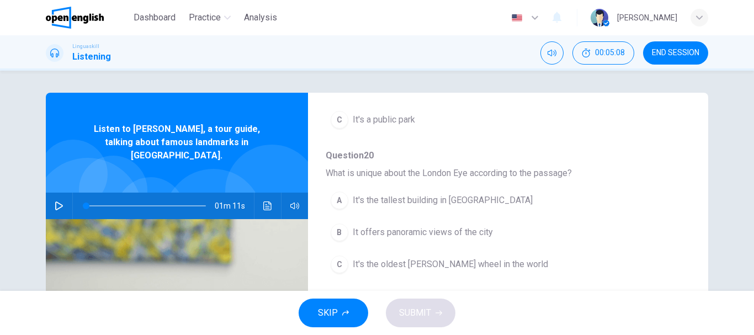
scroll to position [276, 0]
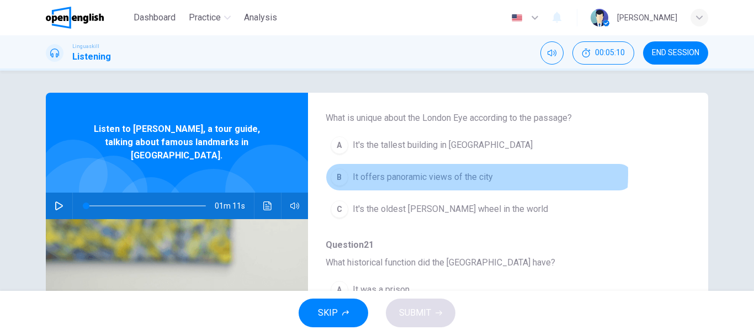
click at [439, 174] on span "It offers panoramic views of the city" at bounding box center [422, 176] width 140 height 13
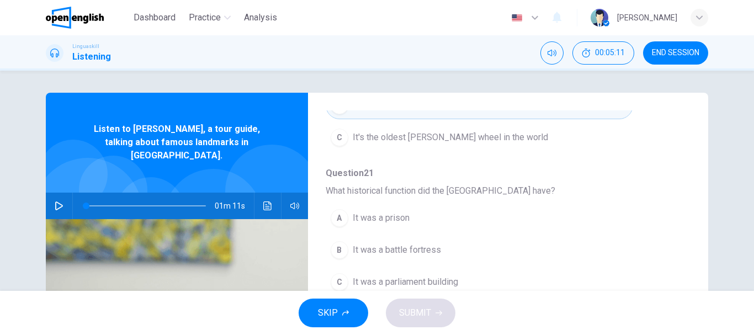
scroll to position [386, 0]
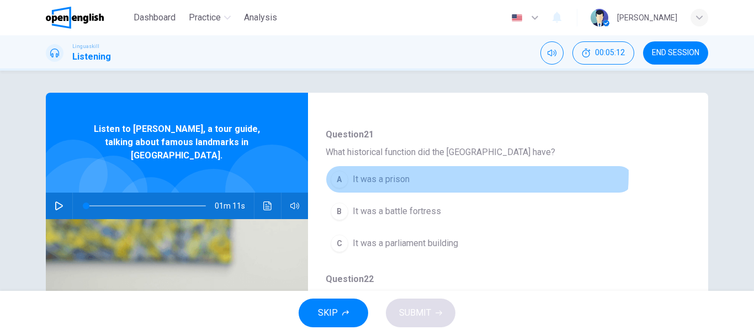
click at [439, 174] on button "A It was a prison" at bounding box center [478, 179] width 307 height 28
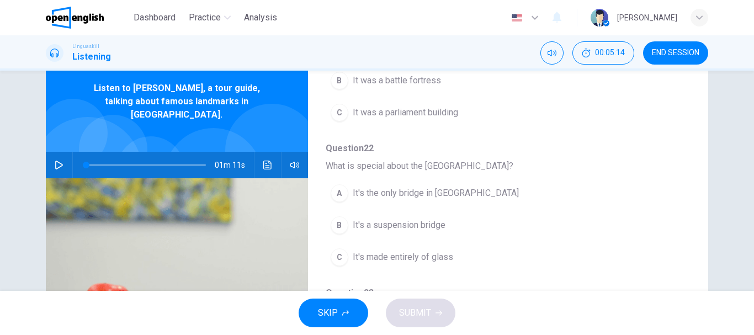
scroll to position [55, 0]
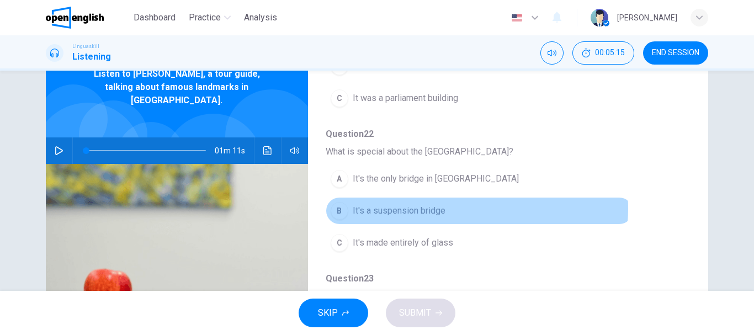
click at [439, 209] on span "It's a suspension bridge" at bounding box center [398, 210] width 93 height 13
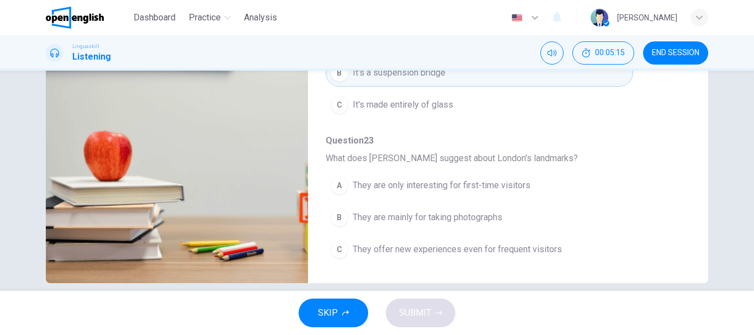
scroll to position [207, 0]
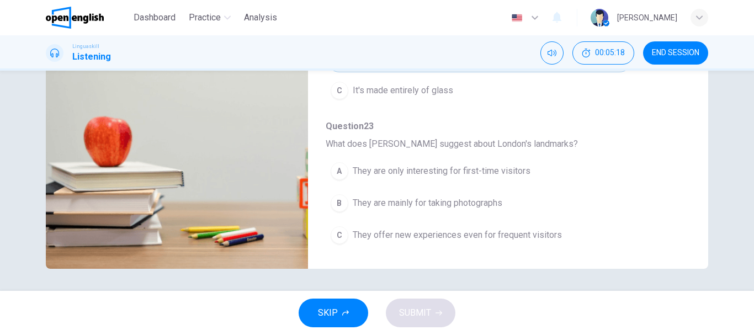
click at [452, 227] on button "C They offer new experiences even for frequent visitors" at bounding box center [478, 235] width 307 height 28
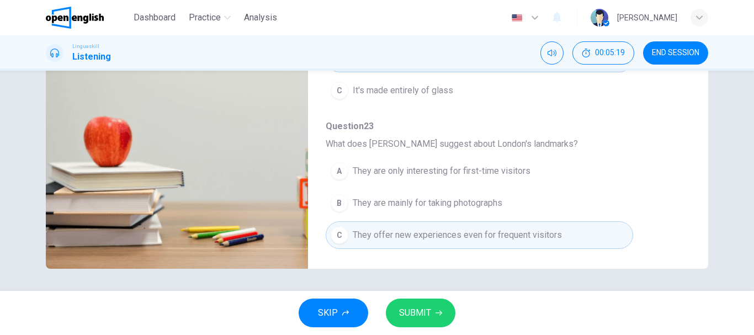
click at [428, 323] on button "SUBMIT" at bounding box center [421, 312] width 70 height 29
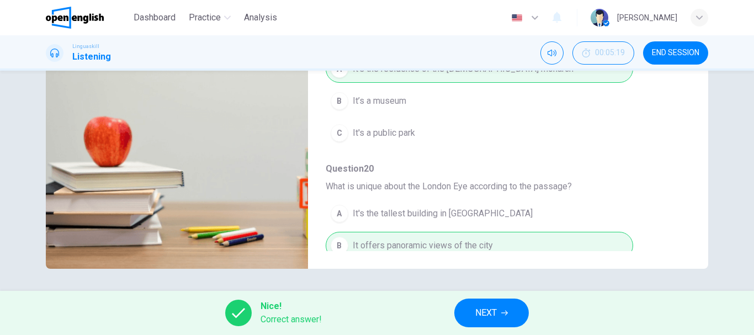
scroll to position [0, 0]
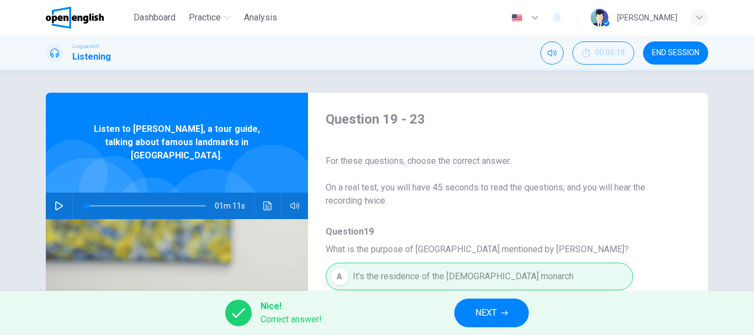
click at [482, 317] on span "NEXT" at bounding box center [486, 312] width 22 height 15
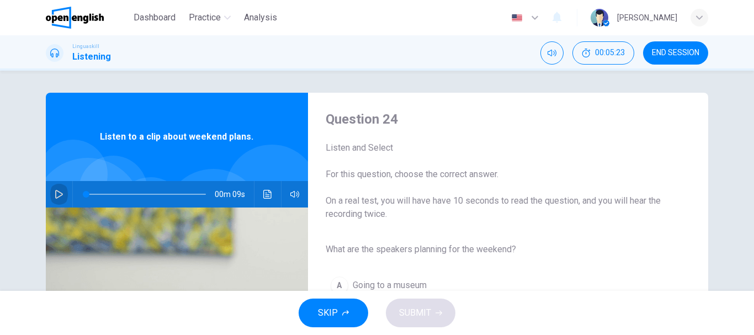
click at [63, 193] on button "button" at bounding box center [59, 194] width 18 height 26
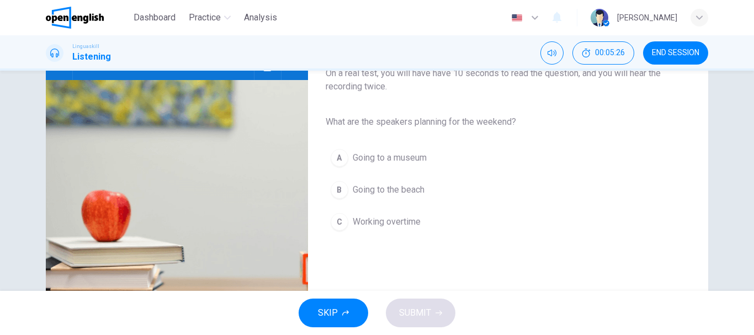
scroll to position [110, 0]
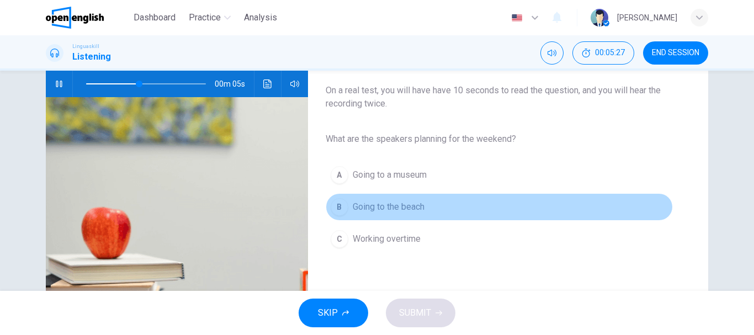
click at [399, 206] on span "Going to the beach" at bounding box center [388, 206] width 72 height 13
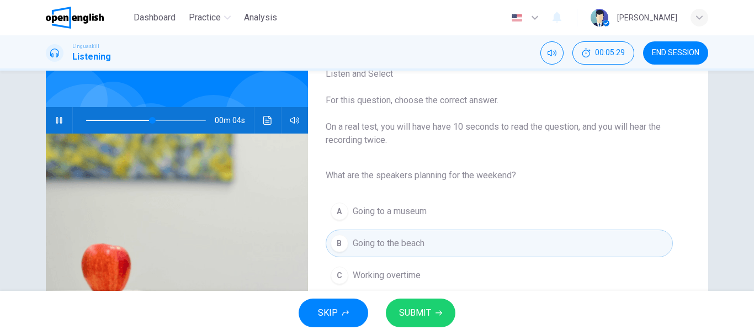
scroll to position [55, 0]
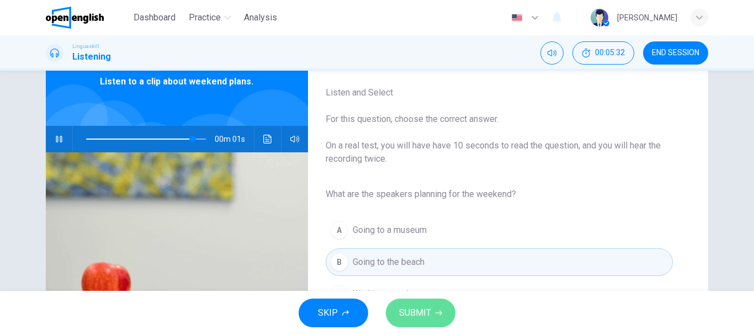
click at [424, 313] on span "SUBMIT" at bounding box center [415, 312] width 32 height 15
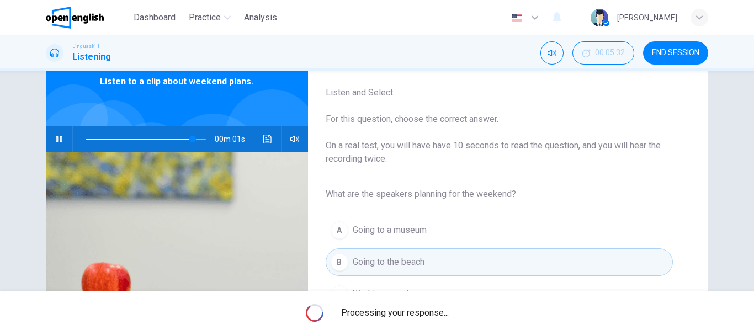
type input "*"
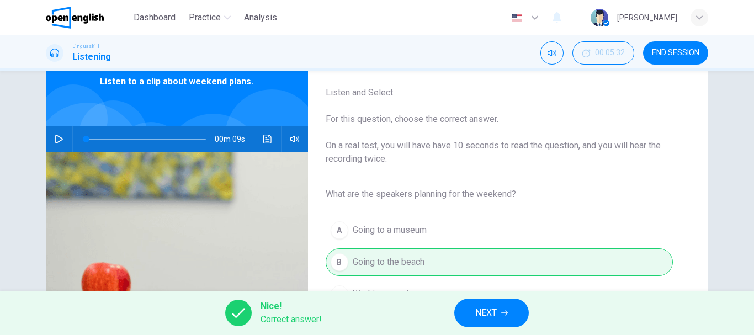
click at [519, 328] on div "Nice! Correct answer! NEXT" at bounding box center [377, 313] width 754 height 44
click at [498, 309] on button "NEXT" at bounding box center [491, 312] width 74 height 29
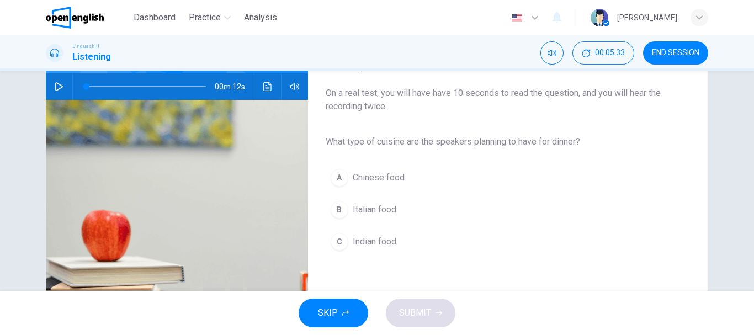
scroll to position [110, 0]
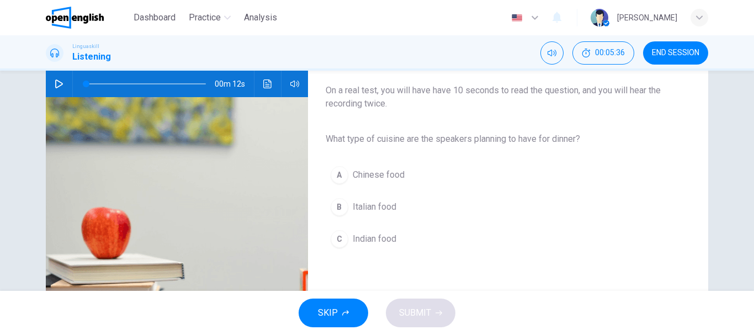
click at [68, 87] on div "00m 12s" at bounding box center [177, 84] width 262 height 26
click at [60, 87] on icon "button" at bounding box center [59, 83] width 9 height 9
click at [402, 209] on button "B Italian food" at bounding box center [498, 207] width 347 height 28
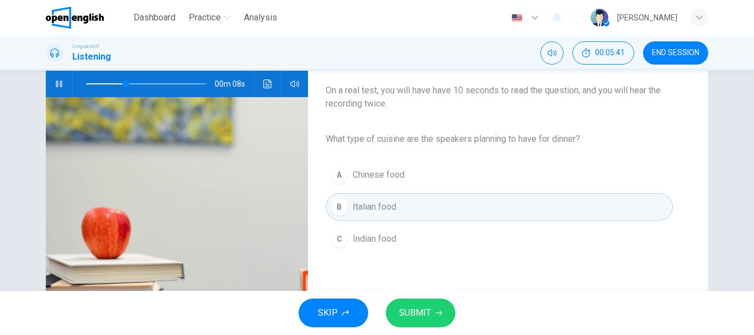
click at [403, 297] on div "SKIP SUBMIT" at bounding box center [377, 313] width 754 height 44
click at [416, 324] on button "SUBMIT" at bounding box center [421, 312] width 70 height 29
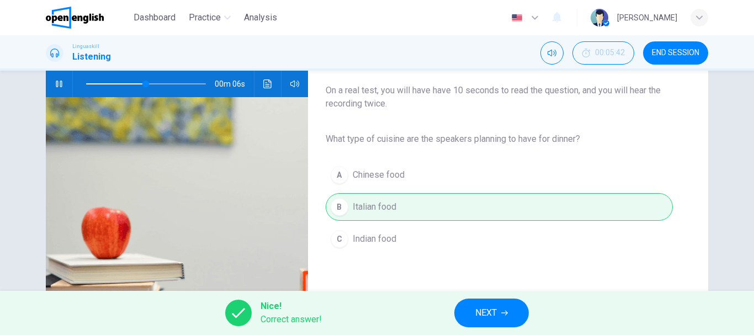
type input "**"
click at [483, 304] on button "NEXT" at bounding box center [491, 312] width 74 height 29
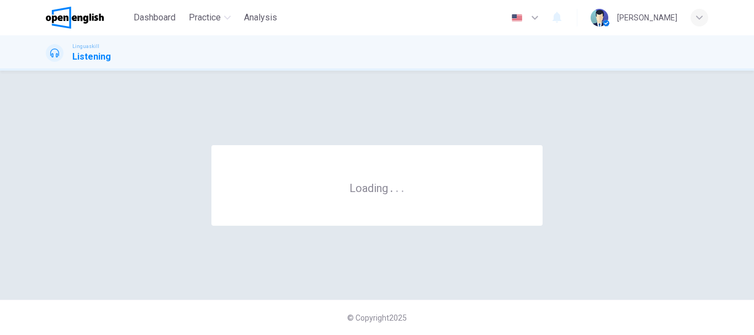
scroll to position [0, 0]
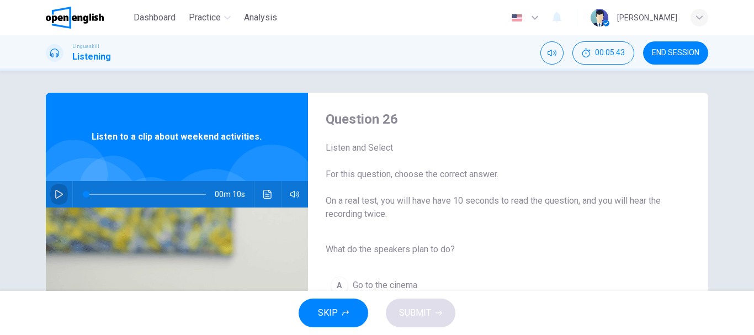
click at [55, 191] on icon "button" at bounding box center [59, 194] width 9 height 9
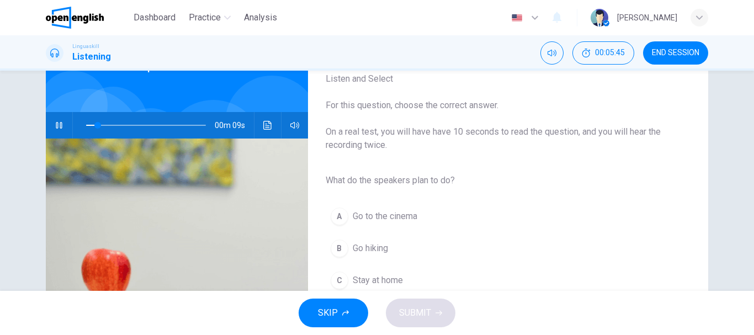
scroll to position [110, 0]
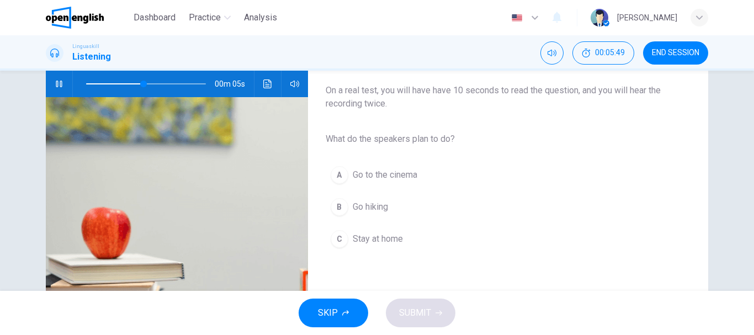
click at [382, 204] on span "Go hiking" at bounding box center [369, 206] width 35 height 13
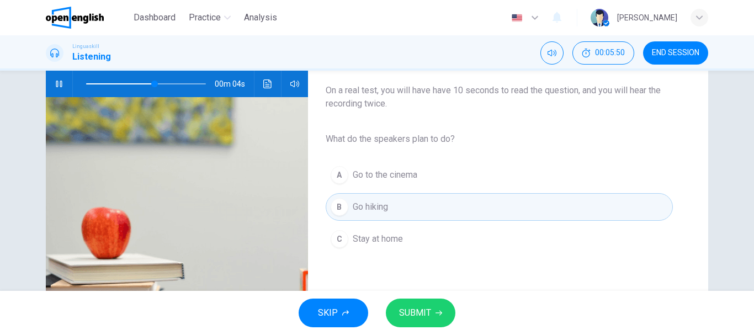
click at [427, 319] on span "SUBMIT" at bounding box center [415, 312] width 32 height 15
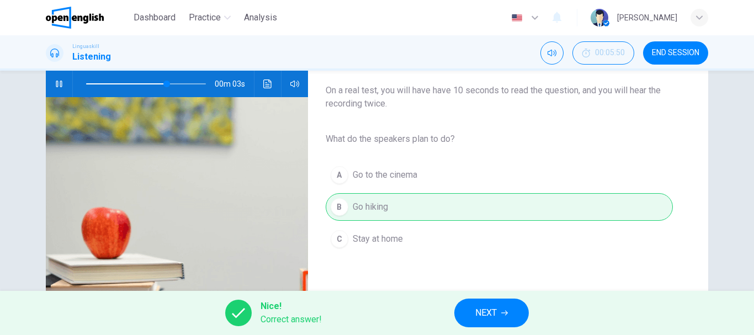
type input "**"
click at [496, 314] on span "NEXT" at bounding box center [486, 312] width 22 height 15
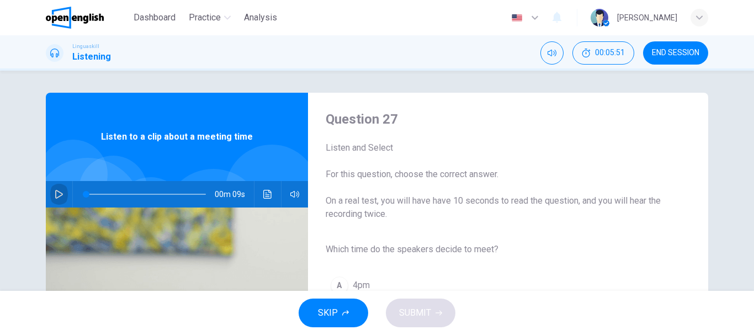
click at [57, 190] on icon "button" at bounding box center [59, 194] width 9 height 9
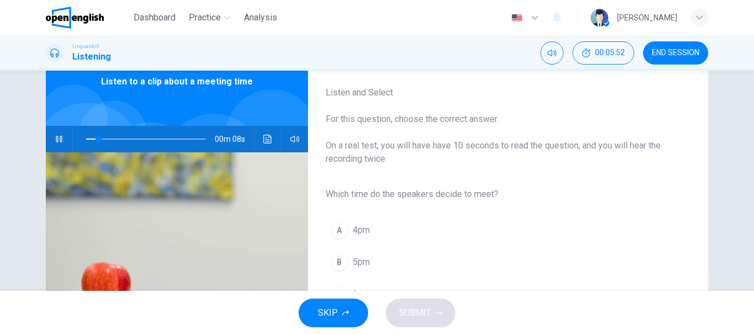
scroll to position [110, 0]
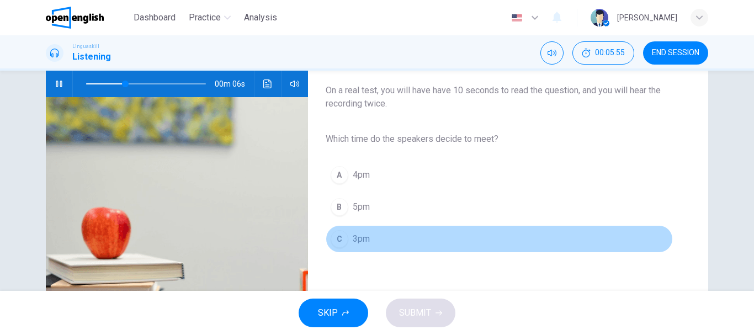
click at [366, 242] on span "3pm" at bounding box center [360, 238] width 17 height 13
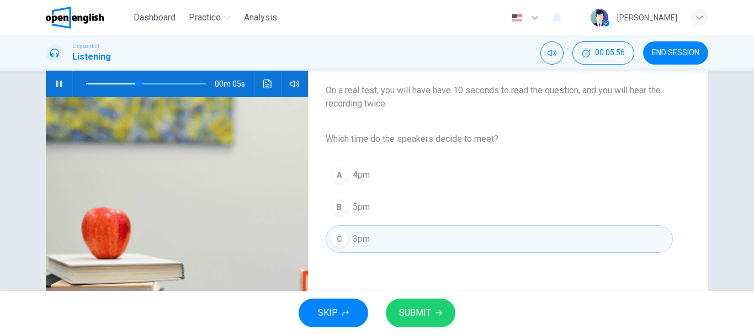
click at [440, 314] on icon "button" at bounding box center [438, 313] width 7 height 5
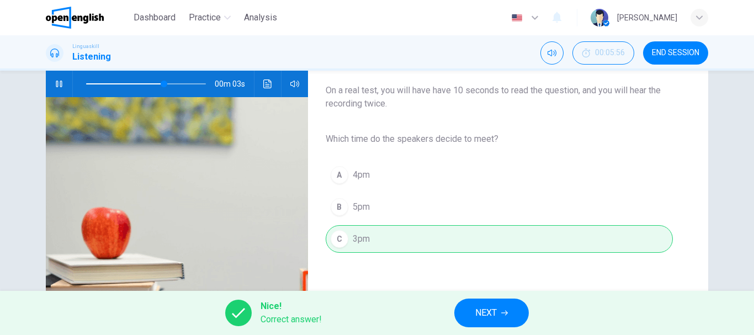
click at [479, 314] on span "NEXT" at bounding box center [486, 312] width 22 height 15
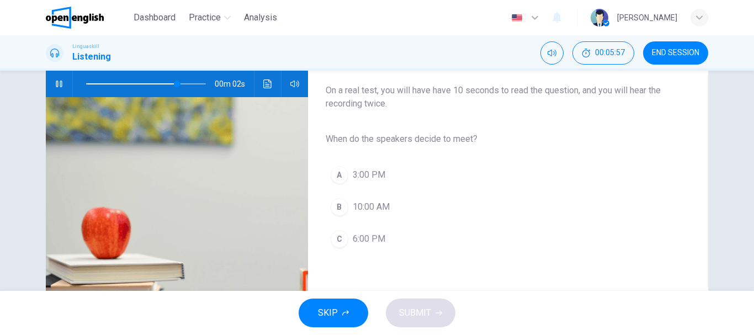
click at [366, 177] on span "3:00 PM" at bounding box center [368, 174] width 33 height 13
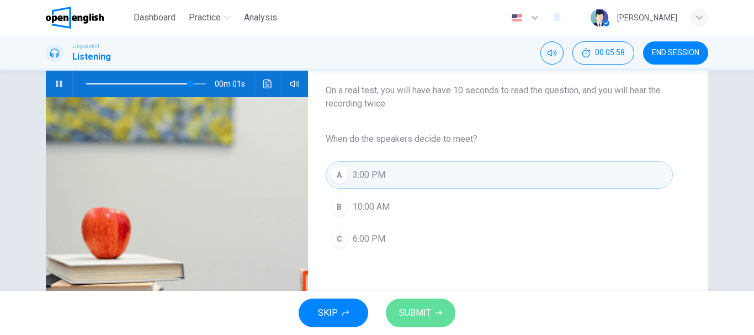
click at [423, 311] on span "SUBMIT" at bounding box center [415, 312] width 32 height 15
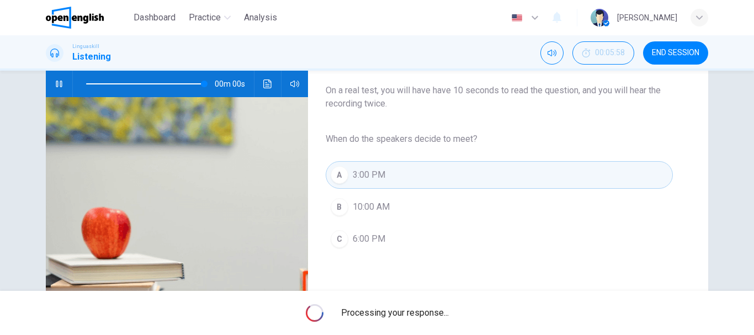
type input "*"
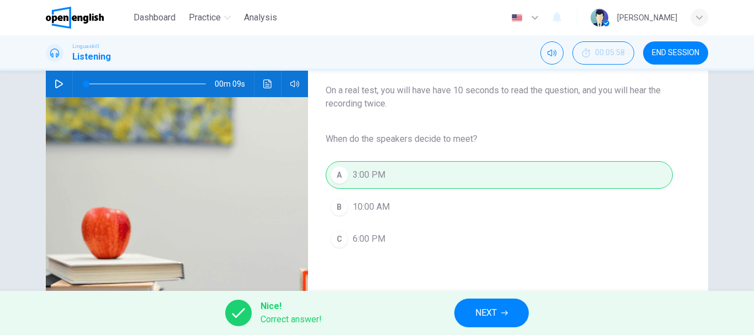
click at [474, 311] on button "NEXT" at bounding box center [491, 312] width 74 height 29
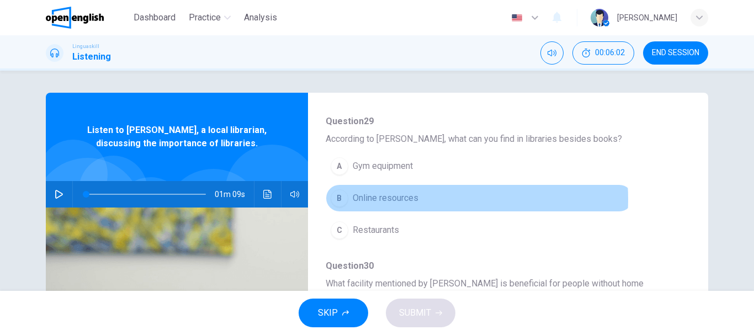
click at [407, 199] on span "Online resources" at bounding box center [385, 197] width 66 height 13
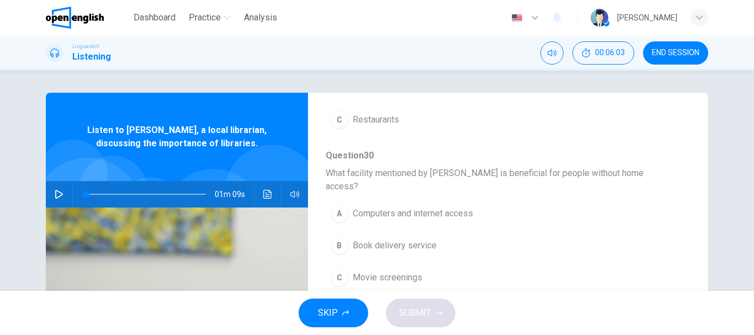
scroll to position [276, 0]
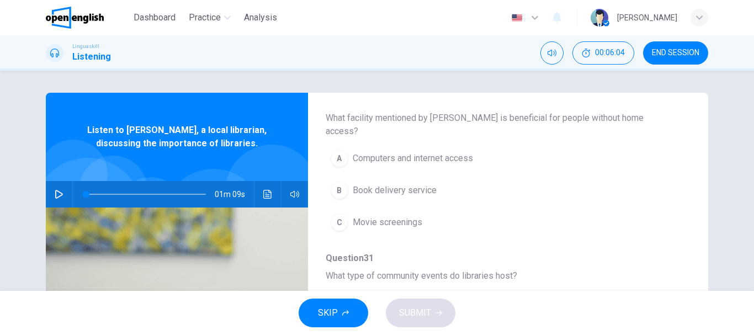
click at [421, 152] on span "Computers and internet access" at bounding box center [412, 158] width 120 height 13
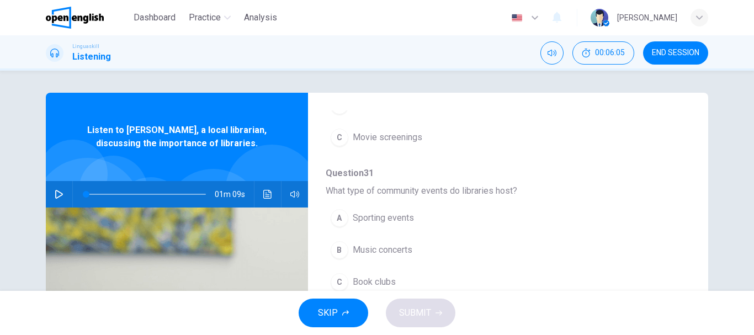
scroll to position [386, 0]
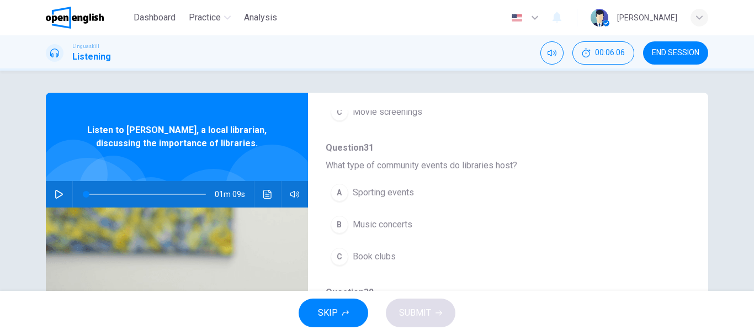
click at [399, 247] on button "C Book clubs" at bounding box center [478, 257] width 307 height 28
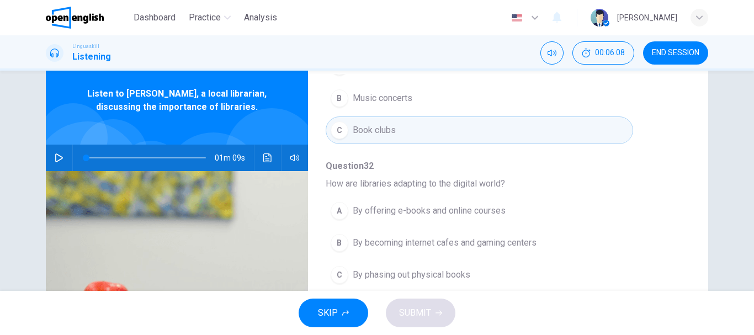
scroll to position [55, 0]
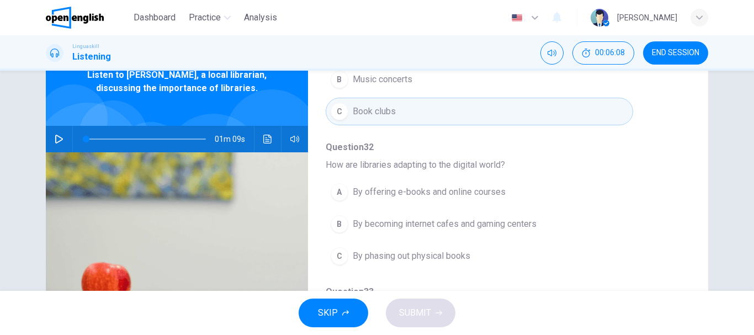
click at [483, 185] on span "By offering e-books and online courses" at bounding box center [428, 191] width 153 height 13
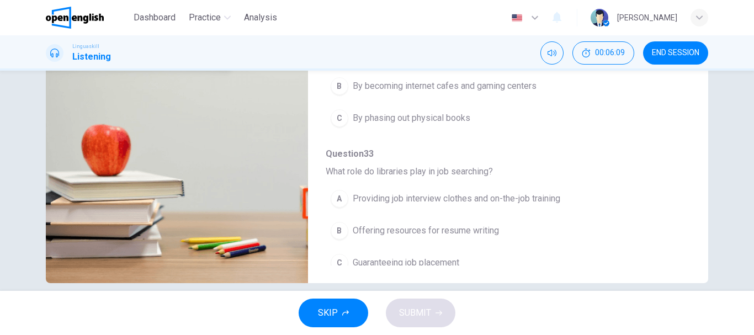
scroll to position [207, 0]
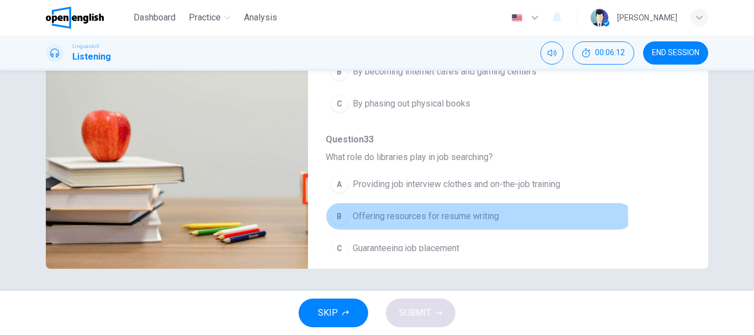
click at [405, 210] on span "Offering resources for resume writing" at bounding box center [425, 216] width 146 height 13
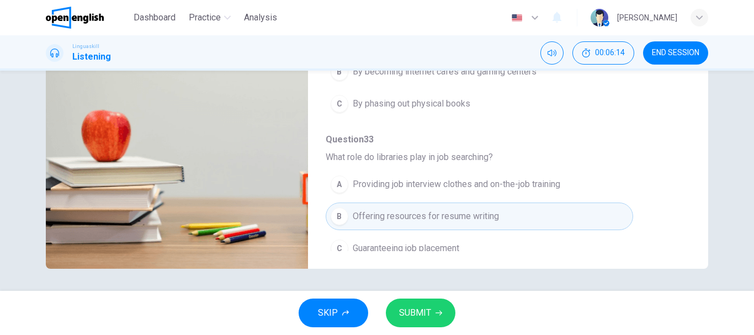
click at [424, 312] on span "SUBMIT" at bounding box center [415, 312] width 32 height 15
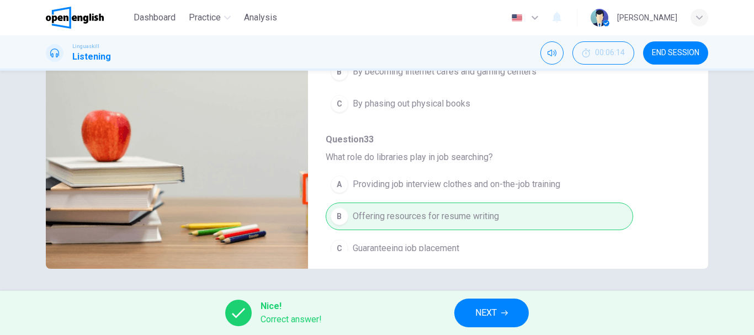
click at [514, 311] on button "NEXT" at bounding box center [491, 312] width 74 height 29
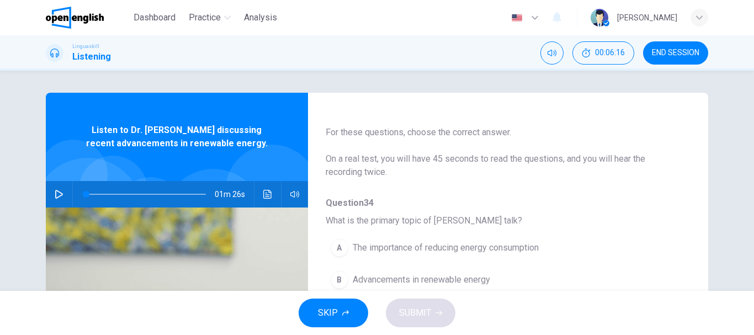
scroll to position [110, 0]
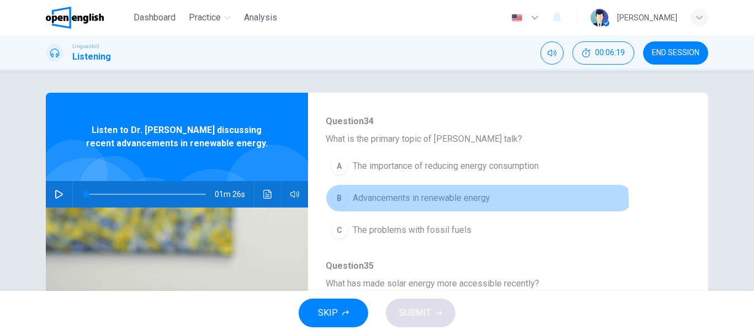
click at [446, 203] on span "Advancements in renewable energy" at bounding box center [420, 197] width 137 height 13
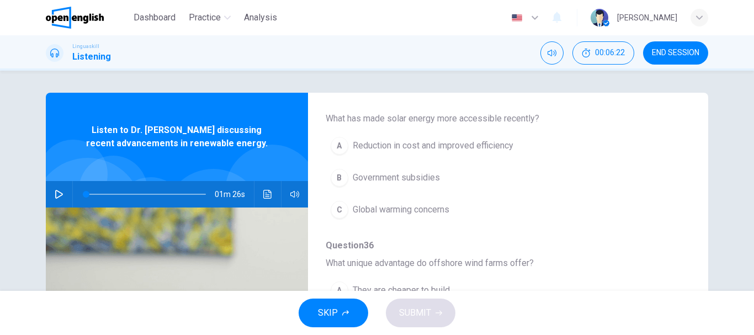
scroll to position [276, 0]
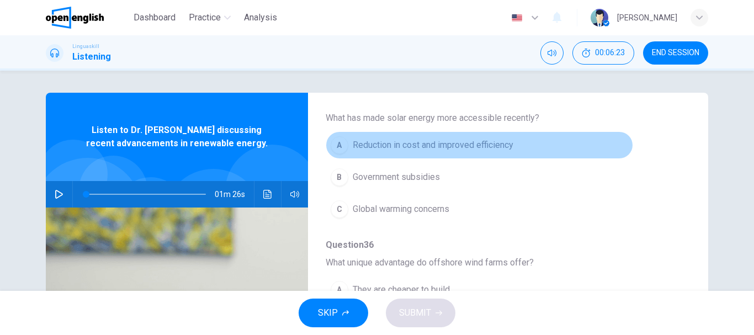
click at [493, 143] on span "Reduction in cost and improved efficiency" at bounding box center [432, 144] width 161 height 13
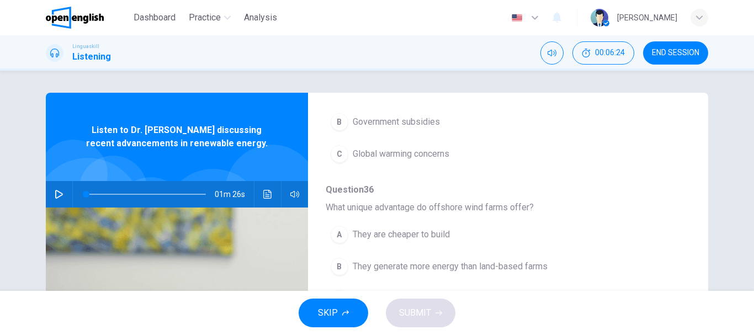
scroll to position [386, 0]
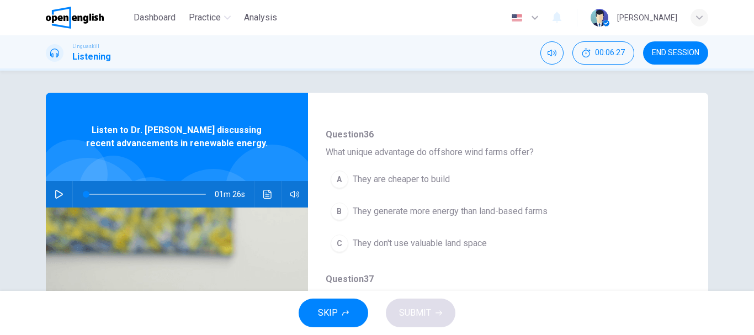
click at [403, 246] on span "They don't use valuable land space" at bounding box center [419, 243] width 134 height 13
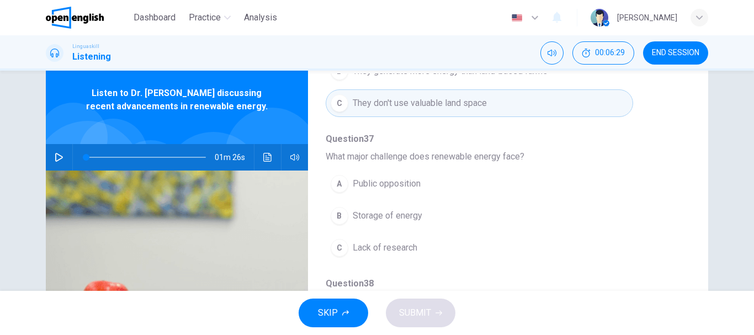
scroll to position [55, 0]
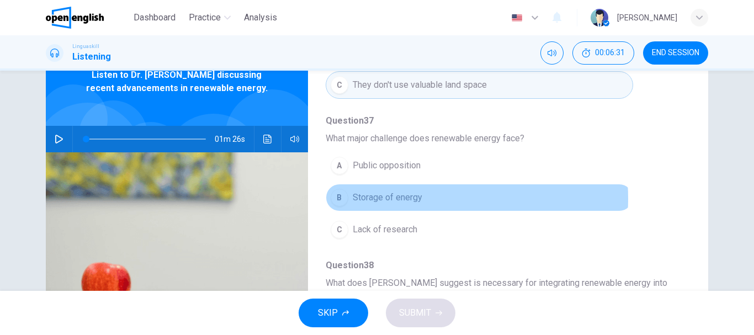
click at [398, 199] on span "Storage of energy" at bounding box center [387, 197] width 70 height 13
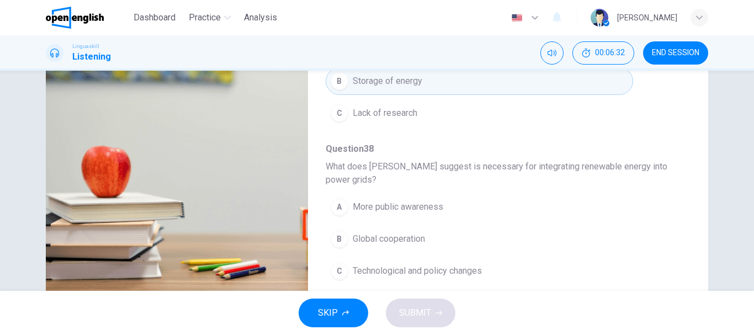
scroll to position [207, 0]
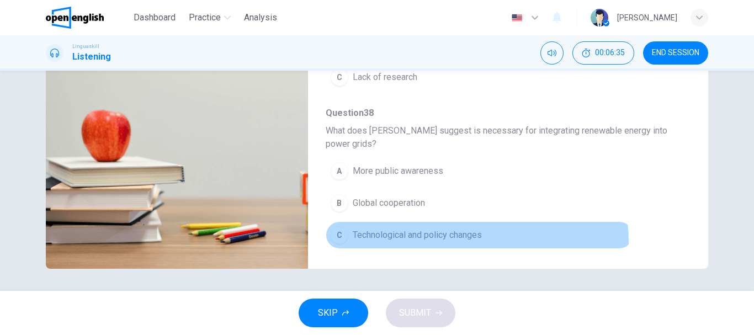
click at [423, 243] on button "C Technological and policy changes" at bounding box center [478, 235] width 307 height 28
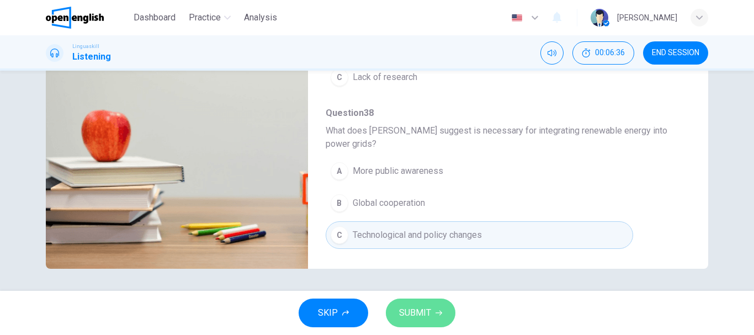
click at [426, 314] on span "SUBMIT" at bounding box center [415, 312] width 32 height 15
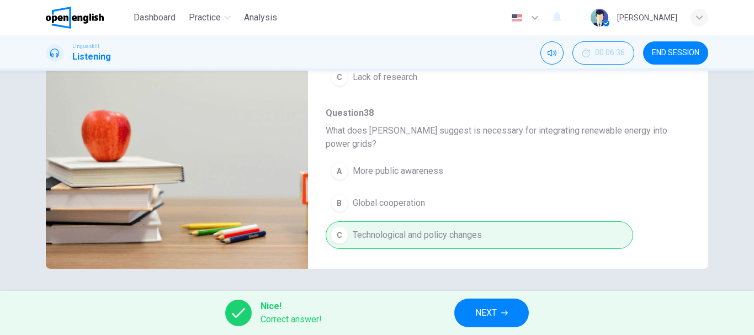
click at [485, 313] on span "NEXT" at bounding box center [486, 312] width 22 height 15
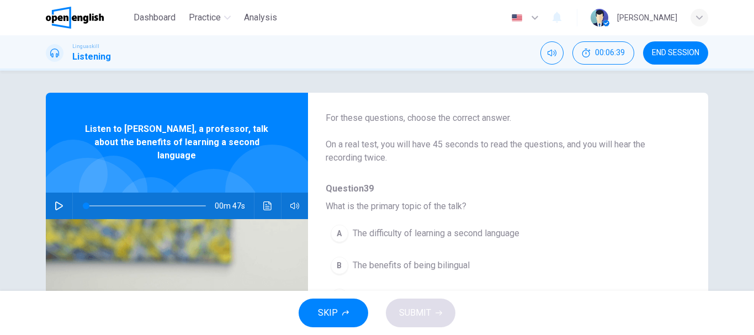
scroll to position [55, 0]
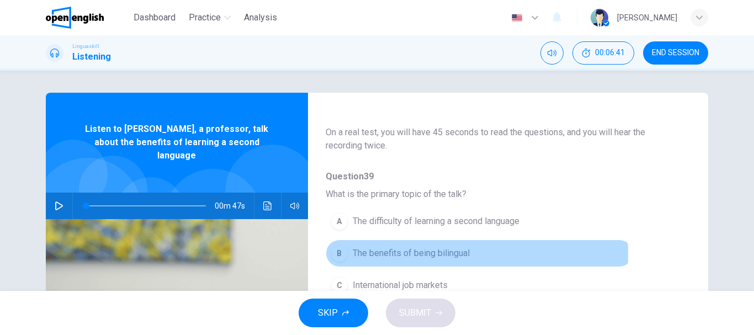
click at [451, 254] on span "The benefits of being bilingual" at bounding box center [410, 253] width 117 height 13
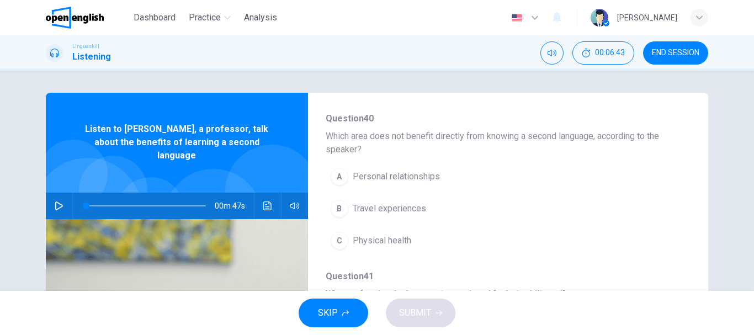
scroll to position [276, 0]
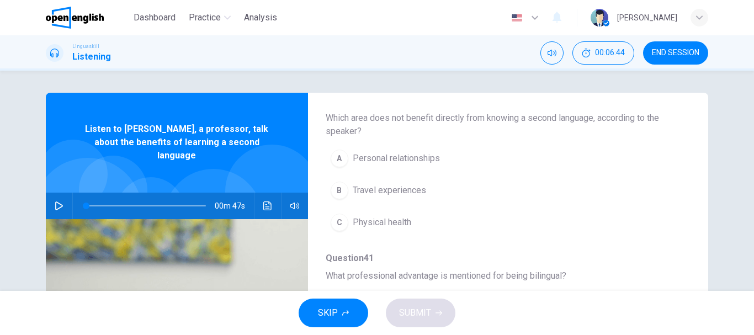
click at [402, 241] on div "Question 39 What is the primary topic of the talk? A The difficulty of learning…" at bounding box center [498, 317] width 347 height 736
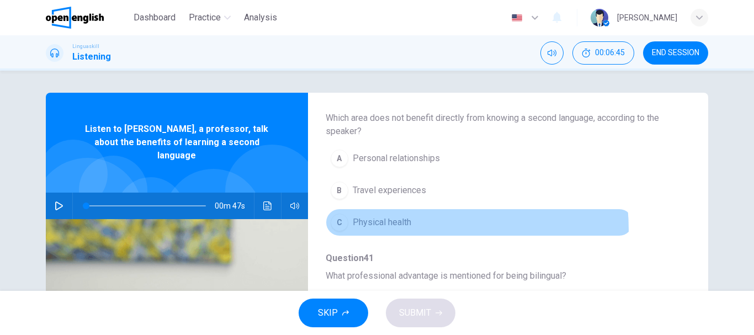
click at [400, 229] on button "C Physical health" at bounding box center [478, 223] width 307 height 28
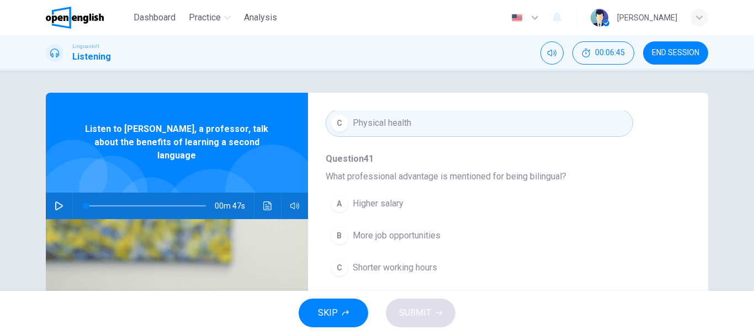
scroll to position [386, 0]
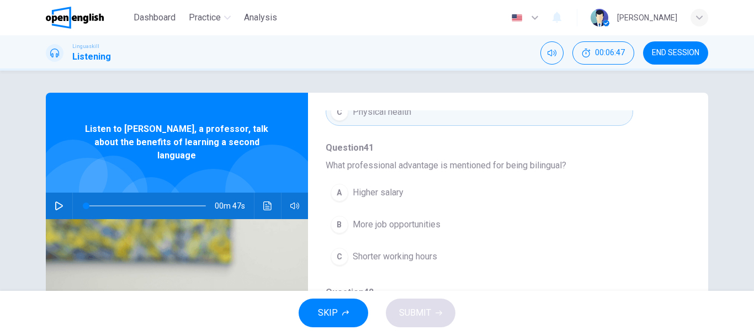
click at [407, 225] on span "More job opportunities" at bounding box center [396, 224] width 88 height 13
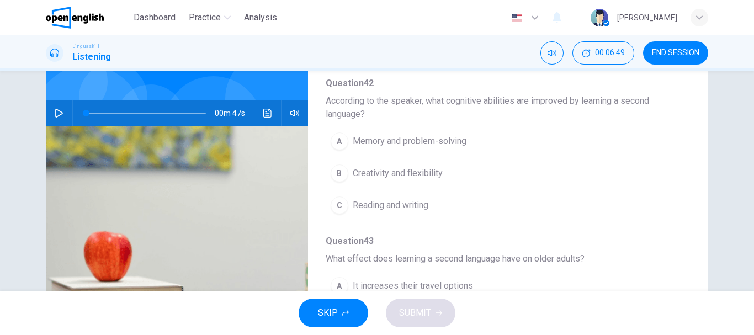
scroll to position [110, 0]
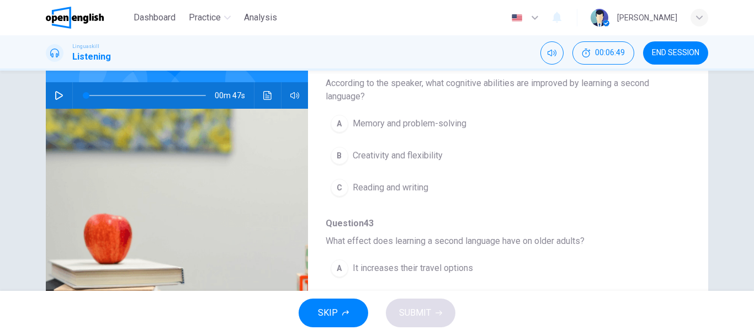
click at [407, 127] on span "Memory and problem-solving" at bounding box center [409, 123] width 114 height 13
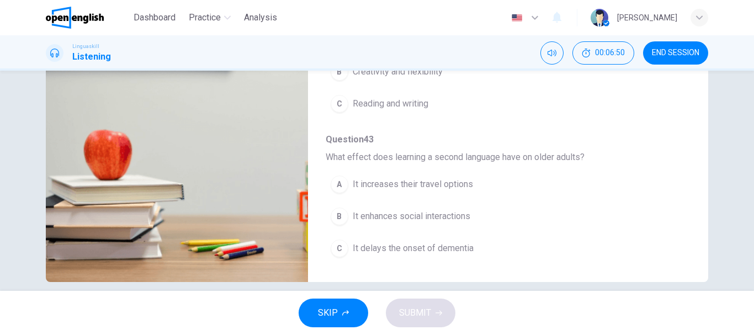
scroll to position [207, 0]
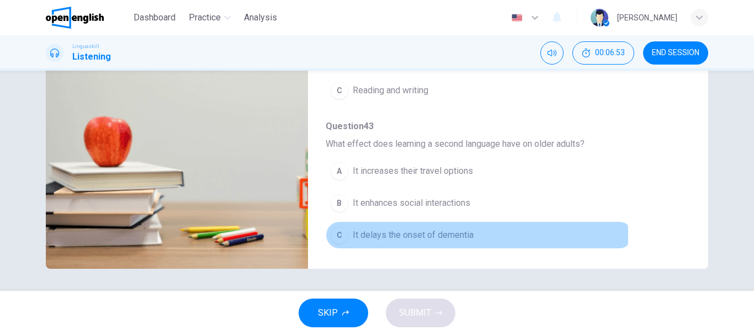
click at [421, 235] on span "It delays the onset of dementia" at bounding box center [412, 234] width 121 height 13
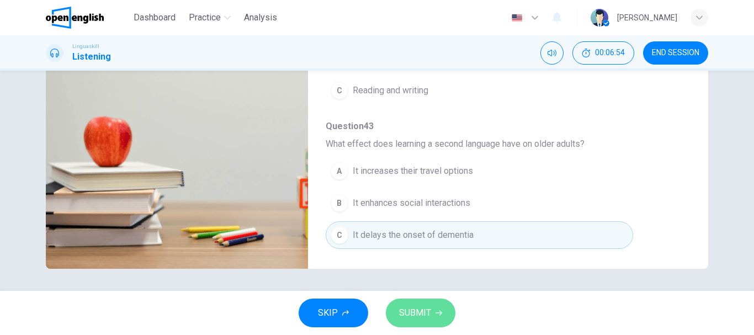
click at [430, 316] on button "SUBMIT" at bounding box center [421, 312] width 70 height 29
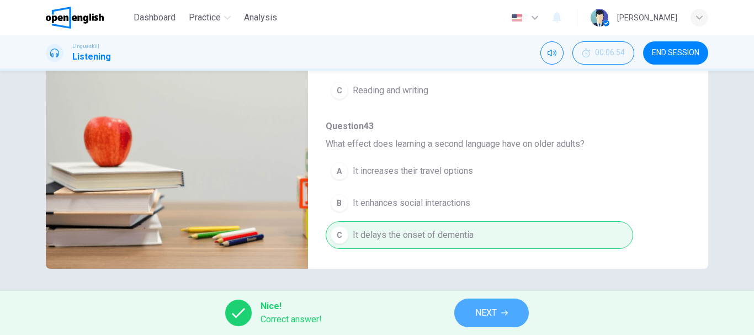
click at [498, 311] on button "NEXT" at bounding box center [491, 312] width 74 height 29
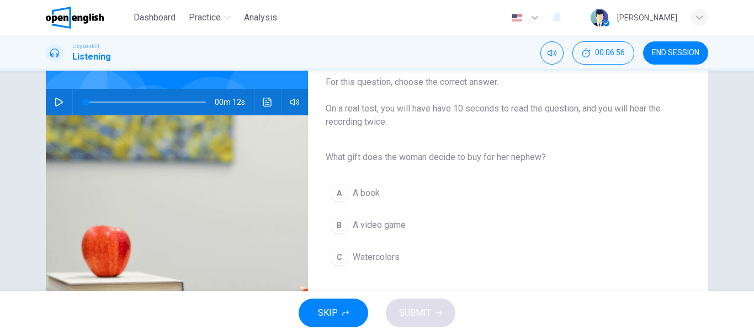
scroll to position [110, 0]
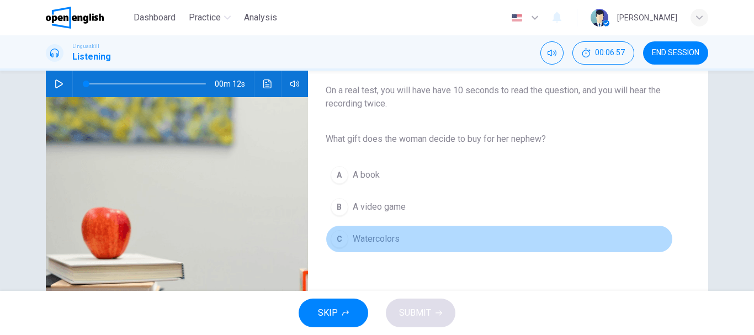
click at [378, 243] on span "Watercolors" at bounding box center [375, 238] width 47 height 13
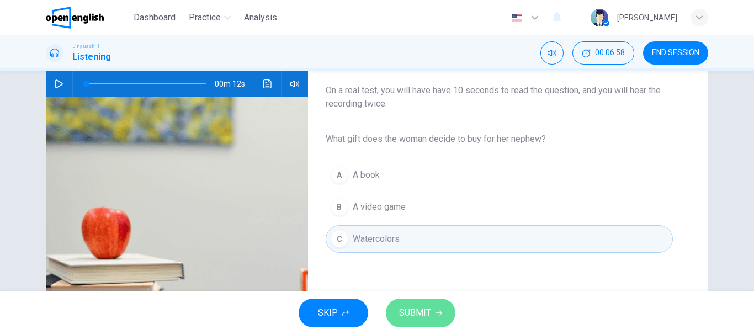
click at [431, 308] on button "SUBMIT" at bounding box center [421, 312] width 70 height 29
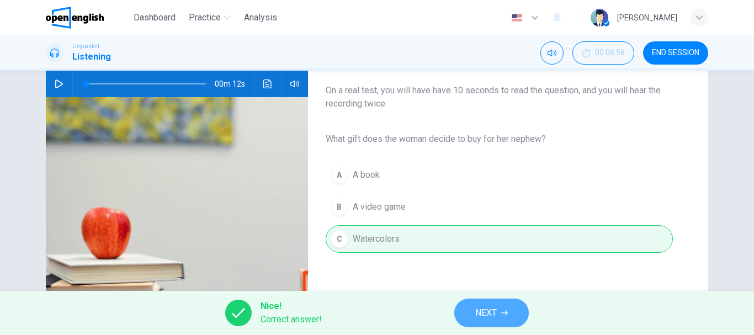
click at [502, 316] on icon "button" at bounding box center [504, 312] width 7 height 7
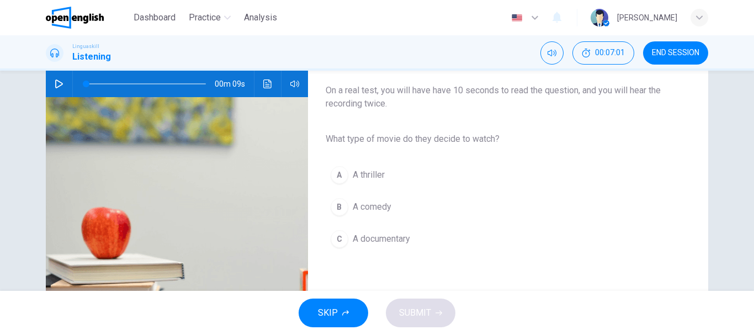
click at [57, 86] on icon "button" at bounding box center [59, 83] width 8 height 9
click at [403, 211] on button "B A comedy" at bounding box center [498, 207] width 347 height 28
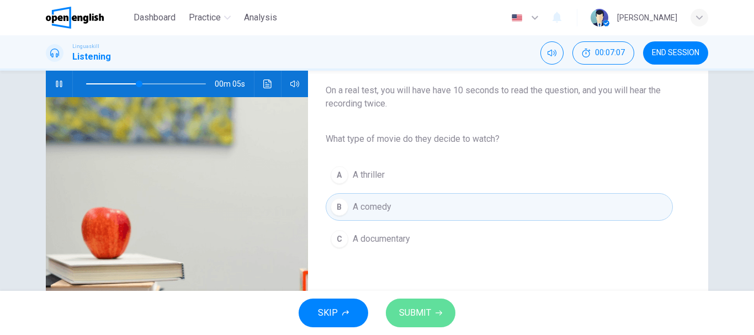
click at [420, 310] on span "SUBMIT" at bounding box center [415, 312] width 32 height 15
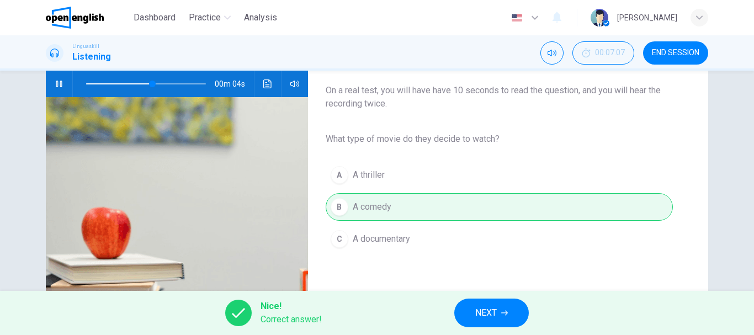
type input "**"
click at [472, 311] on button "NEXT" at bounding box center [491, 312] width 74 height 29
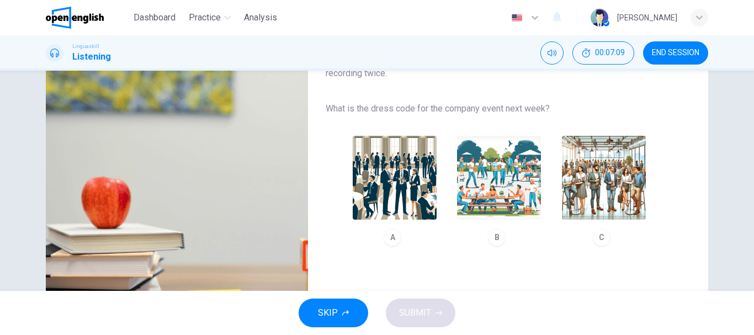
scroll to position [165, 0]
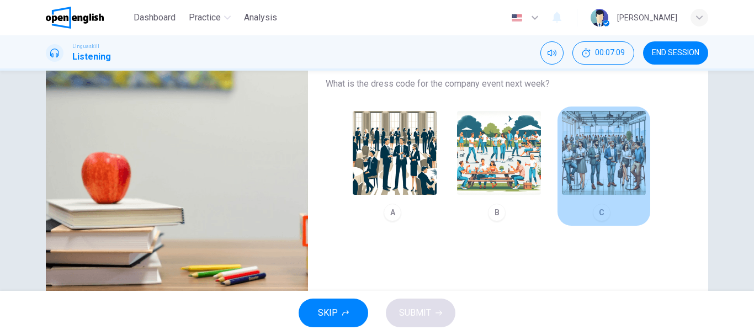
click at [627, 194] on img "button" at bounding box center [604, 153] width 84 height 84
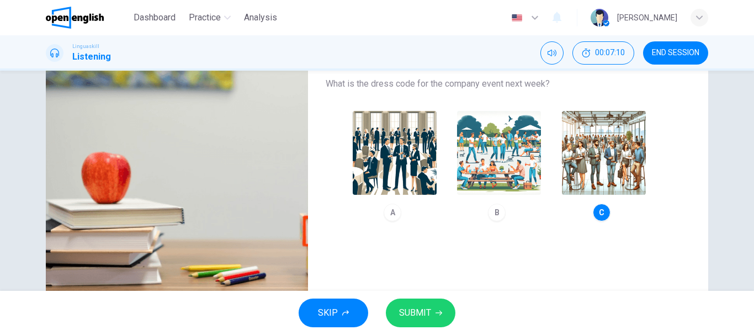
click at [425, 307] on span "SUBMIT" at bounding box center [415, 312] width 32 height 15
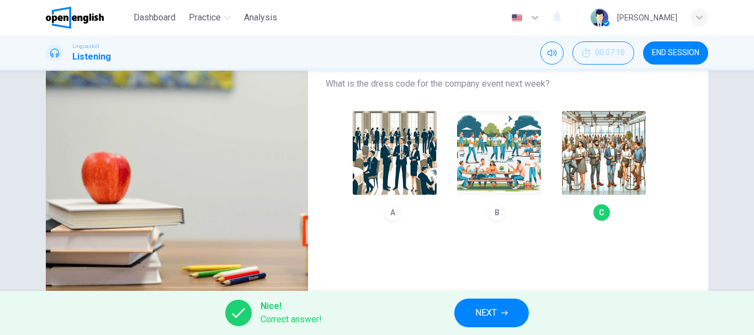
click at [491, 304] on button "NEXT" at bounding box center [491, 312] width 74 height 29
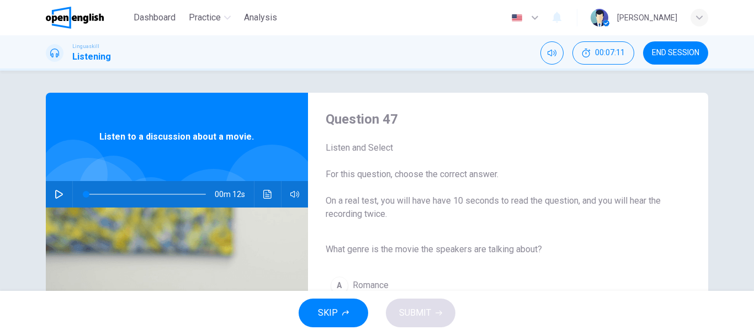
scroll to position [55, 0]
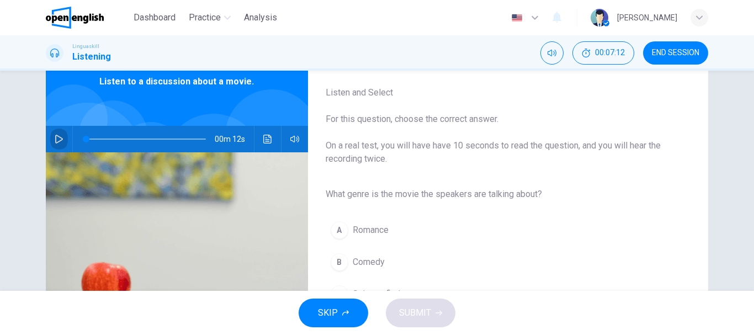
click at [58, 134] on button "button" at bounding box center [59, 139] width 18 height 26
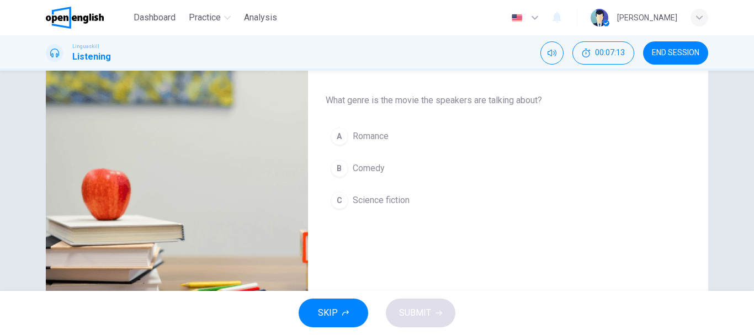
scroll to position [165, 0]
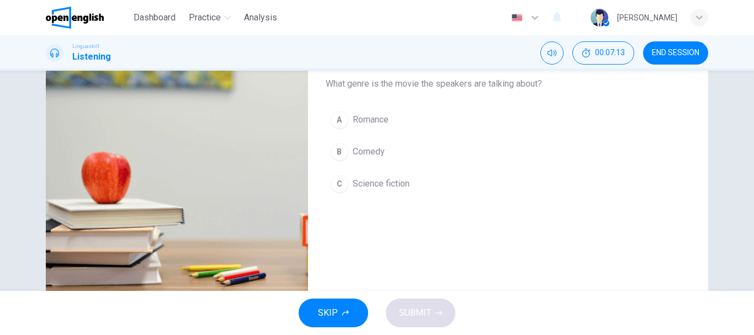
click at [384, 180] on span "Science fiction" at bounding box center [380, 183] width 57 height 13
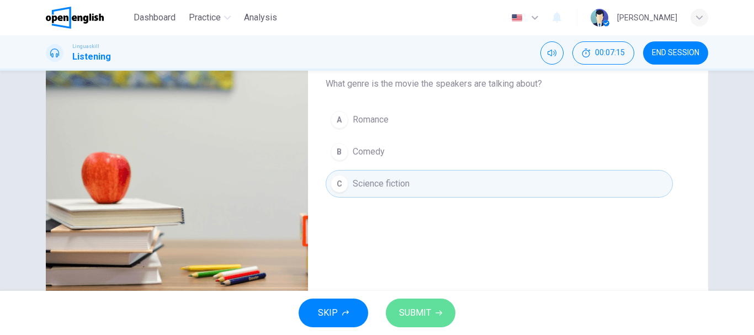
click at [437, 314] on icon "button" at bounding box center [438, 312] width 7 height 7
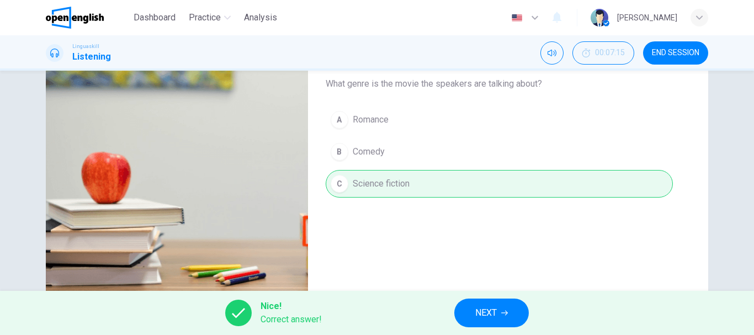
type input "**"
click at [472, 313] on button "NEXT" at bounding box center [491, 312] width 74 height 29
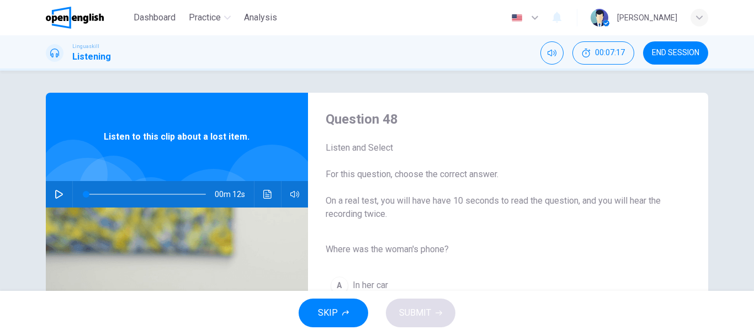
click at [46, 193] on div "00m 12s" at bounding box center [177, 194] width 262 height 26
drag, startPoint x: 54, startPoint y: 194, endPoint x: 60, endPoint y: 197, distance: 7.2
click at [55, 195] on icon "button" at bounding box center [59, 194] width 9 height 9
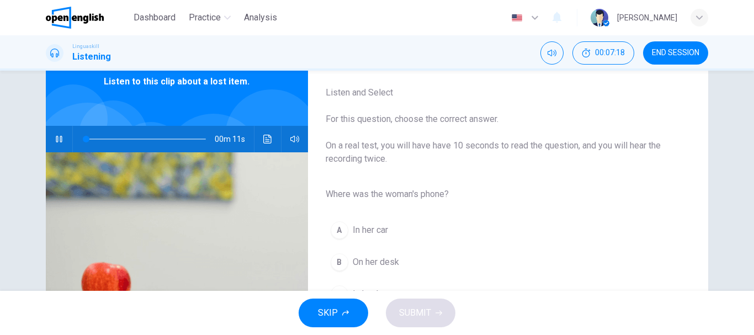
scroll to position [110, 0]
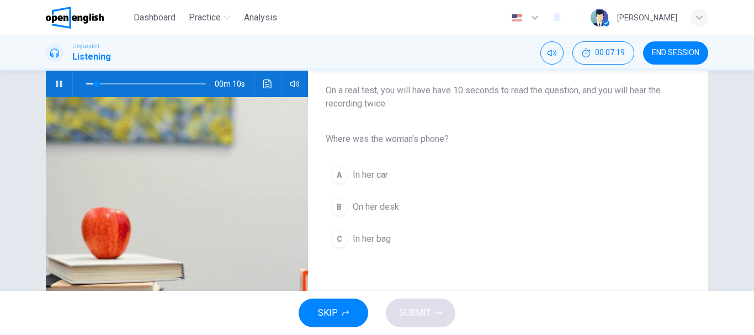
click at [376, 231] on button "C In her bag" at bounding box center [498, 239] width 347 height 28
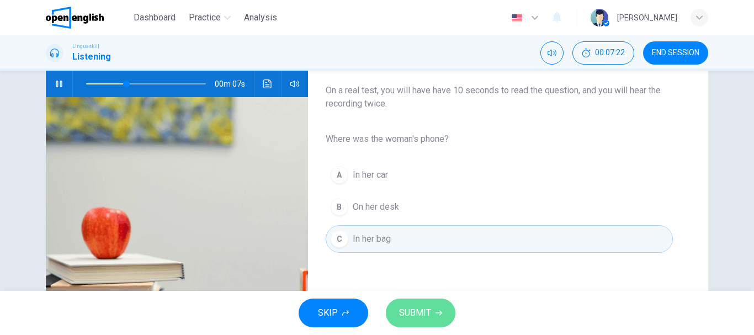
click at [435, 311] on icon "button" at bounding box center [438, 312] width 7 height 7
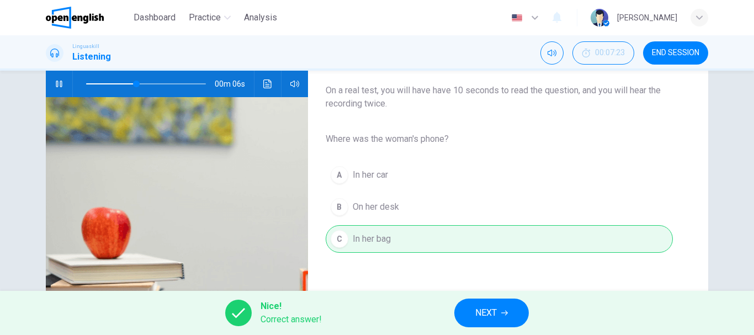
type input "**"
click at [471, 311] on button "NEXT" at bounding box center [491, 312] width 74 height 29
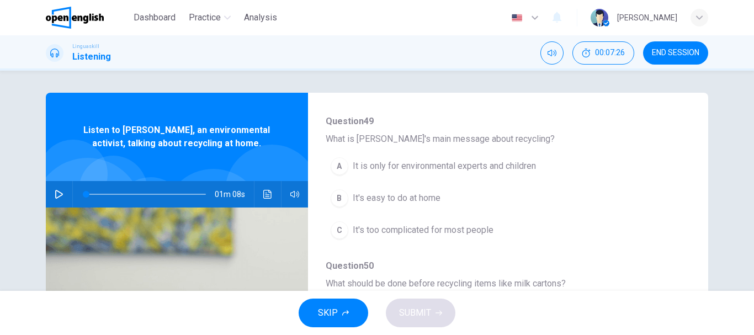
click at [383, 209] on button "B It's easy to do at home" at bounding box center [478, 198] width 307 height 28
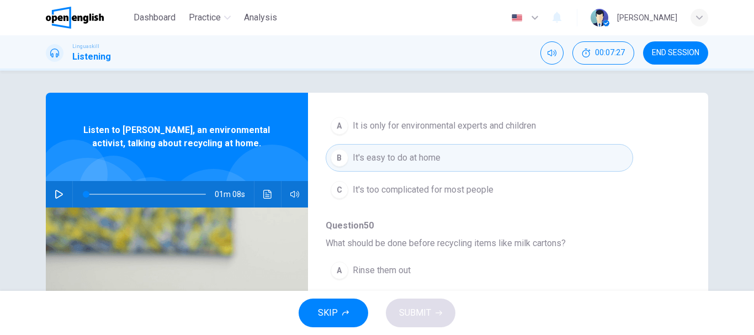
scroll to position [221, 0]
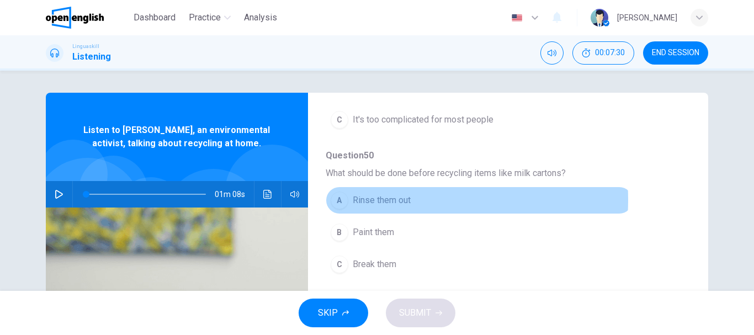
click at [380, 200] on span "Rinse them out" at bounding box center [381, 200] width 58 height 13
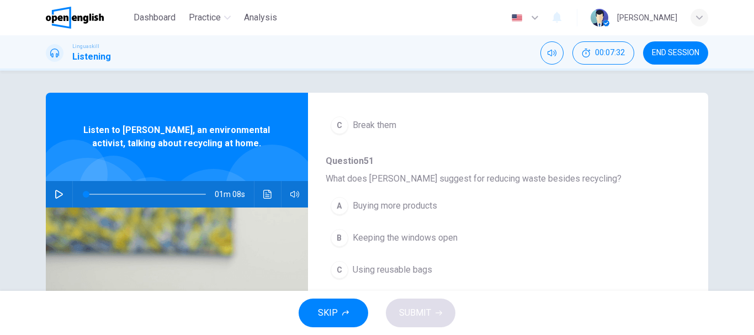
scroll to position [386, 0]
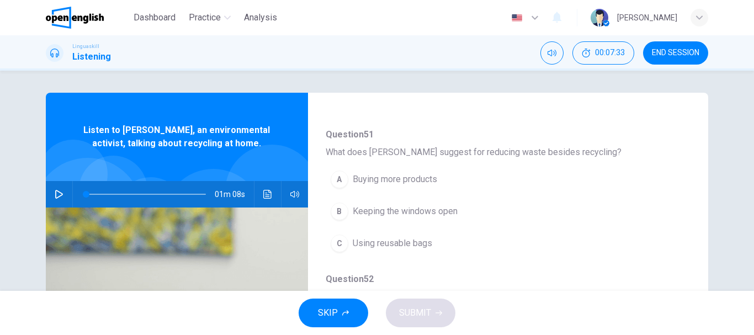
click at [407, 241] on span "Using reusable bags" at bounding box center [391, 243] width 79 height 13
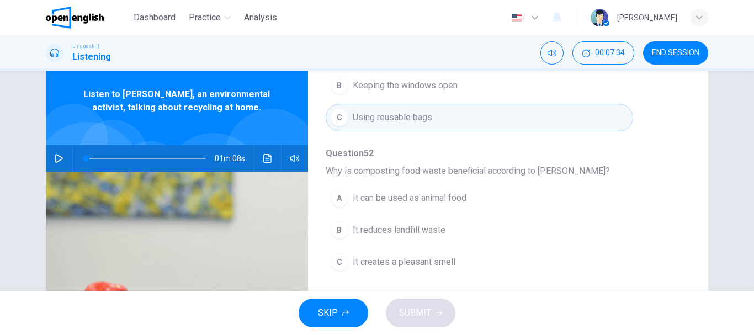
scroll to position [55, 0]
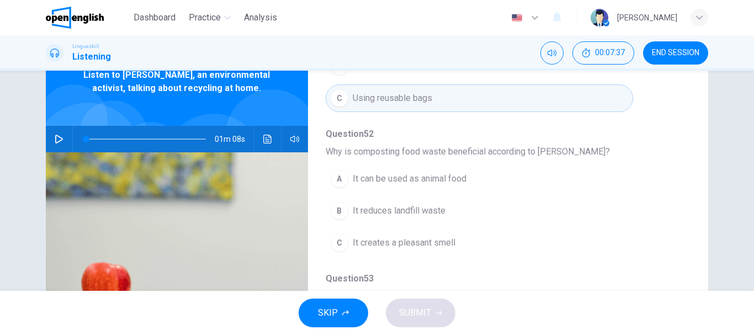
click at [409, 214] on span "It reduces landfill waste" at bounding box center [398, 210] width 93 height 13
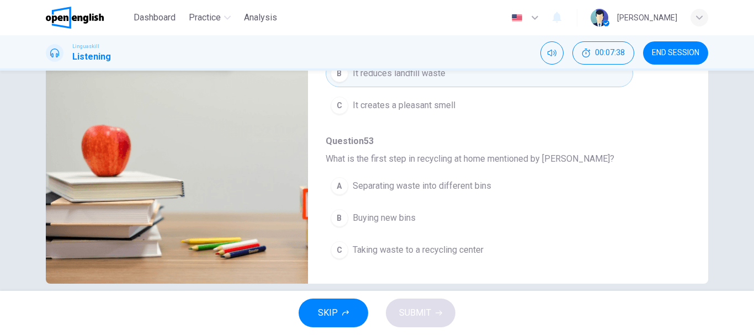
scroll to position [207, 0]
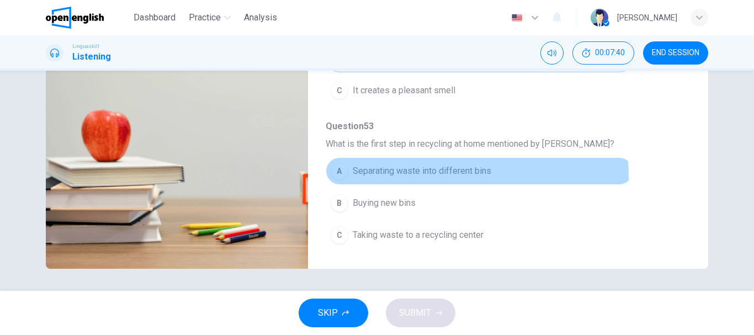
click at [400, 178] on button "A Separating waste into different bins" at bounding box center [478, 171] width 307 height 28
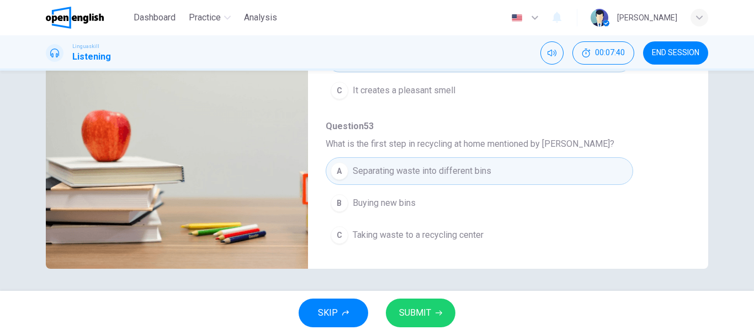
click at [424, 304] on button "SUBMIT" at bounding box center [421, 312] width 70 height 29
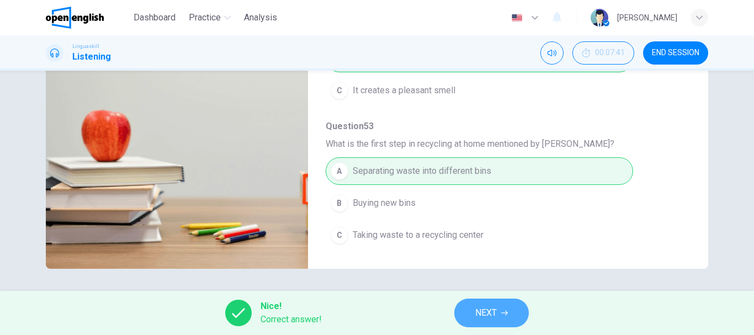
click at [499, 308] on button "NEXT" at bounding box center [491, 312] width 74 height 29
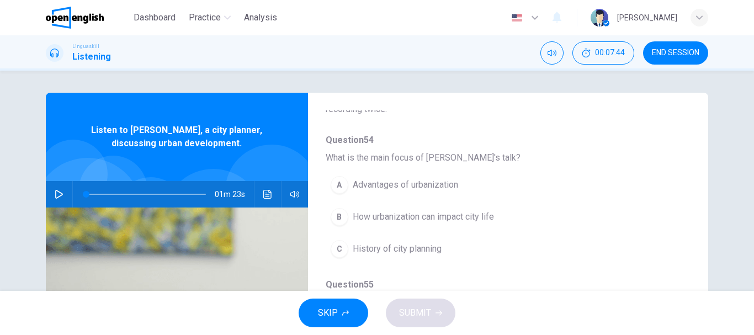
scroll to position [110, 0]
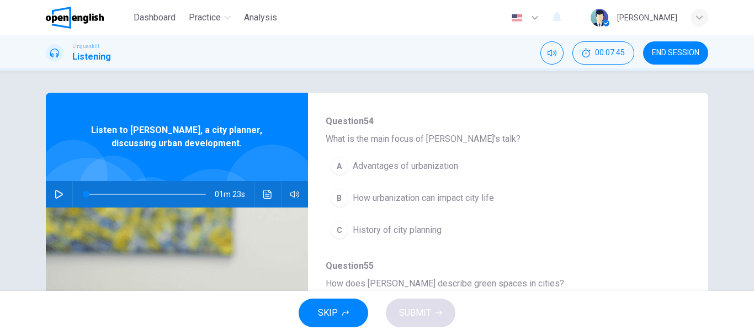
click at [408, 195] on span "How urbanization can impact city life" at bounding box center [422, 197] width 141 height 13
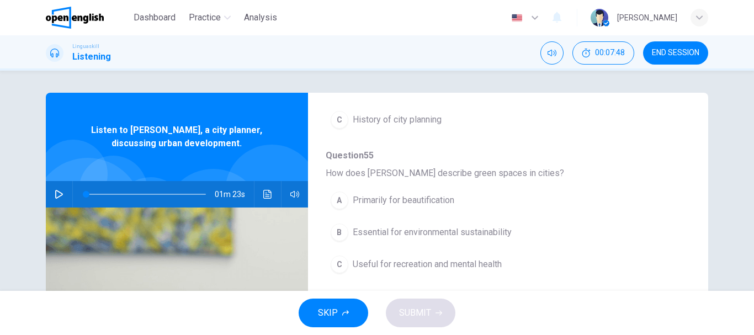
scroll to position [276, 0]
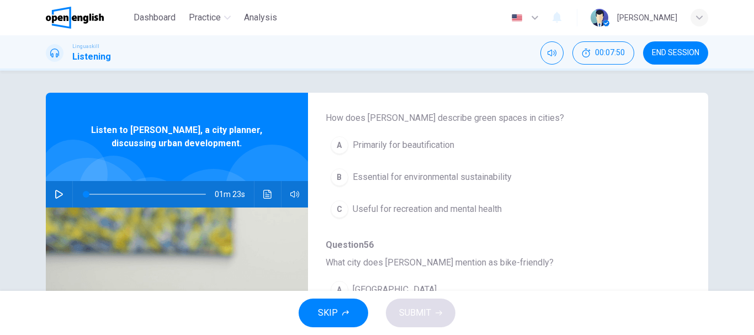
click at [419, 207] on span "Useful for recreation and mental health" at bounding box center [426, 208] width 149 height 13
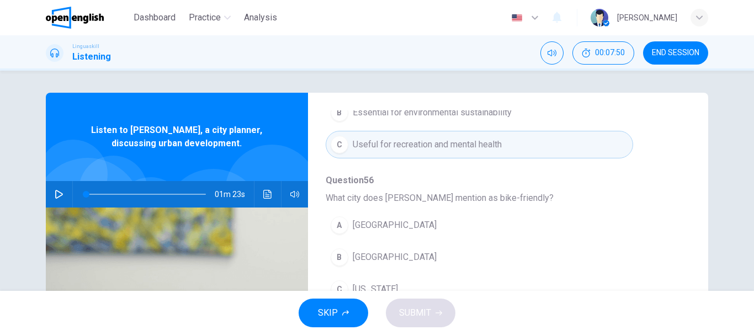
scroll to position [386, 0]
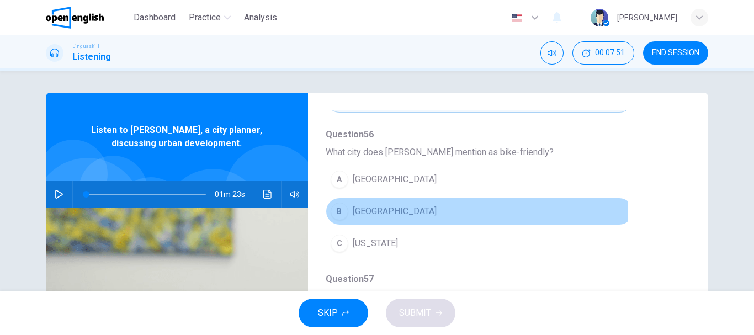
click at [419, 207] on button "B [GEOGRAPHIC_DATA]" at bounding box center [478, 211] width 307 height 28
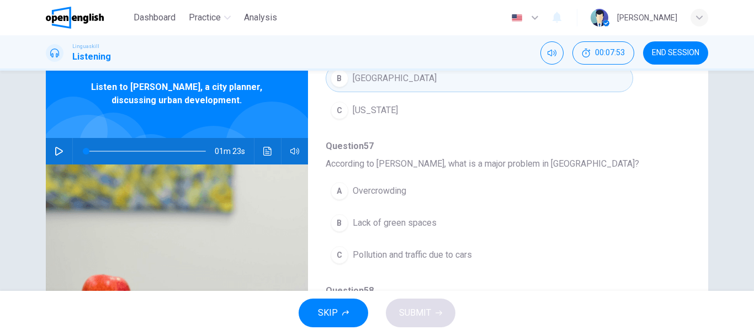
scroll to position [55, 0]
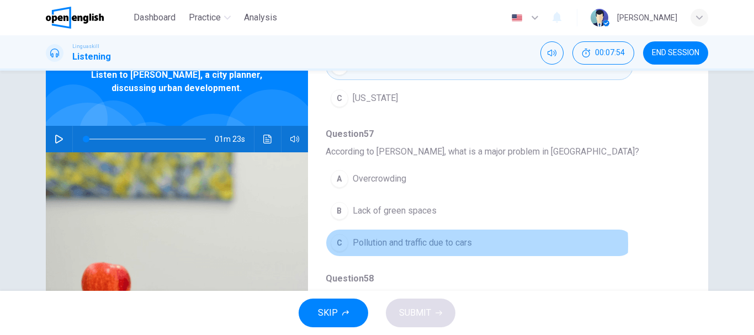
click at [430, 244] on span "Pollution and traffic due to cars" at bounding box center [411, 242] width 119 height 13
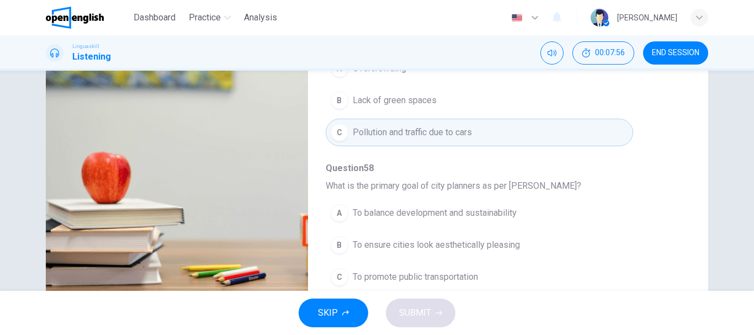
scroll to position [207, 0]
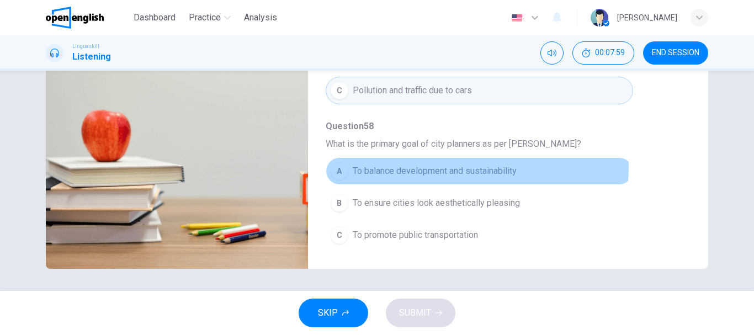
click at [431, 166] on span "To balance development and sustainability" at bounding box center [434, 170] width 164 height 13
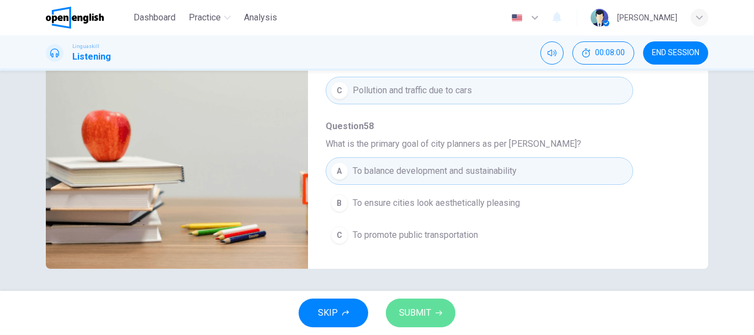
click at [425, 313] on span "SUBMIT" at bounding box center [415, 312] width 32 height 15
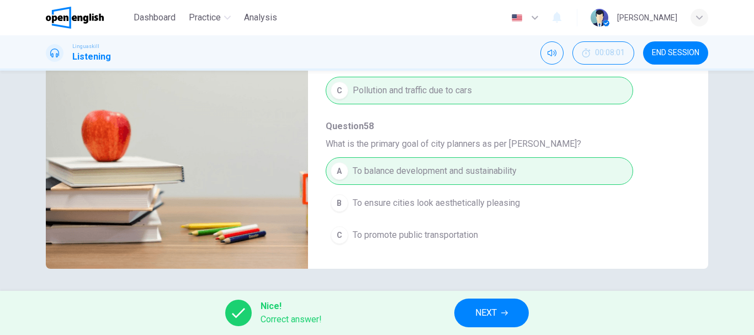
click at [489, 313] on span "NEXT" at bounding box center [486, 312] width 22 height 15
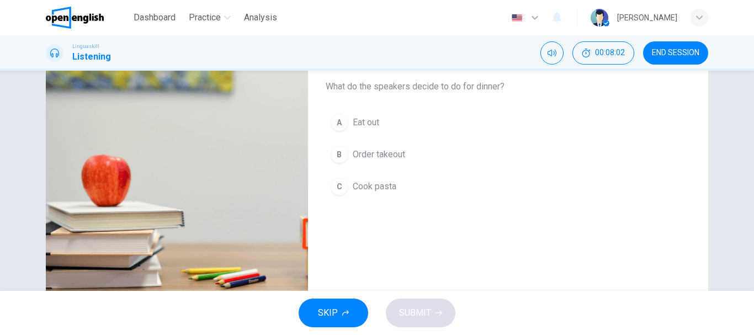
scroll to position [165, 0]
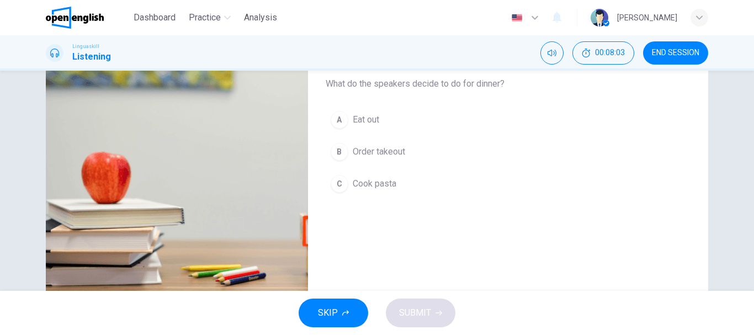
click at [413, 183] on button "C Cook pasta" at bounding box center [498, 184] width 347 height 28
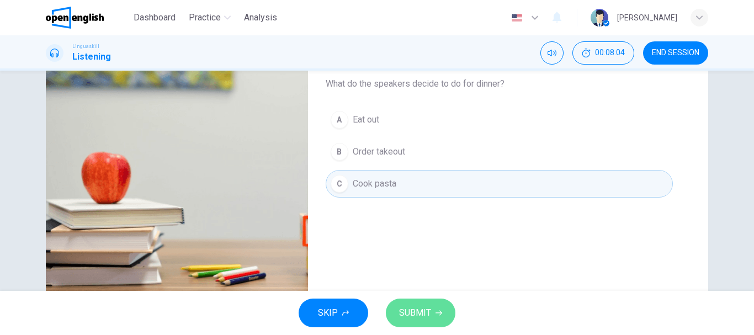
click at [408, 307] on span "SUBMIT" at bounding box center [415, 312] width 32 height 15
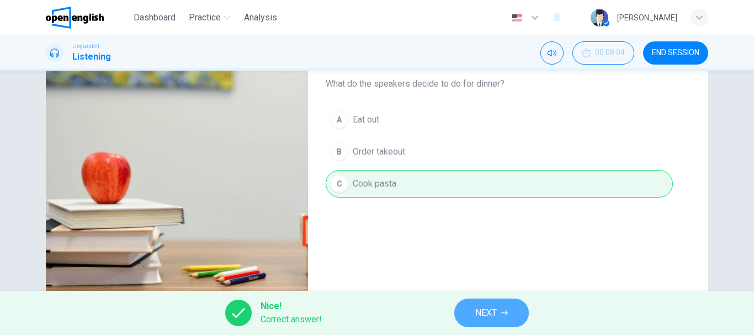
click at [468, 312] on button "NEXT" at bounding box center [491, 312] width 74 height 29
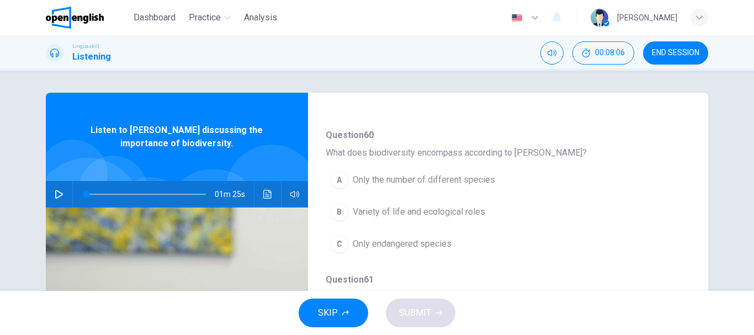
scroll to position [110, 0]
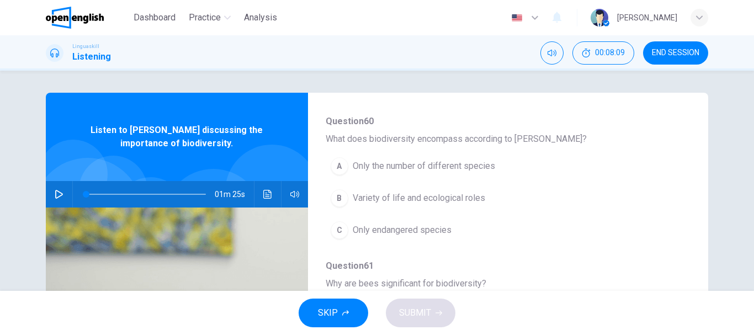
click at [425, 199] on span "Variety of life and ecological roles" at bounding box center [418, 197] width 132 height 13
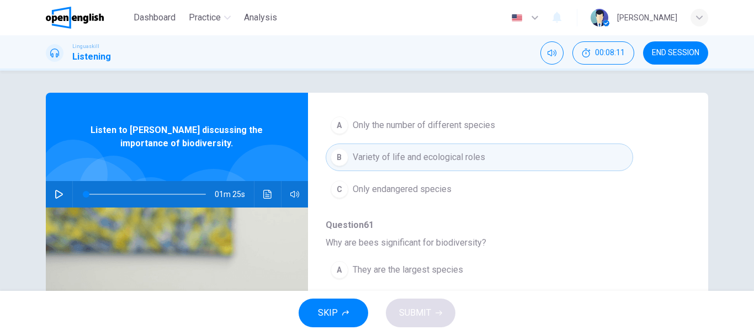
scroll to position [221, 0]
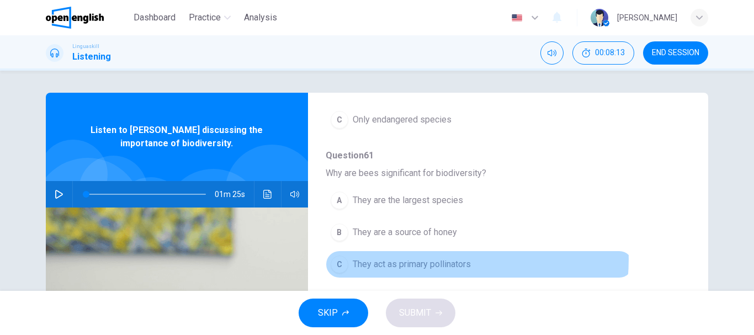
click at [431, 259] on span "They act as primary pollinators" at bounding box center [411, 264] width 118 height 13
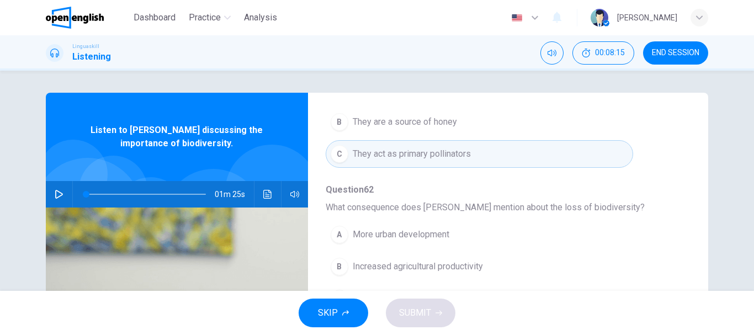
scroll to position [441, 0]
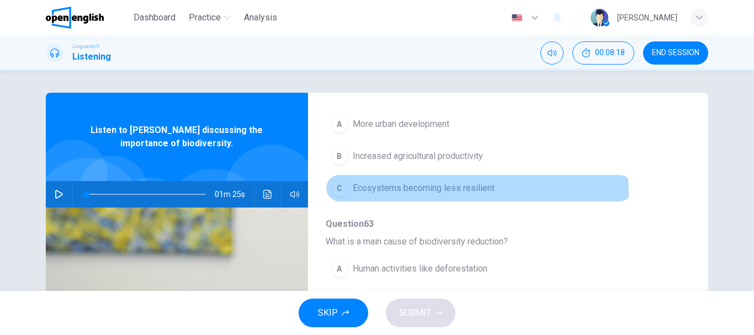
click at [435, 194] on span "Ecosystems becoming less resilient" at bounding box center [423, 187] width 142 height 13
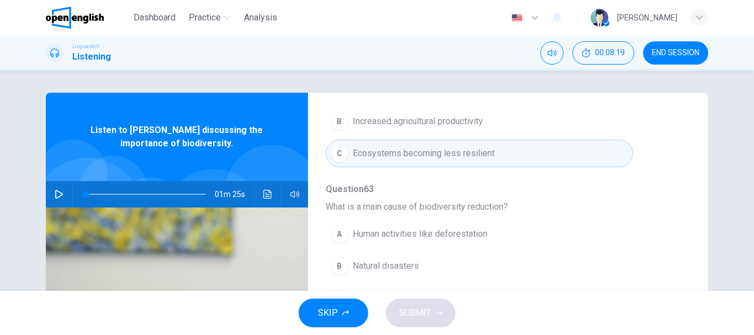
scroll to position [55, 0]
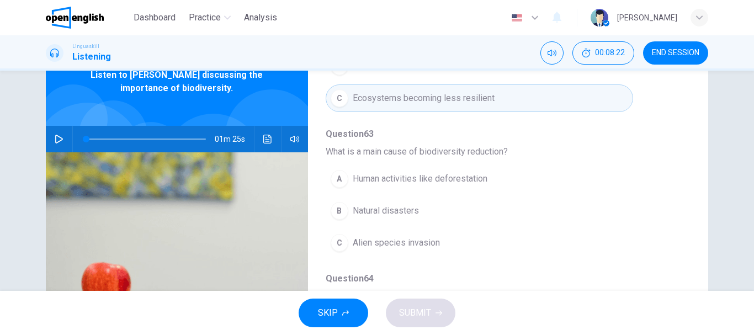
click at [405, 181] on span "Human activities like deforestation" at bounding box center [419, 178] width 135 height 13
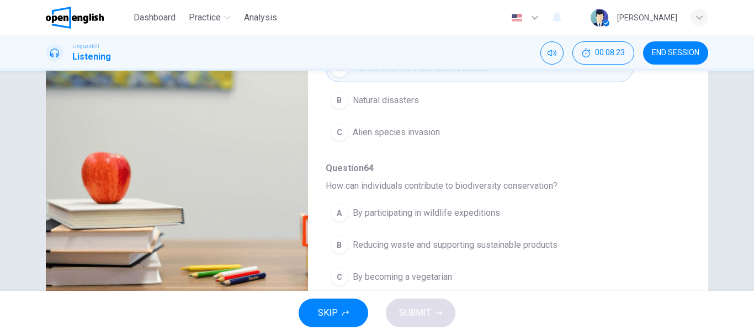
scroll to position [207, 0]
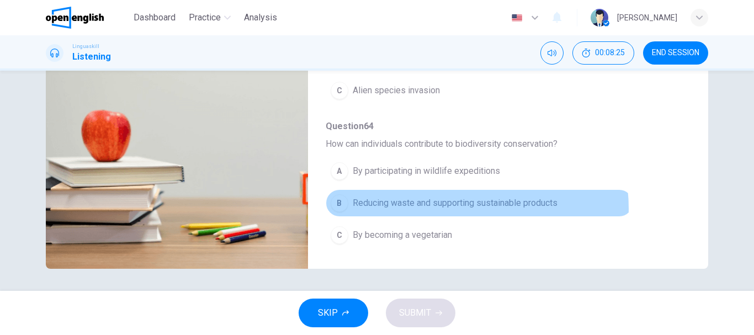
click at [442, 209] on span "Reducing waste and supporting sustainable products" at bounding box center [454, 202] width 205 height 13
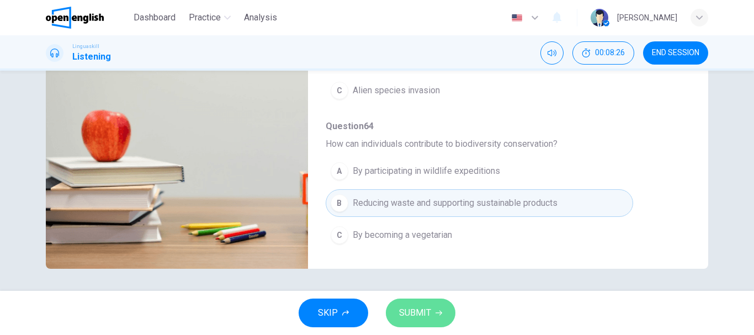
click at [431, 303] on button "SUBMIT" at bounding box center [421, 312] width 70 height 29
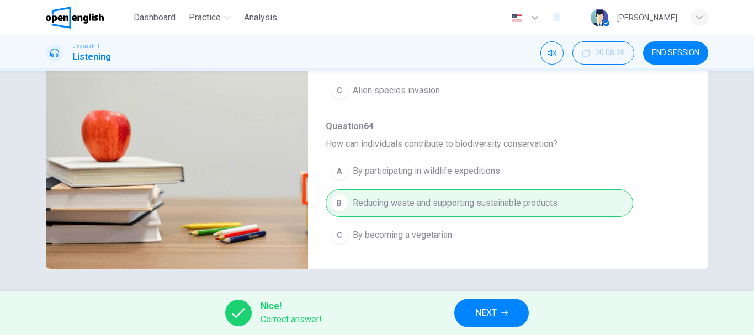
click at [484, 313] on span "NEXT" at bounding box center [486, 312] width 22 height 15
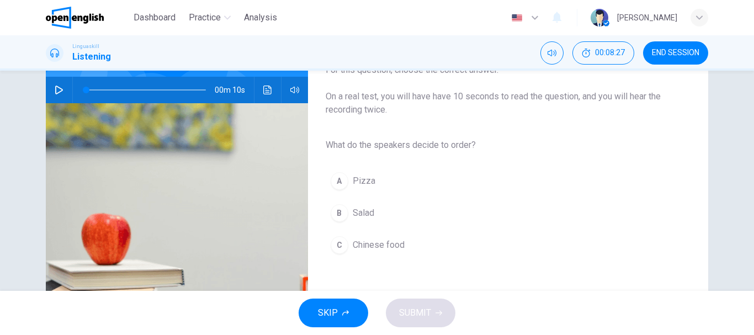
scroll to position [110, 0]
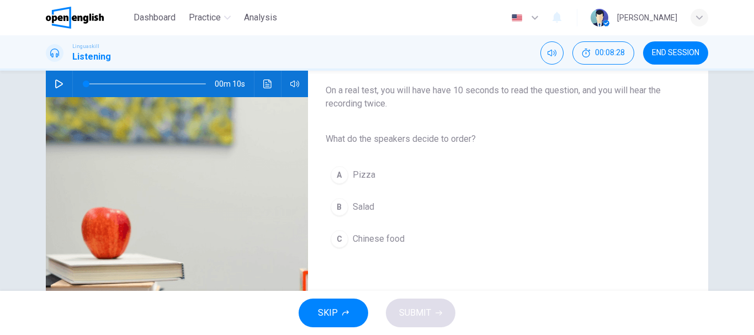
click at [338, 210] on div "B" at bounding box center [339, 207] width 18 height 18
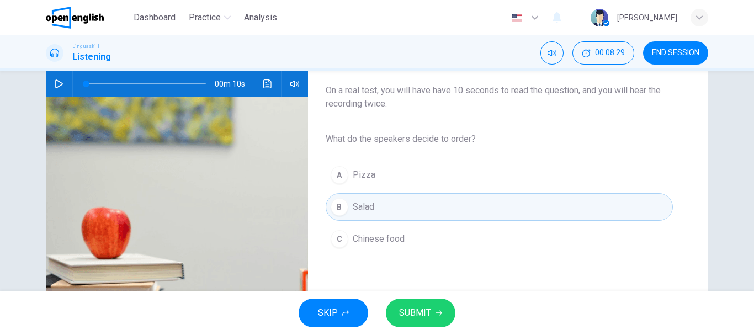
click at [434, 319] on button "SUBMIT" at bounding box center [421, 312] width 70 height 29
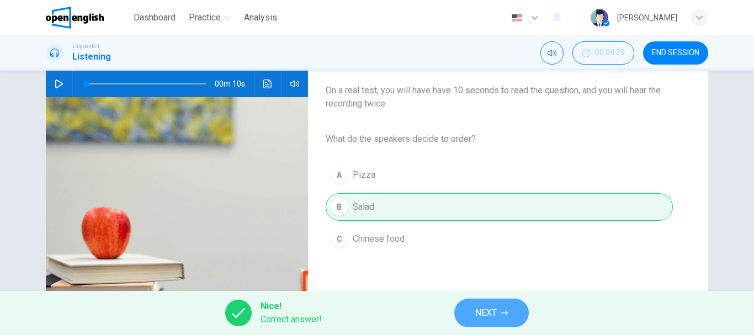
click at [465, 316] on button "NEXT" at bounding box center [491, 312] width 74 height 29
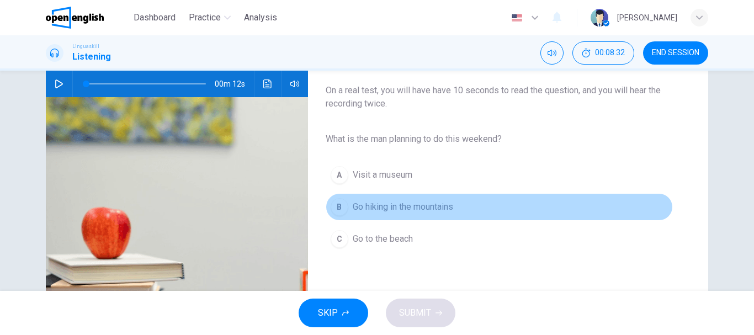
click at [383, 214] on button "B Go hiking in the mountains" at bounding box center [498, 207] width 347 height 28
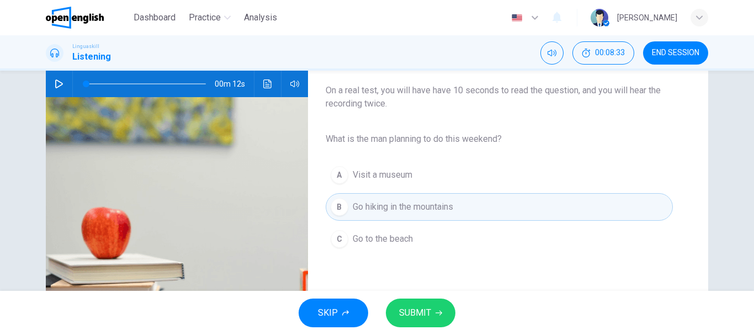
click at [430, 319] on span "SUBMIT" at bounding box center [415, 312] width 32 height 15
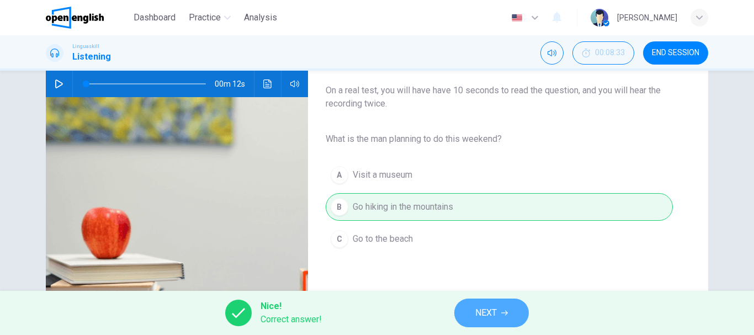
click at [478, 316] on span "NEXT" at bounding box center [486, 312] width 22 height 15
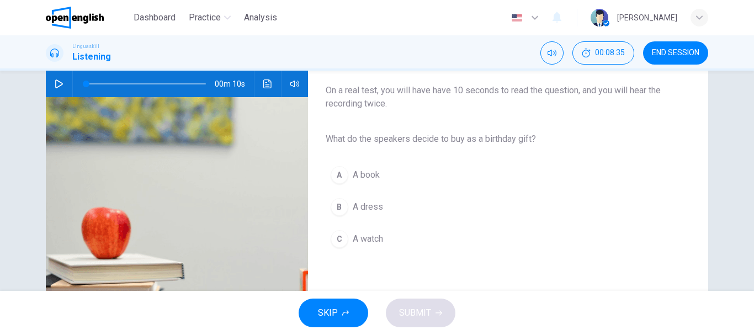
click at [360, 181] on span "A book" at bounding box center [365, 174] width 27 height 13
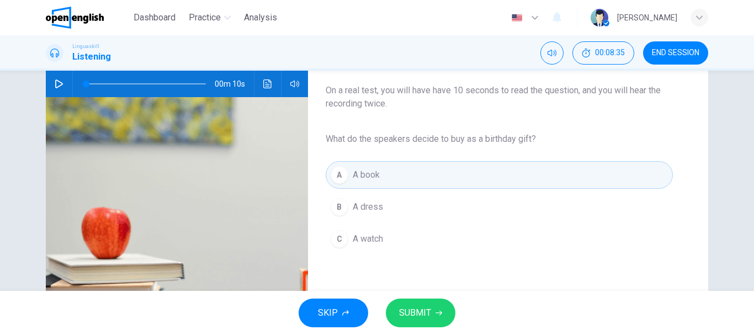
click at [429, 316] on span "SUBMIT" at bounding box center [415, 312] width 32 height 15
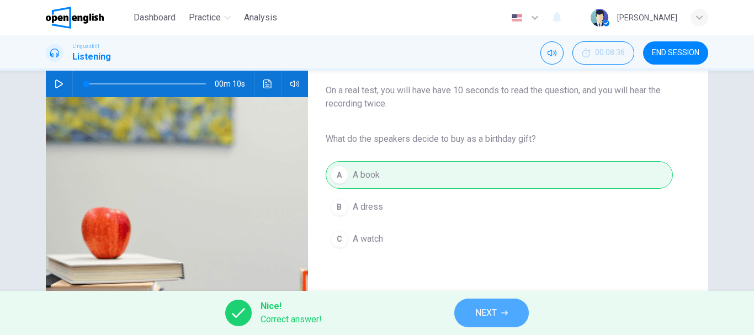
click at [487, 315] on span "NEXT" at bounding box center [486, 312] width 22 height 15
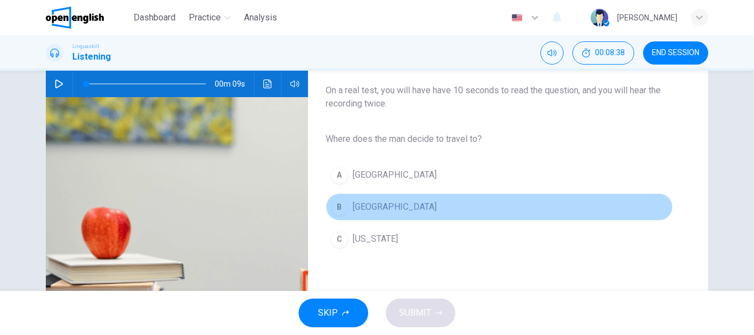
click at [381, 207] on button "B Rome" at bounding box center [498, 207] width 347 height 28
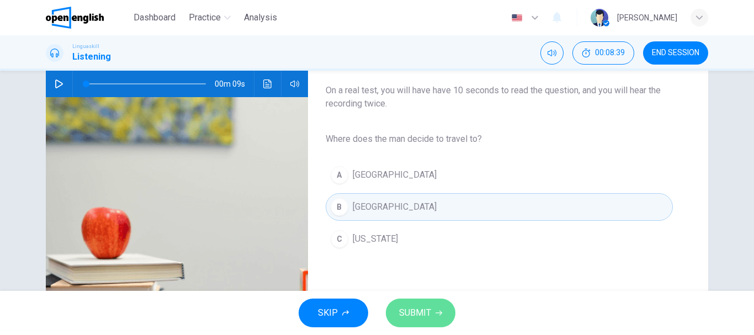
click at [433, 309] on button "SUBMIT" at bounding box center [421, 312] width 70 height 29
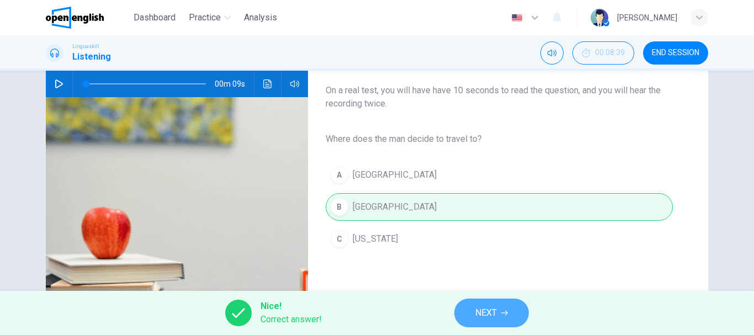
click at [484, 322] on button "NEXT" at bounding box center [491, 312] width 74 height 29
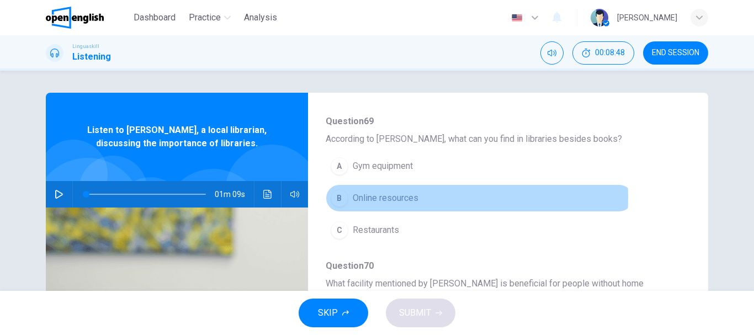
click at [386, 197] on span "Online resources" at bounding box center [385, 197] width 66 height 13
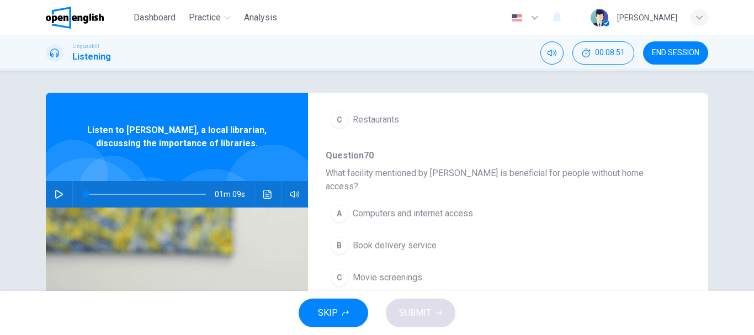
scroll to position [276, 0]
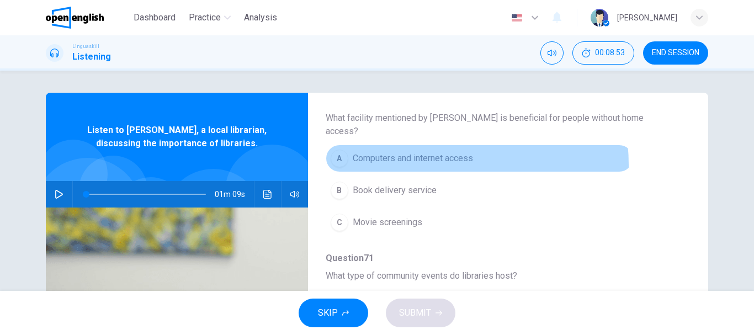
click at [415, 152] on button "A Computers and internet access" at bounding box center [478, 159] width 307 height 28
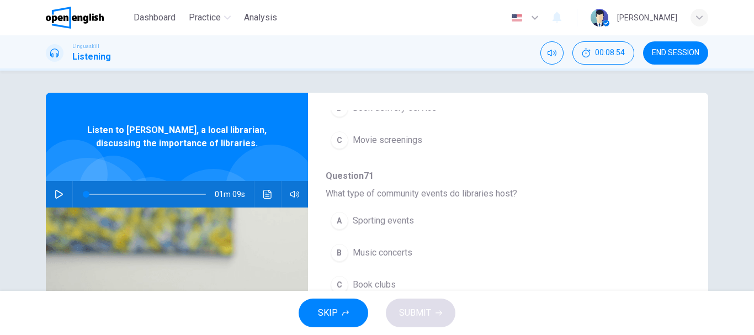
scroll to position [386, 0]
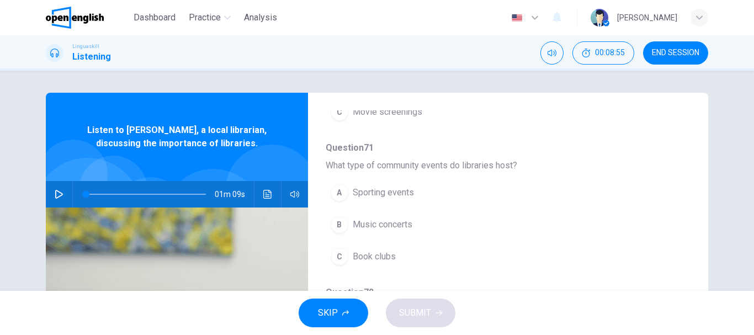
click at [391, 250] on span "Book clubs" at bounding box center [373, 256] width 43 height 13
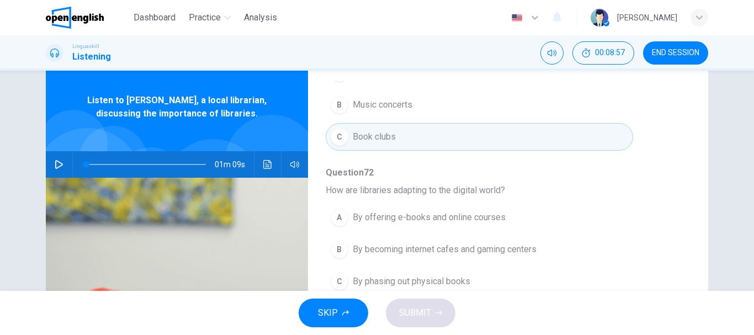
scroll to position [55, 0]
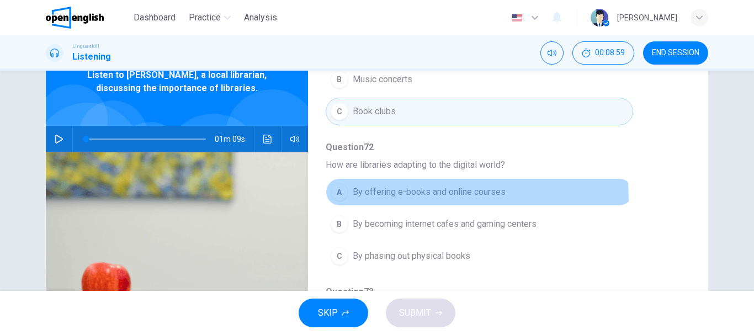
click at [401, 186] on button "A By offering e-books and online courses" at bounding box center [478, 192] width 307 height 28
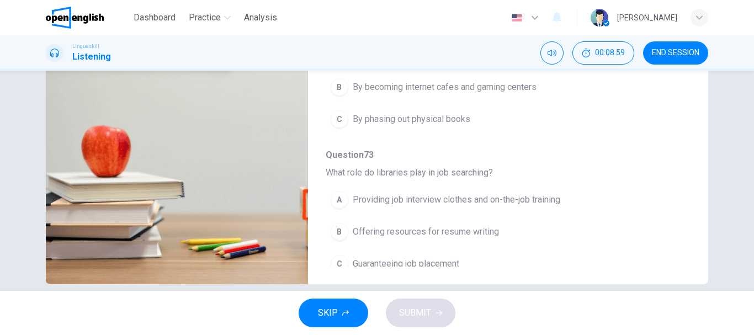
scroll to position [207, 0]
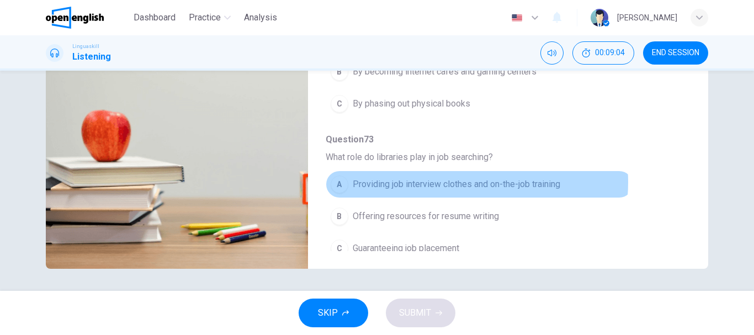
click at [439, 178] on span "Providing job interview clothes and on-the-job training" at bounding box center [455, 184] width 207 height 13
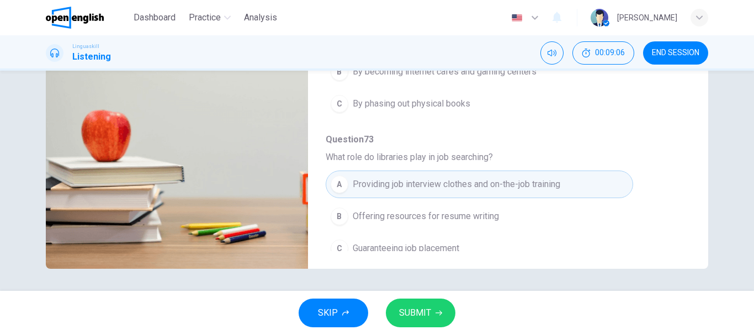
click at [440, 210] on span "Offering resources for resume writing" at bounding box center [425, 216] width 146 height 13
click at [421, 202] on button "B Offering resources for resume writing" at bounding box center [478, 216] width 307 height 28
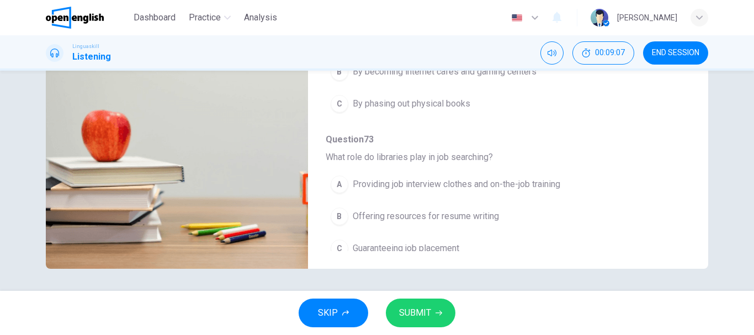
click at [423, 210] on span "Offering resources for resume writing" at bounding box center [425, 216] width 146 height 13
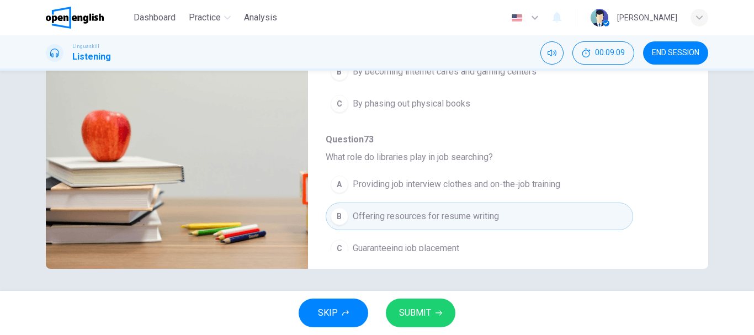
click at [420, 314] on span "SUBMIT" at bounding box center [415, 312] width 32 height 15
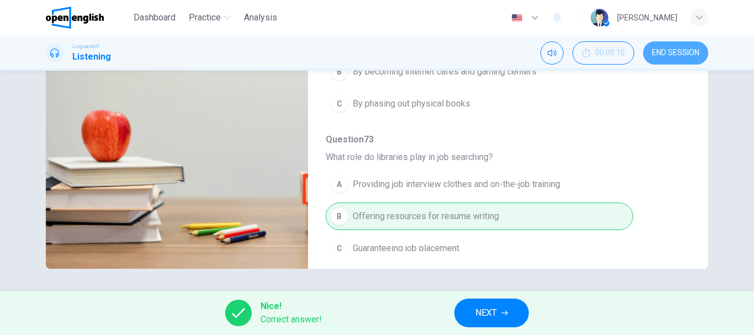
click at [660, 52] on span "END SESSION" at bounding box center [674, 53] width 47 height 9
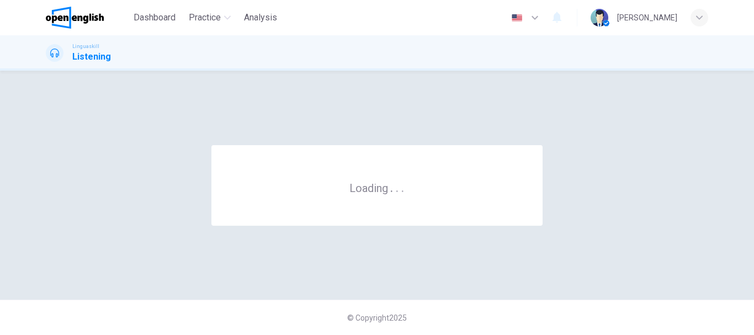
scroll to position [0, 0]
